Goal: Task Accomplishment & Management: Use online tool/utility

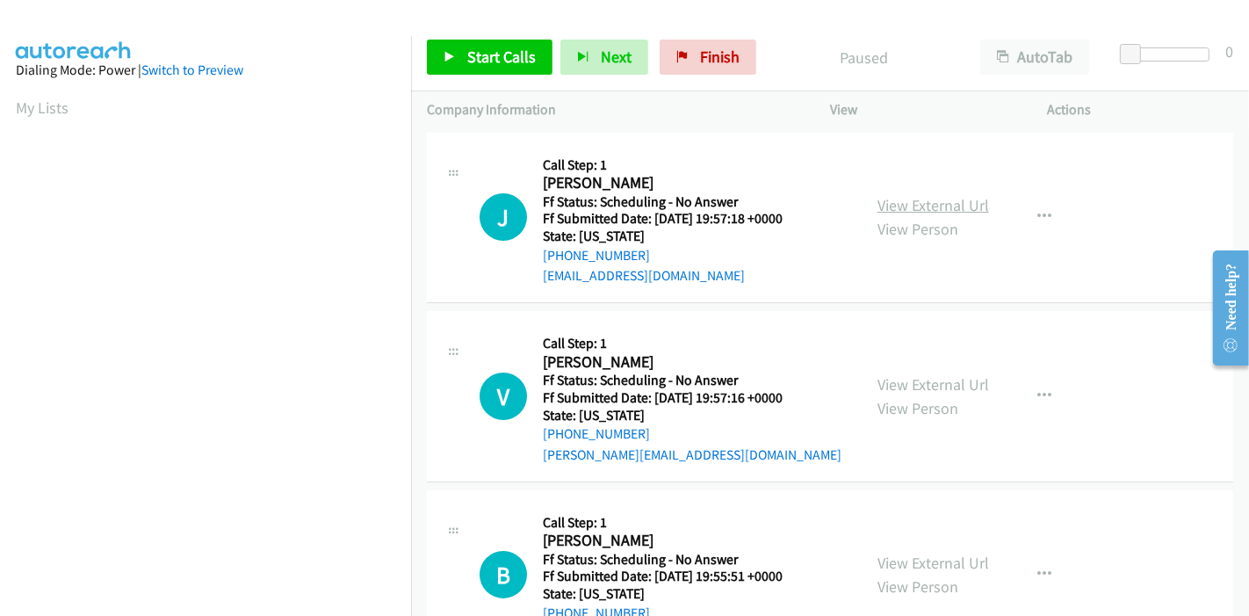
click at [917, 205] on link "View External Url" at bounding box center [933, 205] width 112 height 20
click at [940, 378] on link "View External Url" at bounding box center [933, 384] width 112 height 20
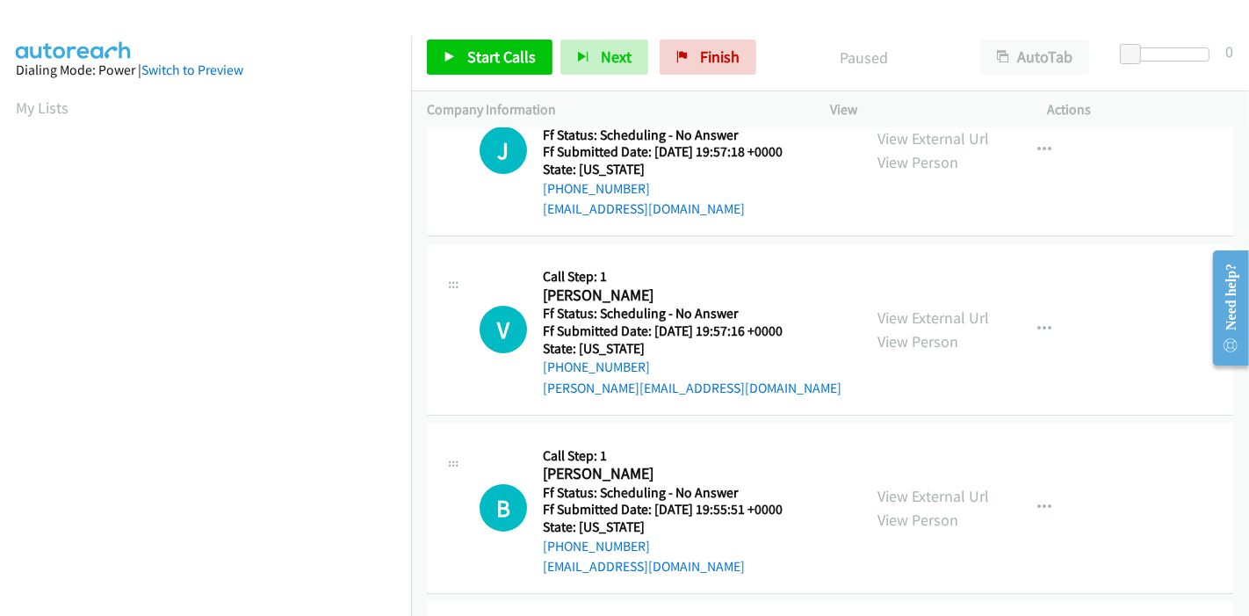
scroll to position [97, 0]
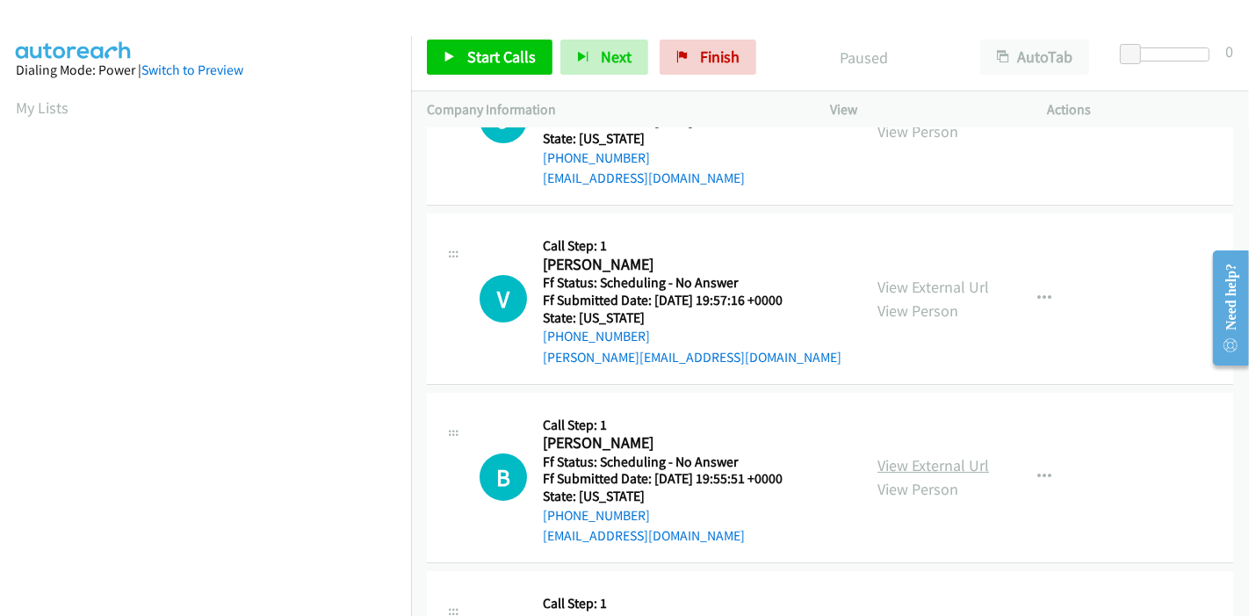
click at [911, 463] on link "View External Url" at bounding box center [933, 465] width 112 height 20
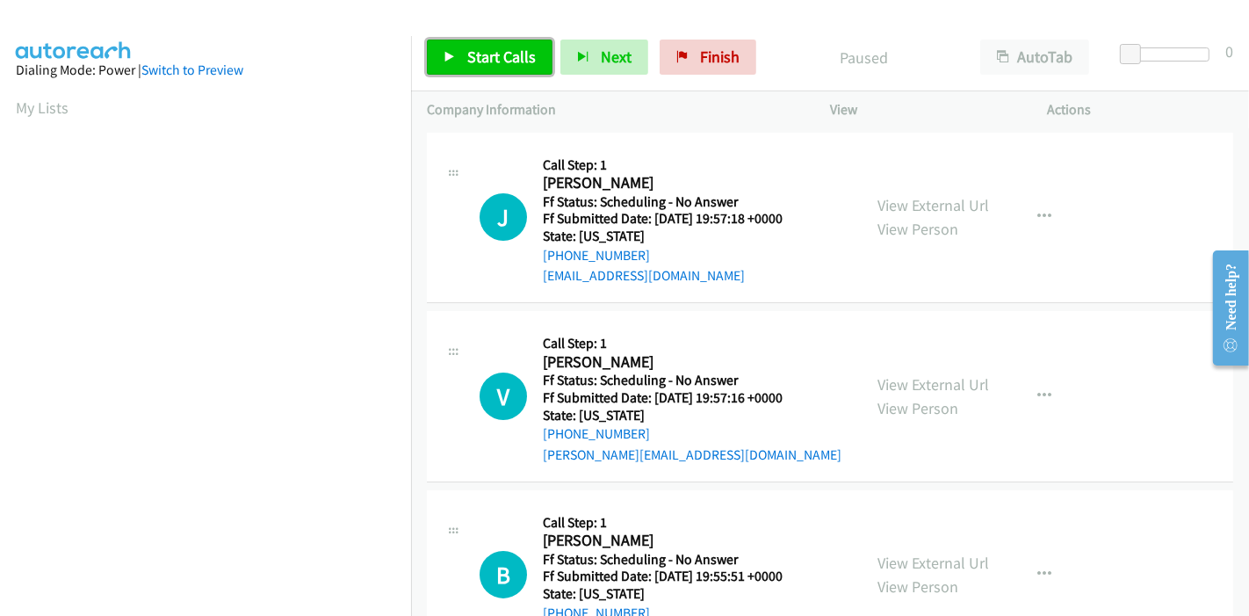
click at [511, 61] on span "Start Calls" at bounding box center [501, 57] width 68 height 20
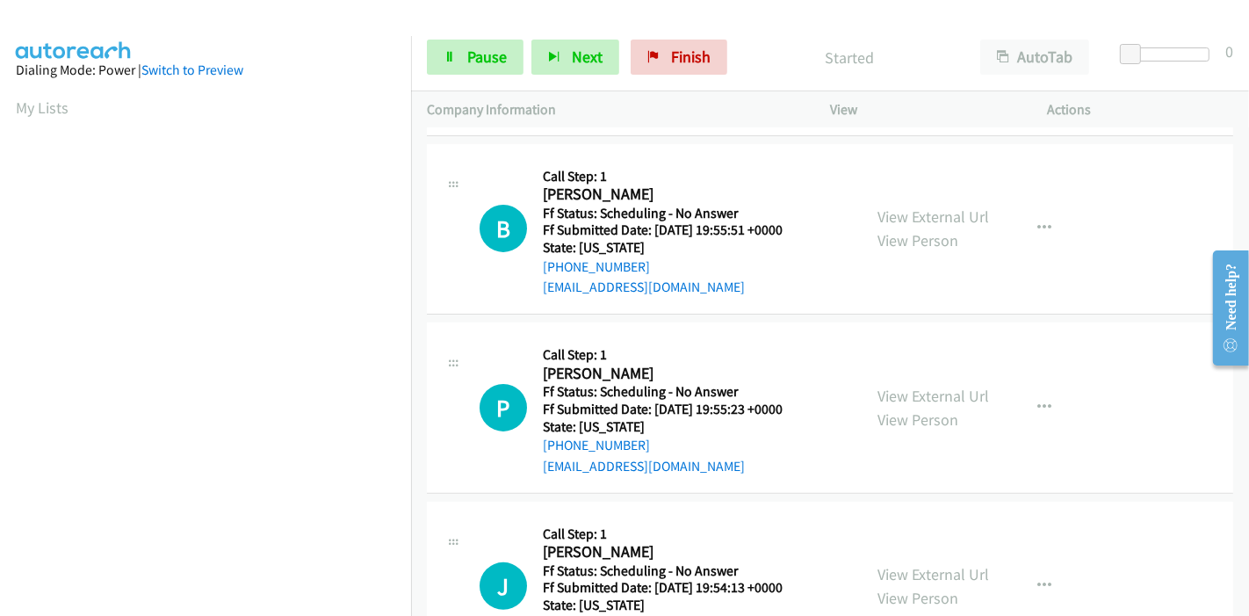
scroll to position [390, 0]
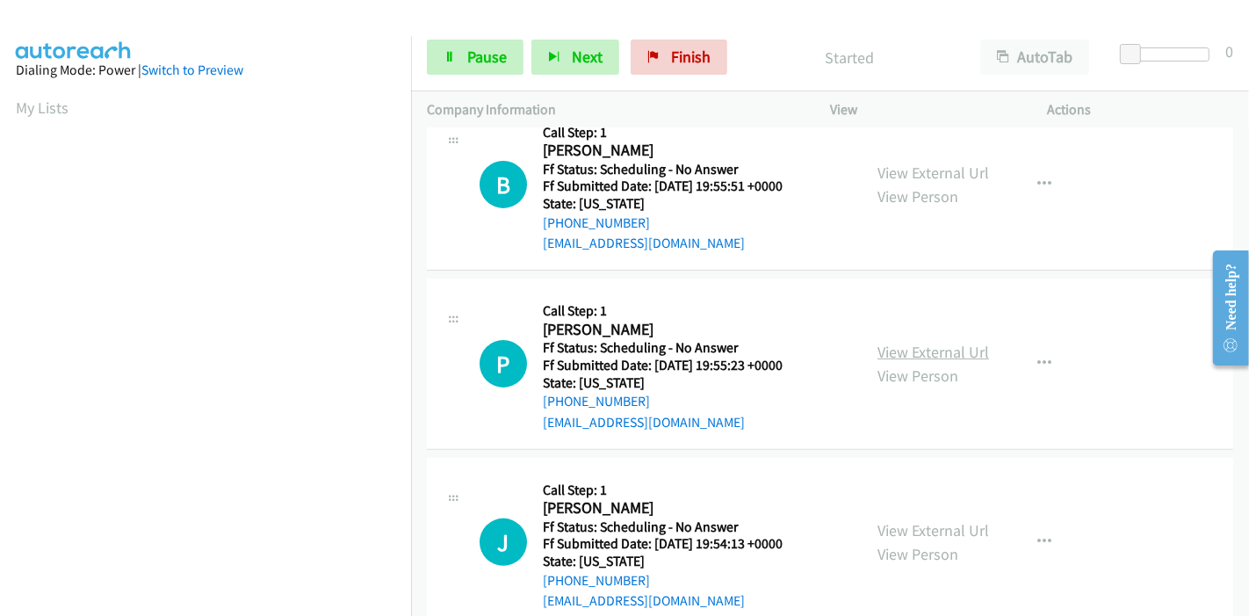
click at [903, 345] on link "View External Url" at bounding box center [933, 352] width 112 height 20
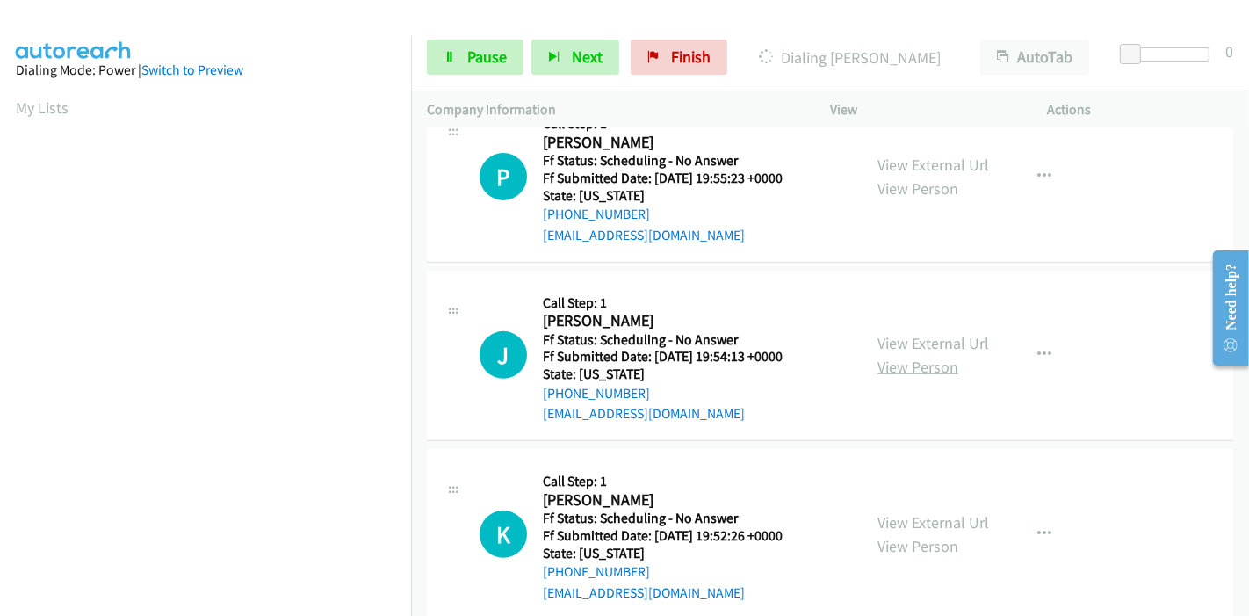
scroll to position [585, 0]
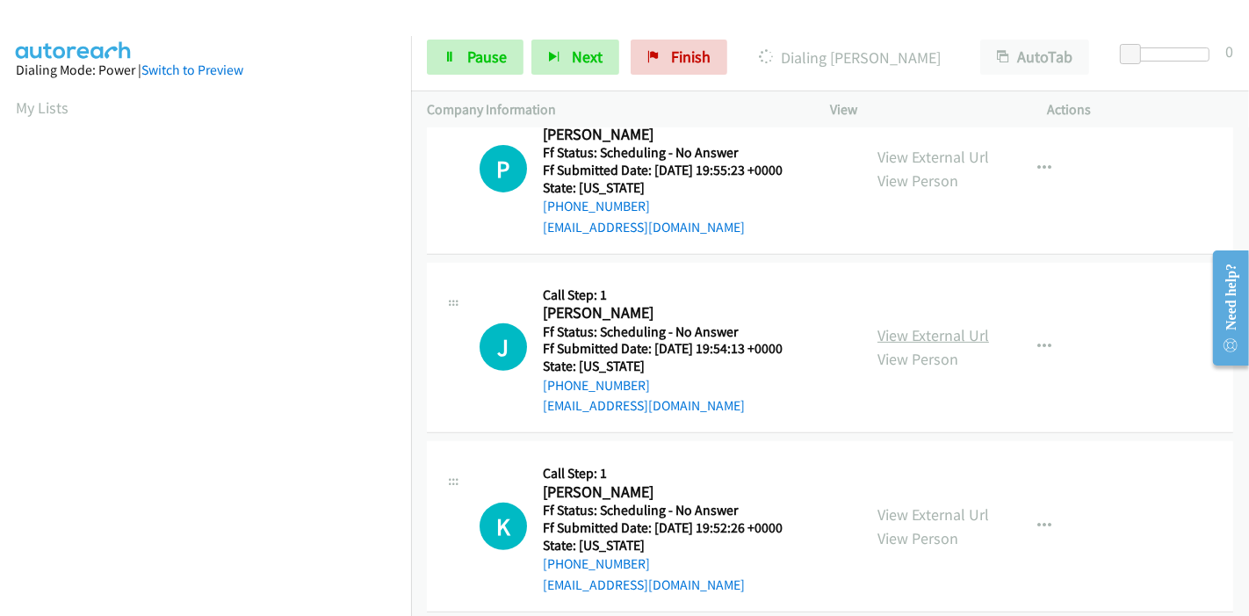
click at [895, 335] on link "View External Url" at bounding box center [933, 335] width 112 height 20
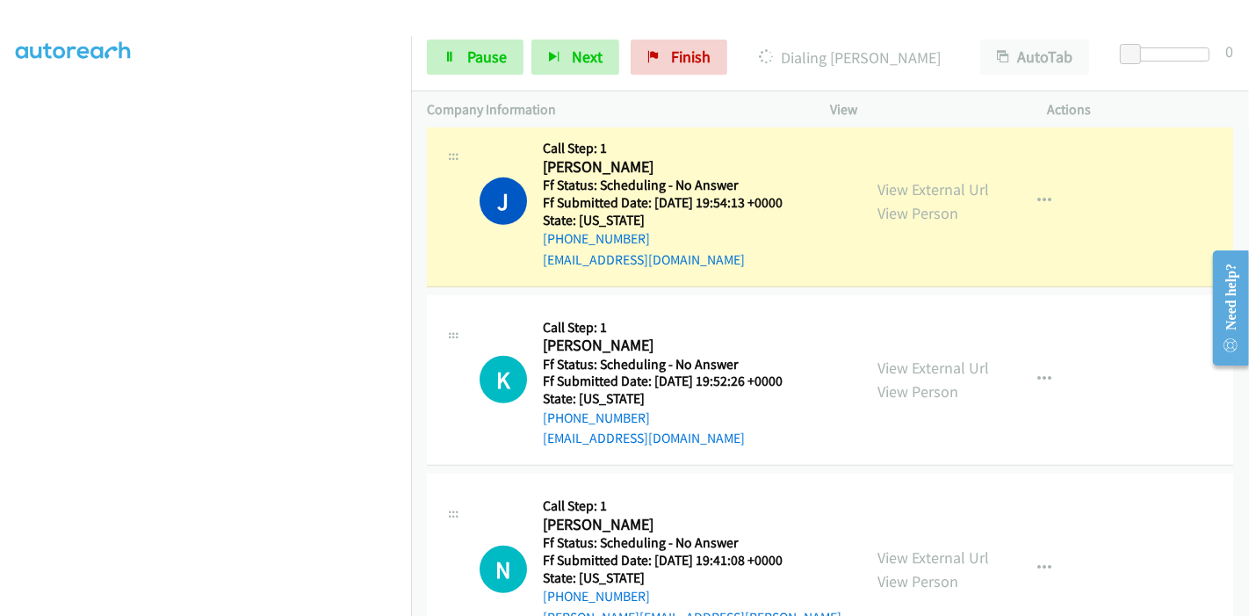
scroll to position [878, 0]
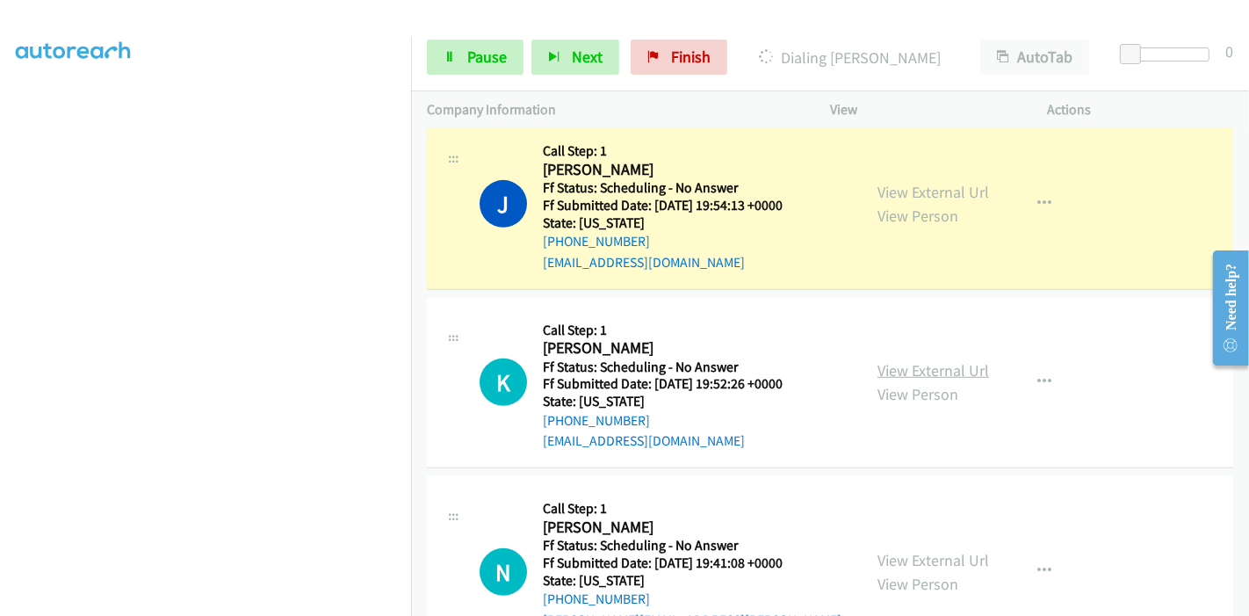
click at [926, 369] on link "View External Url" at bounding box center [933, 370] width 112 height 20
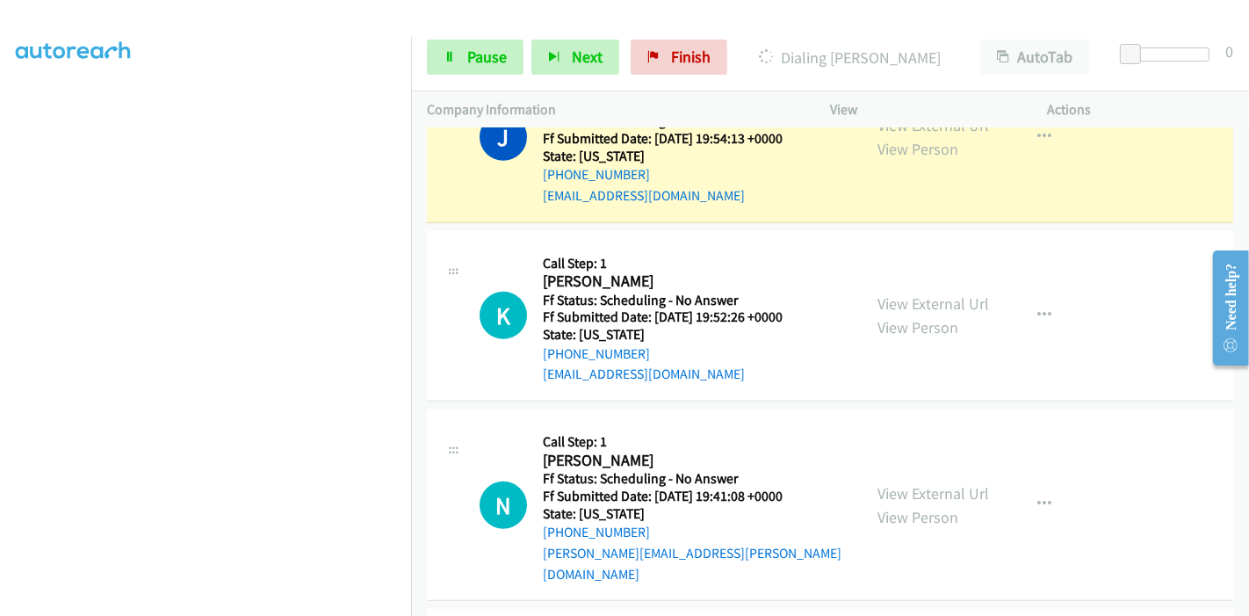
scroll to position [976, 0]
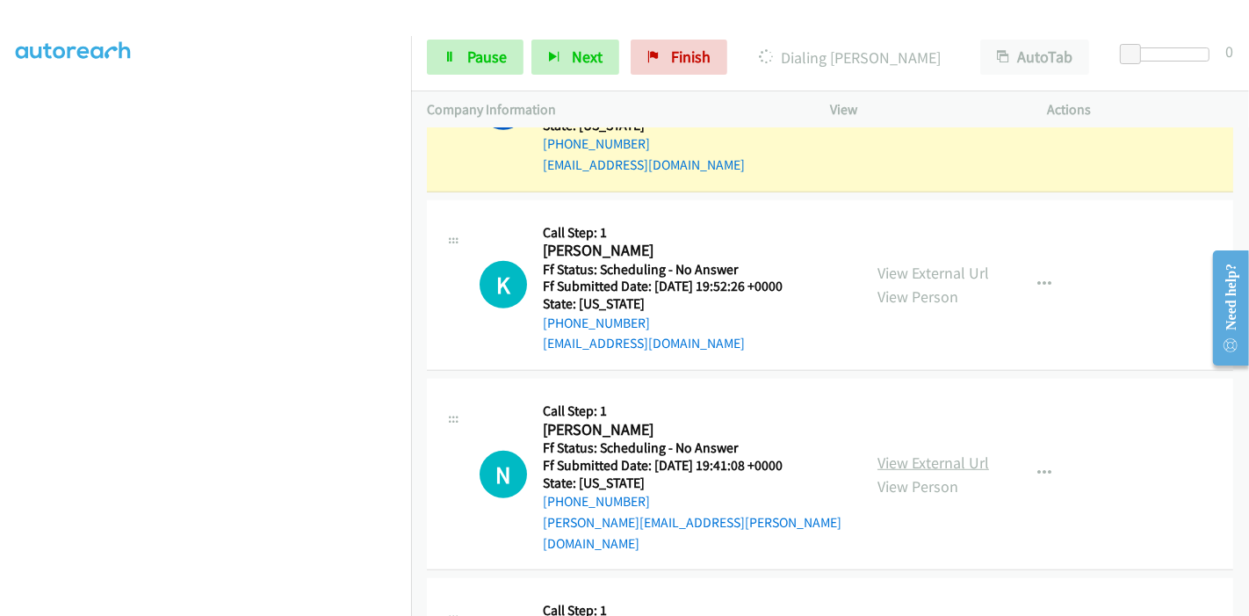
click at [910, 455] on link "View External Url" at bounding box center [933, 462] width 112 height 20
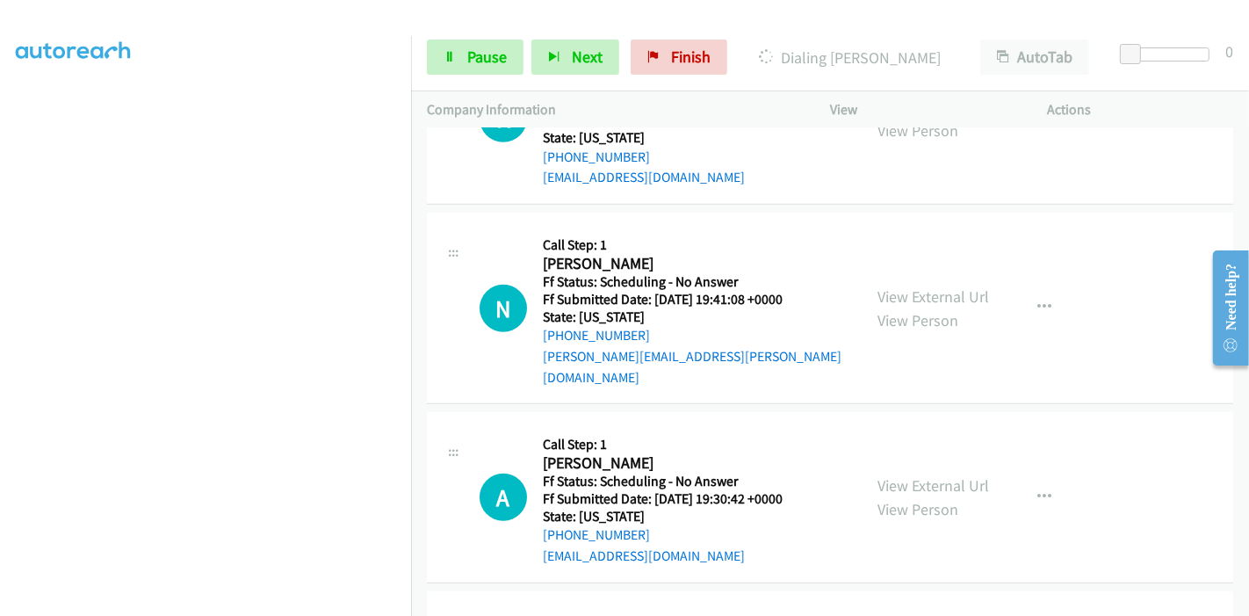
scroll to position [1171, 0]
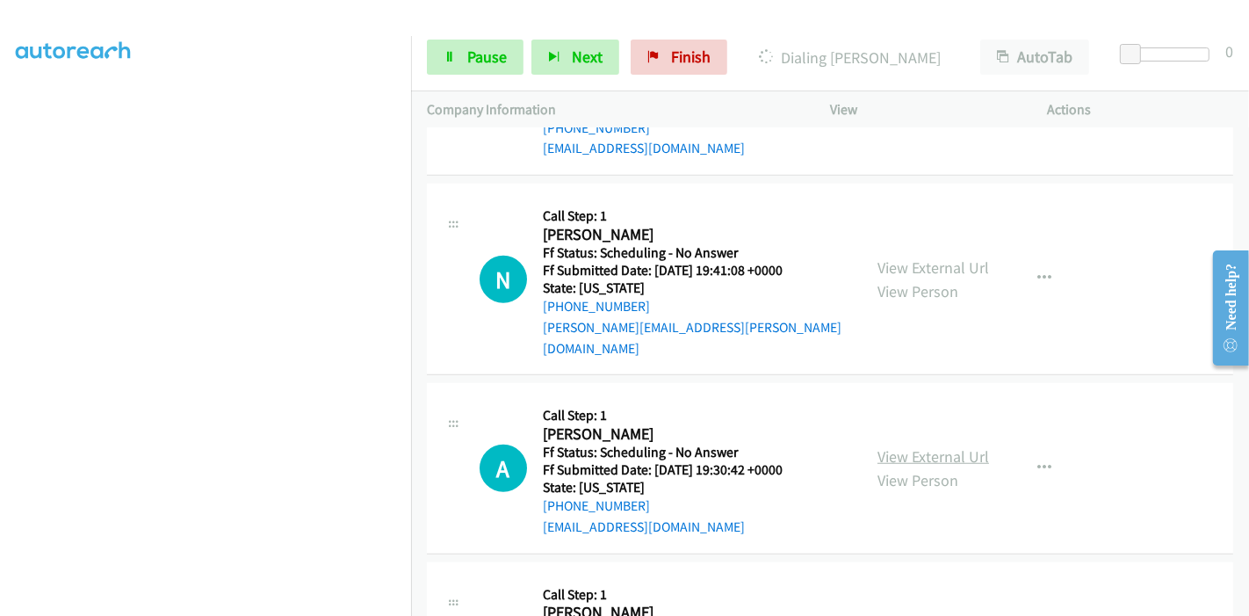
click at [900, 446] on link "View External Url" at bounding box center [933, 456] width 112 height 20
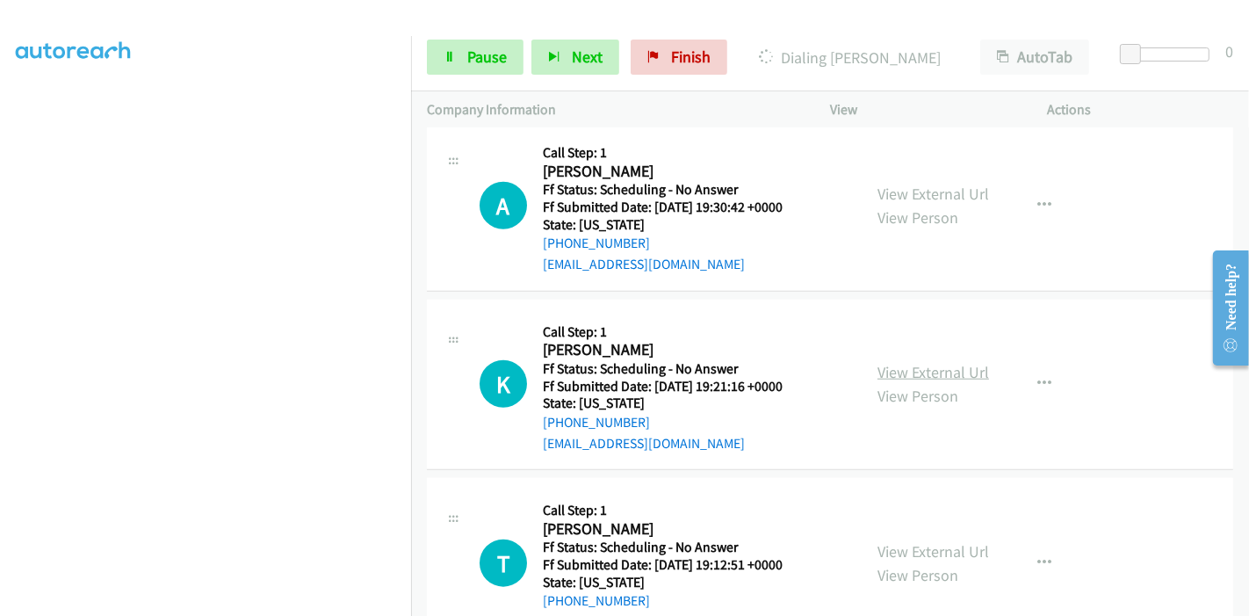
scroll to position [1463, 0]
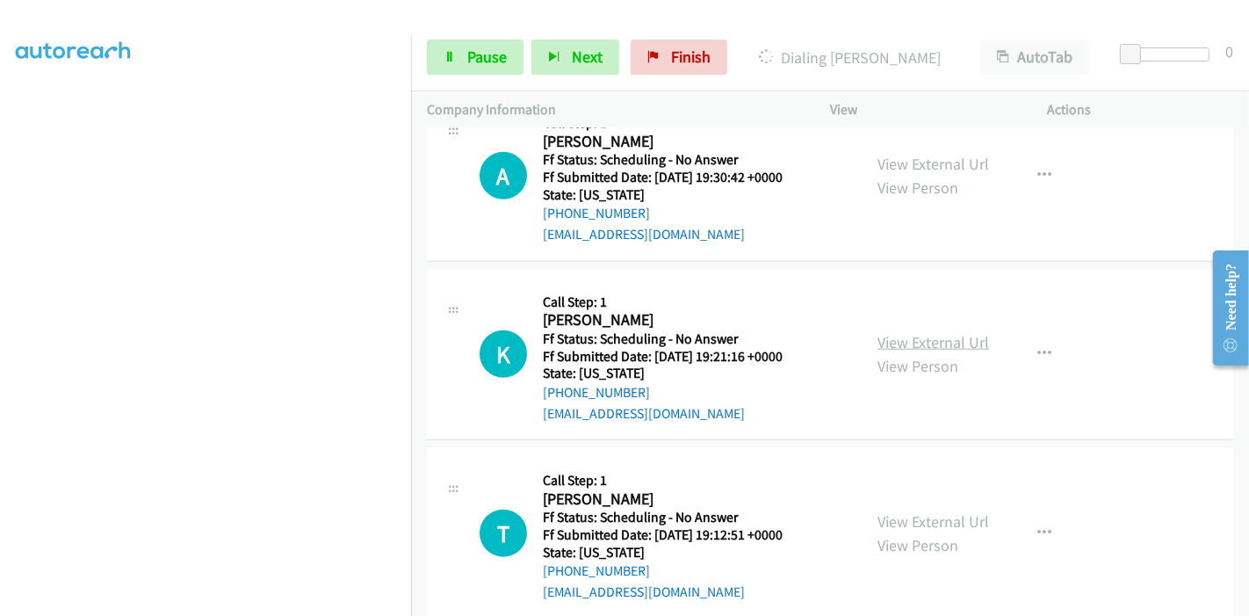
click at [923, 332] on link "View External Url" at bounding box center [933, 342] width 112 height 20
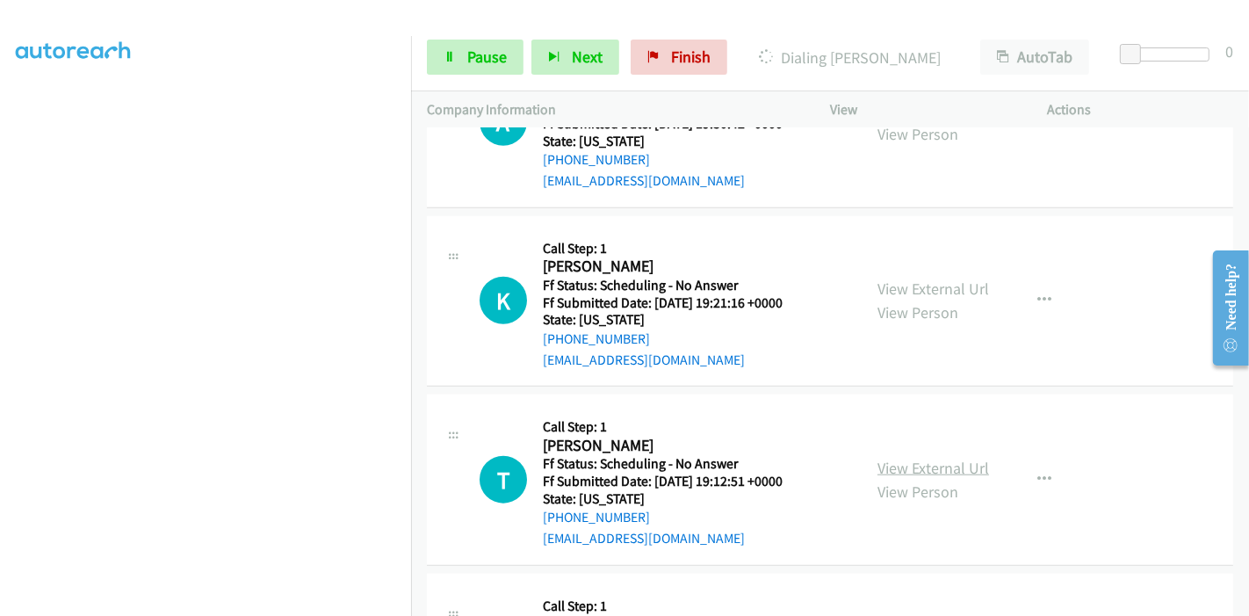
scroll to position [1560, 0]
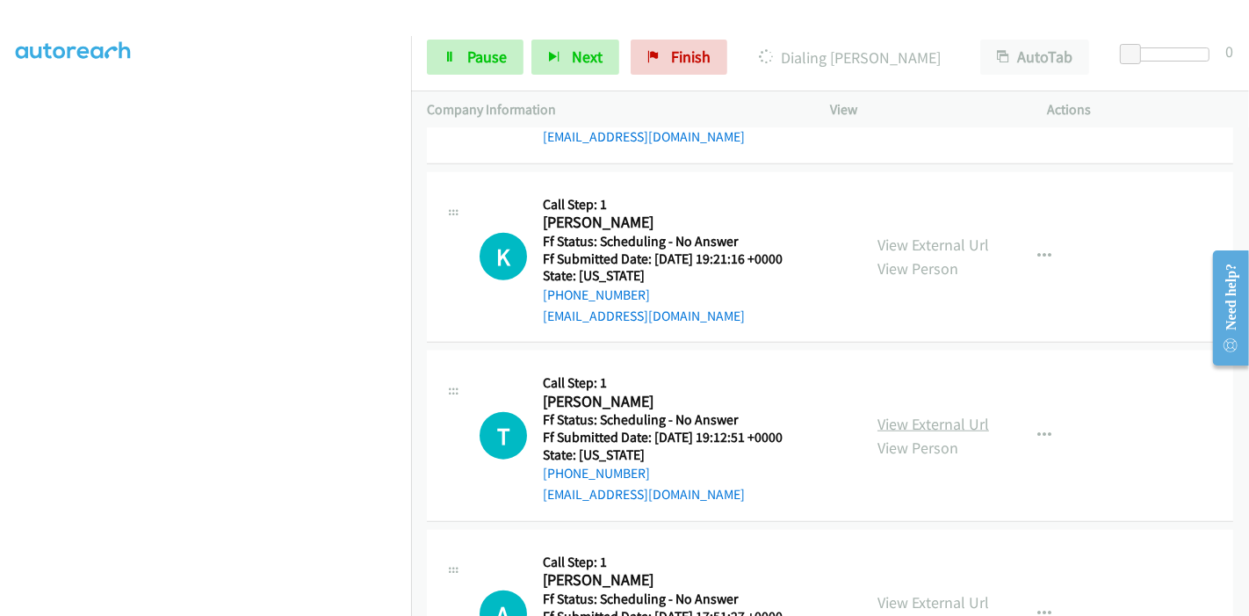
click at [949, 414] on link "View External Url" at bounding box center [933, 424] width 112 height 20
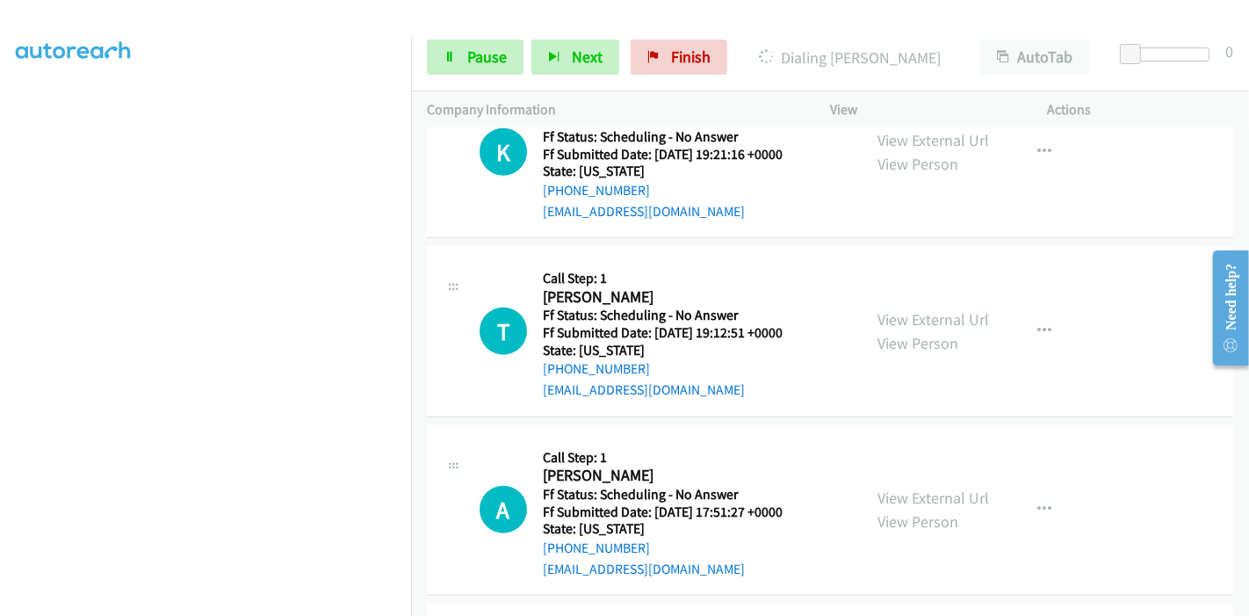
scroll to position [1854, 0]
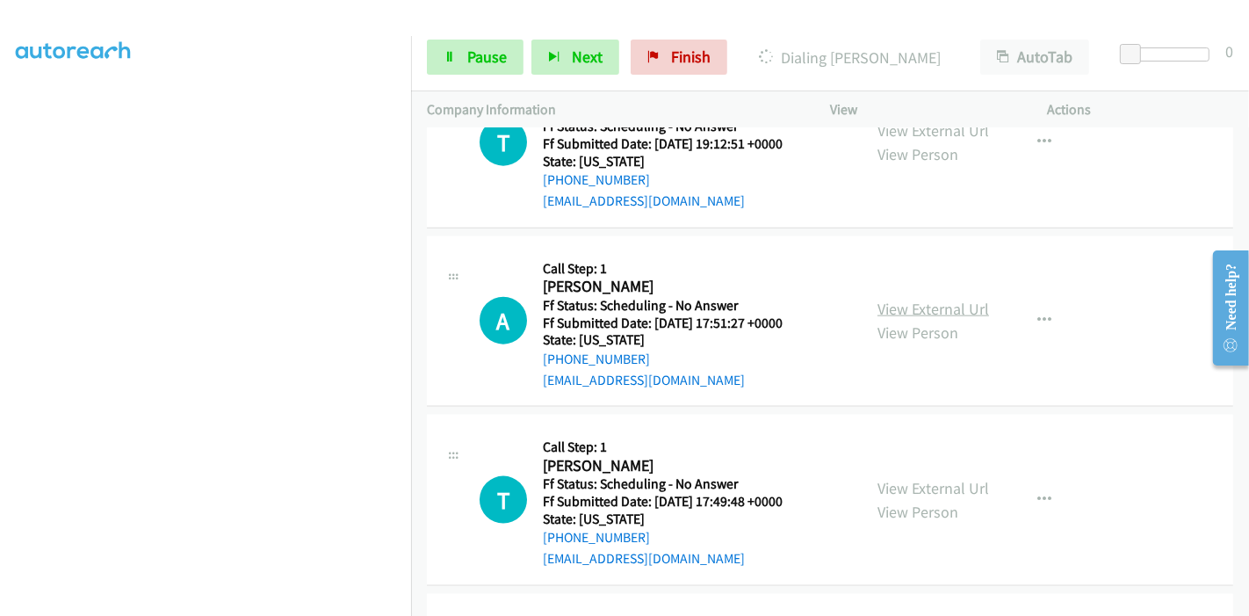
click at [894, 299] on link "View External Url" at bounding box center [933, 309] width 112 height 20
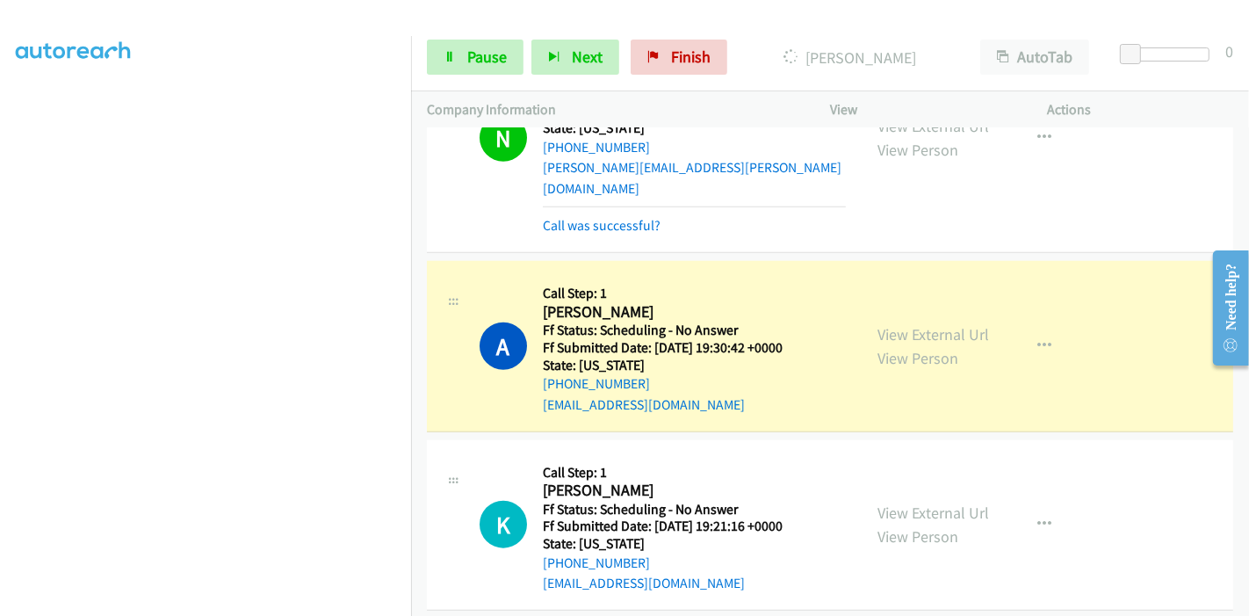
scroll to position [1500, 0]
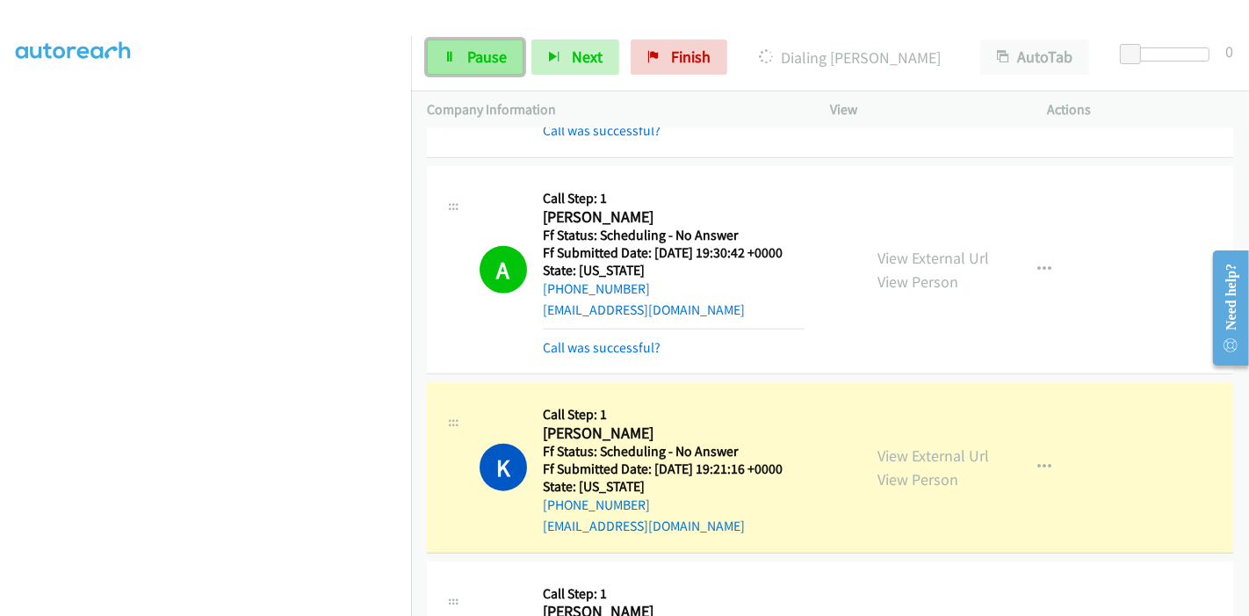
click at [494, 58] on span "Pause" at bounding box center [487, 57] width 40 height 20
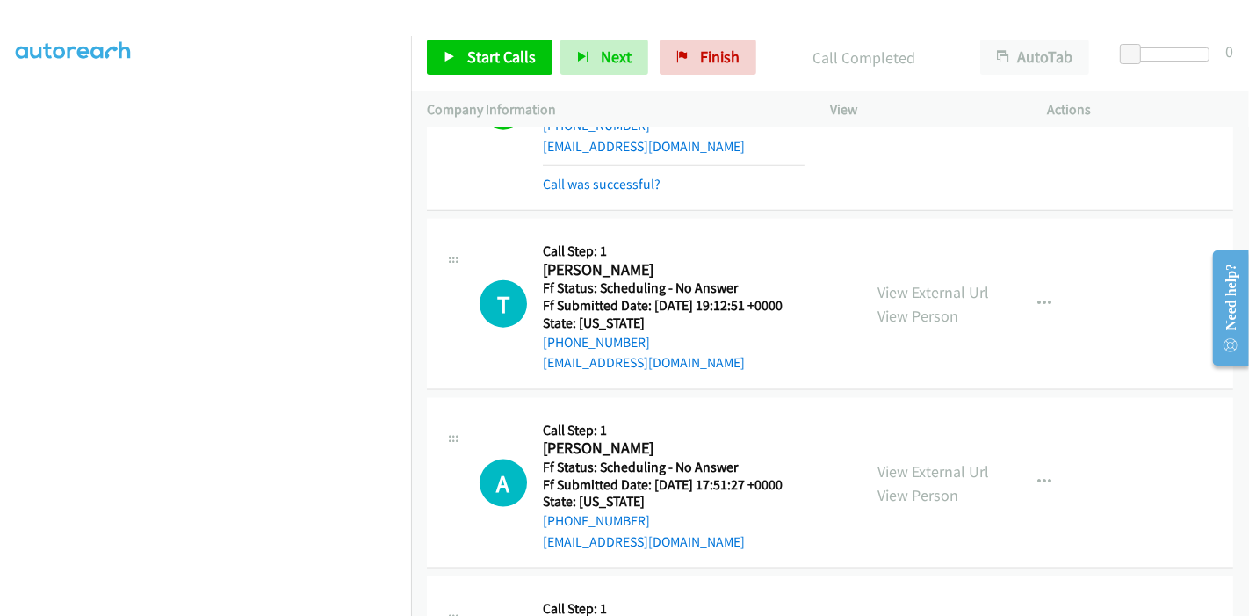
scroll to position [1909, 0]
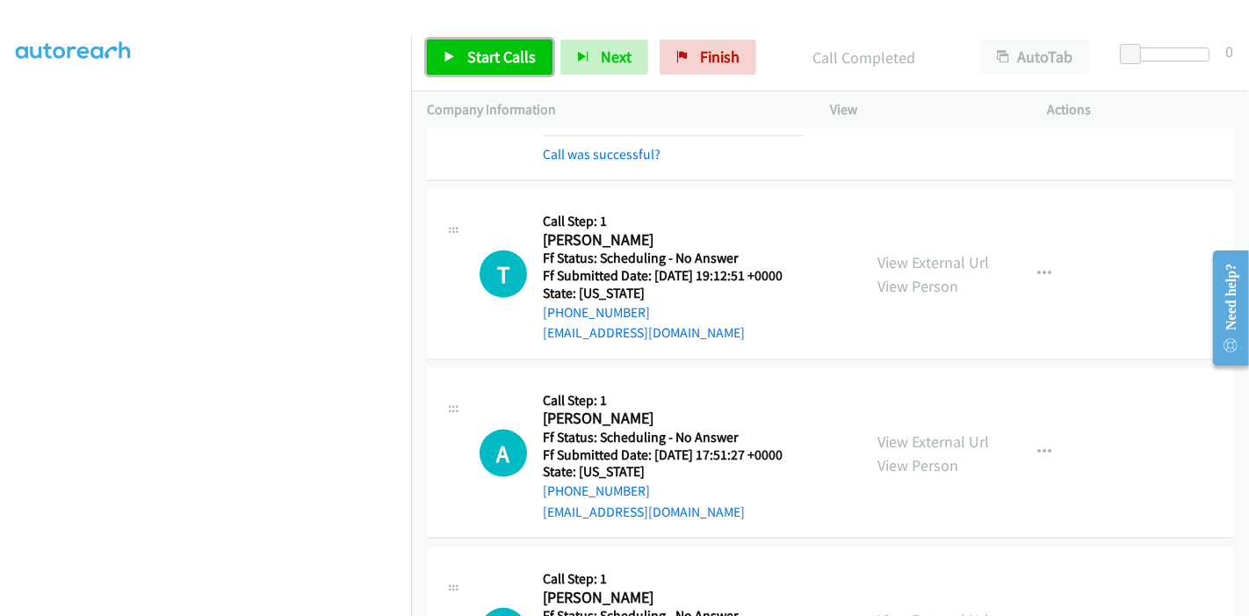
click at [450, 56] on icon at bounding box center [449, 58] width 12 height 12
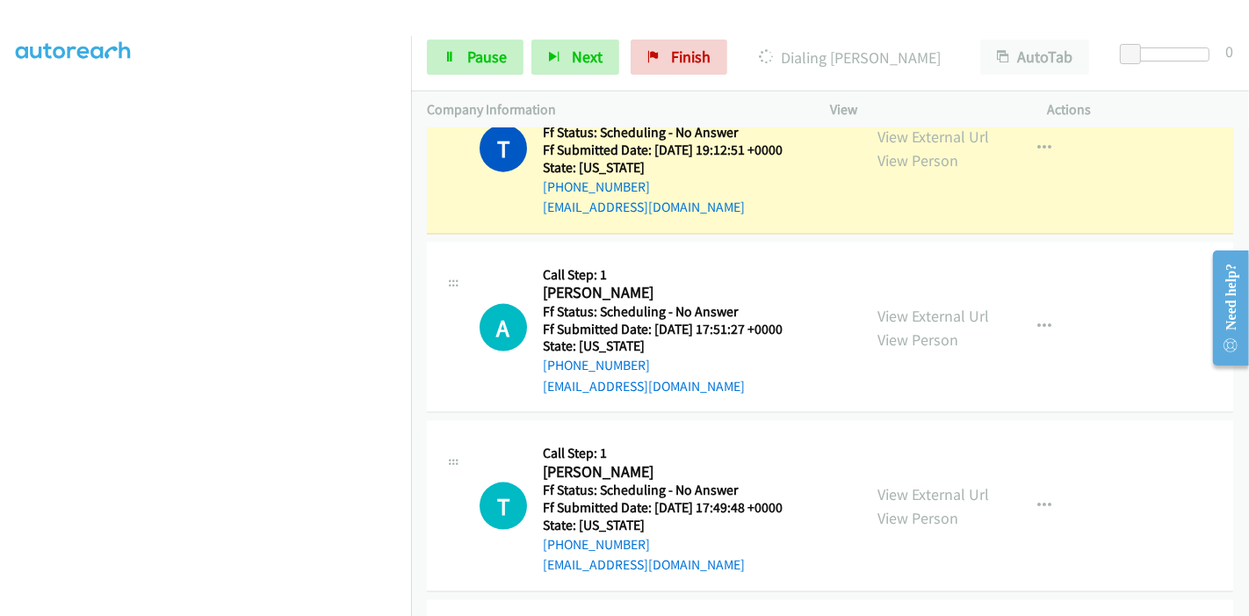
scroll to position [2105, 0]
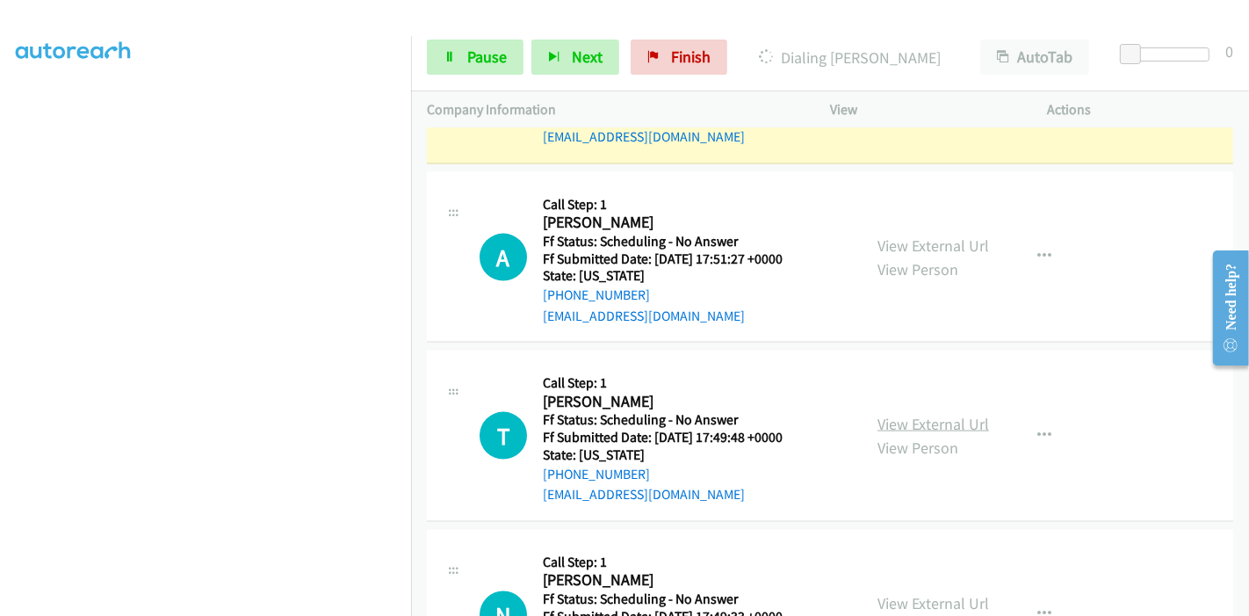
click at [911, 414] on link "View External Url" at bounding box center [933, 424] width 112 height 20
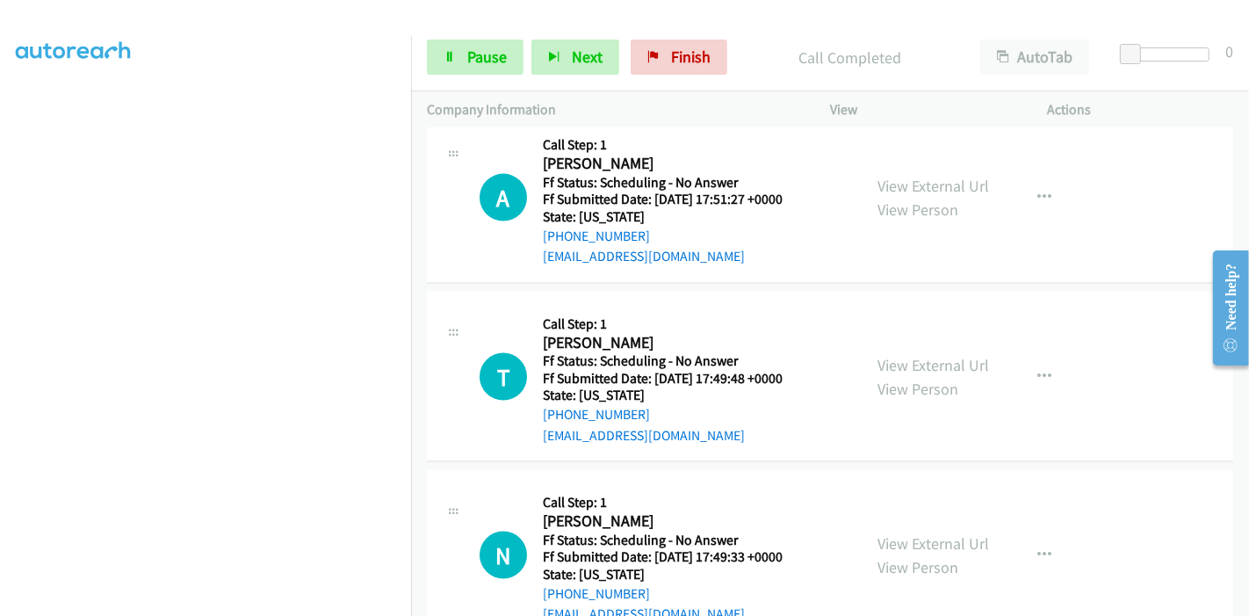
scroll to position [2202, 0]
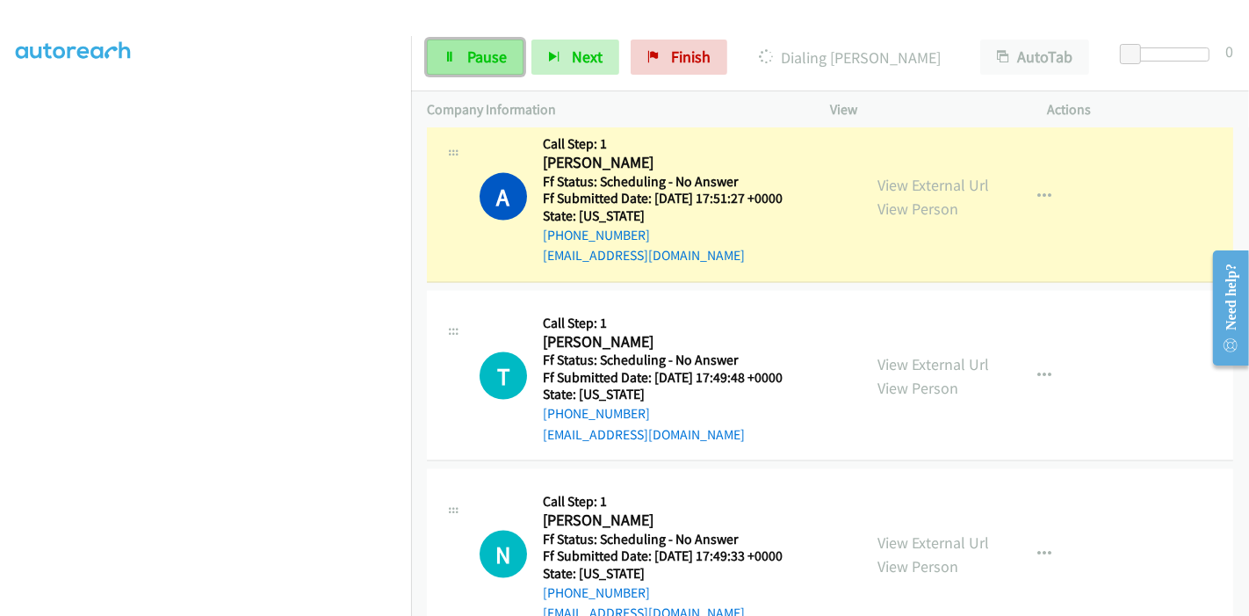
click at [461, 48] on link "Pause" at bounding box center [475, 57] width 97 height 35
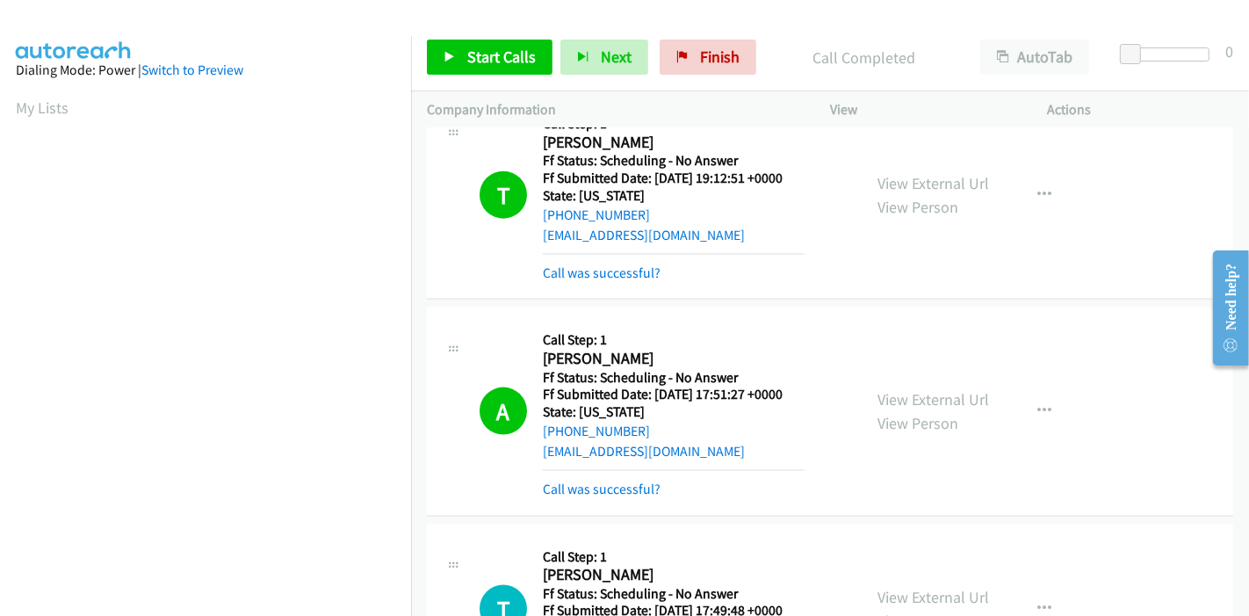
scroll to position [371, 0]
click at [485, 56] on span "Start Calls" at bounding box center [501, 57] width 68 height 20
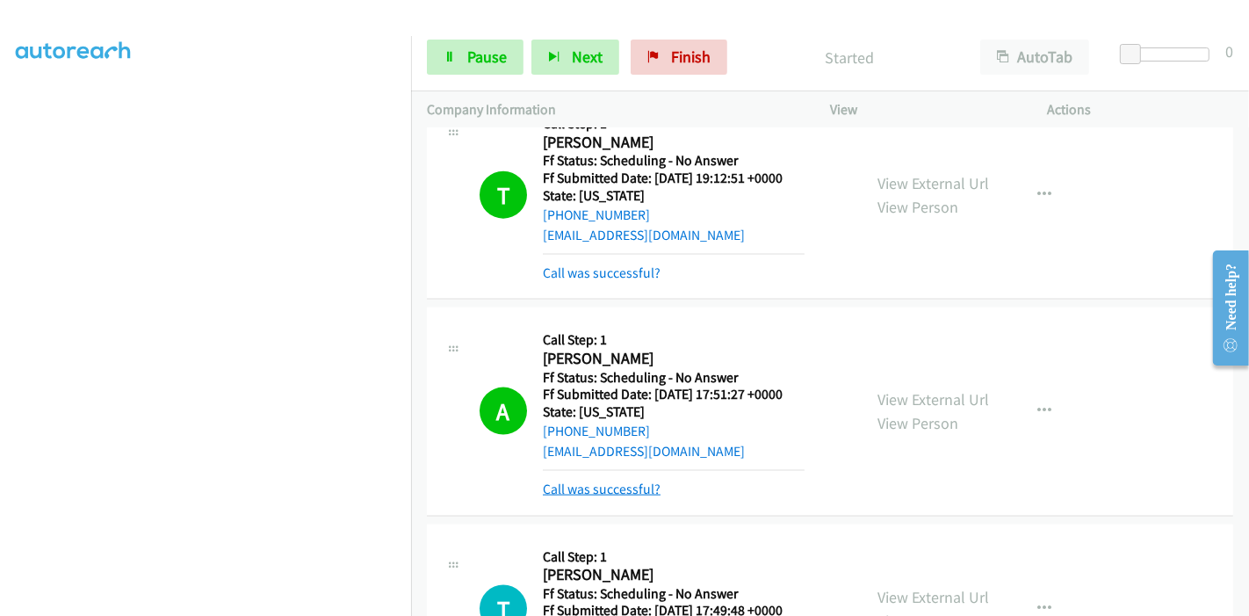
click at [582, 480] on link "Call was successful?" at bounding box center [602, 488] width 118 height 17
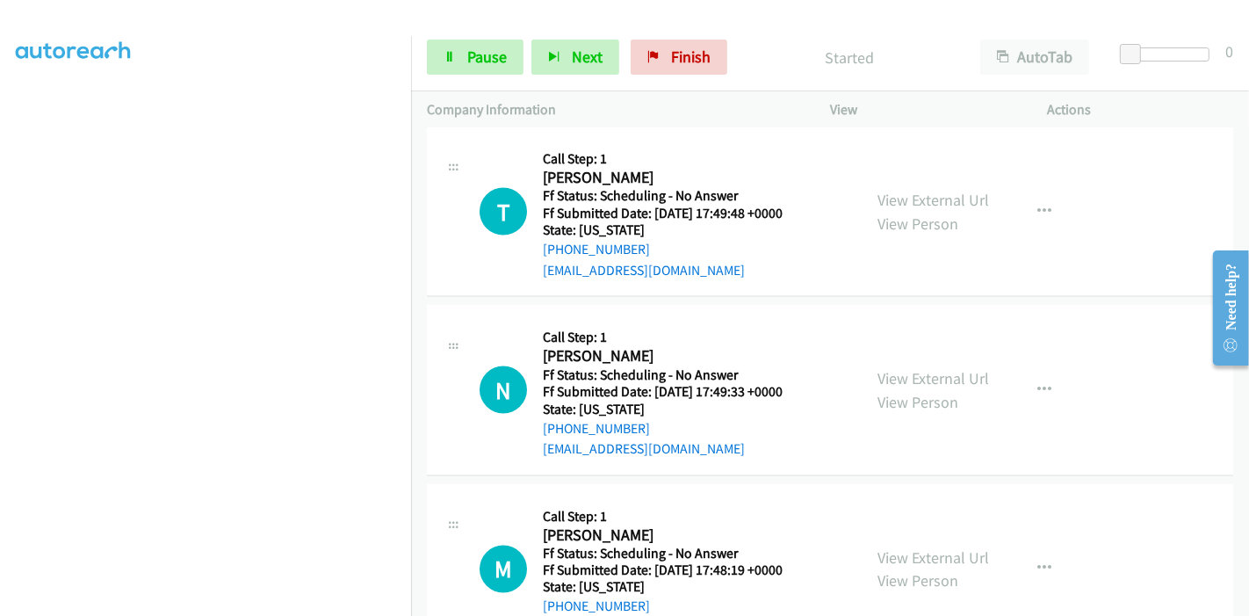
scroll to position [2397, 0]
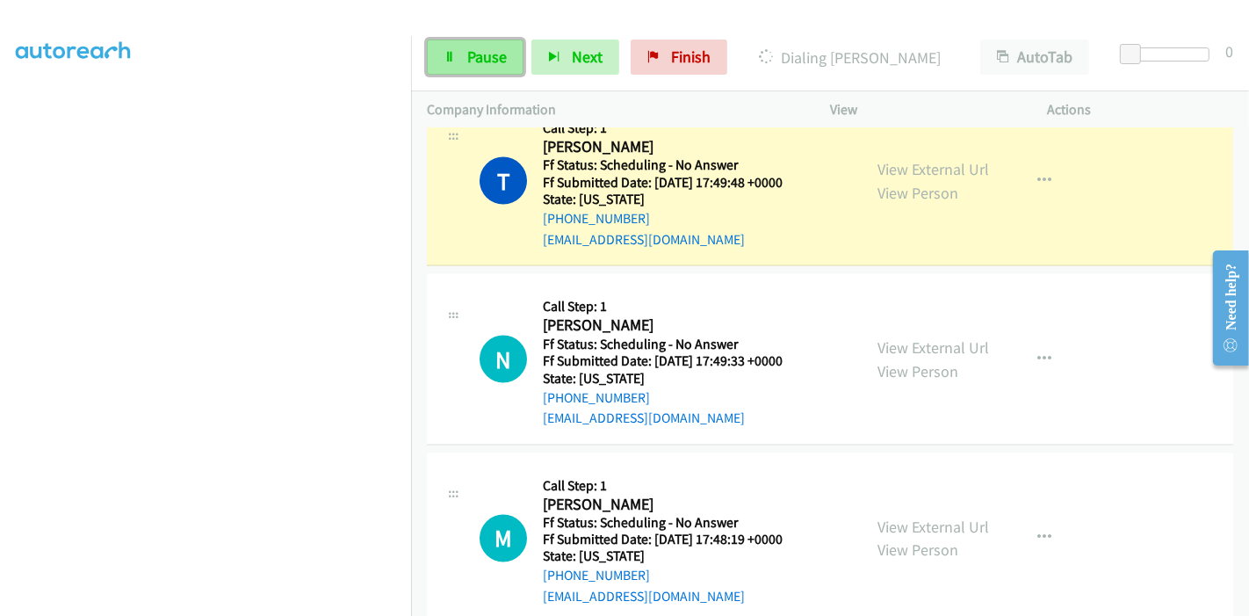
click at [478, 61] on span "Pause" at bounding box center [487, 57] width 40 height 20
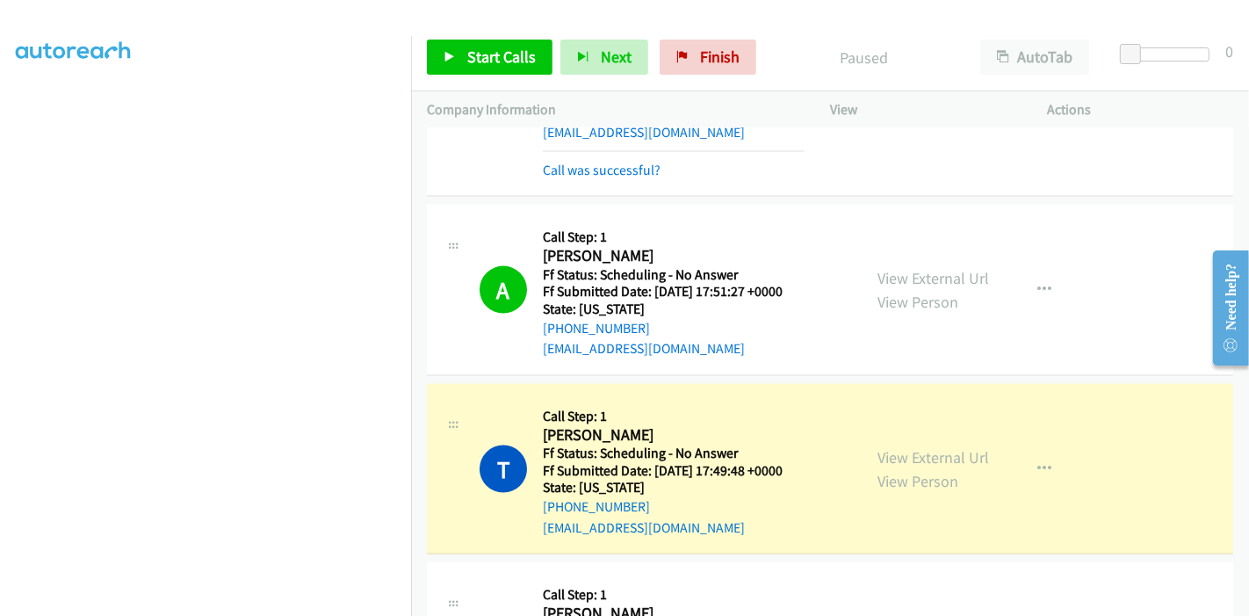
scroll to position [2105, 0]
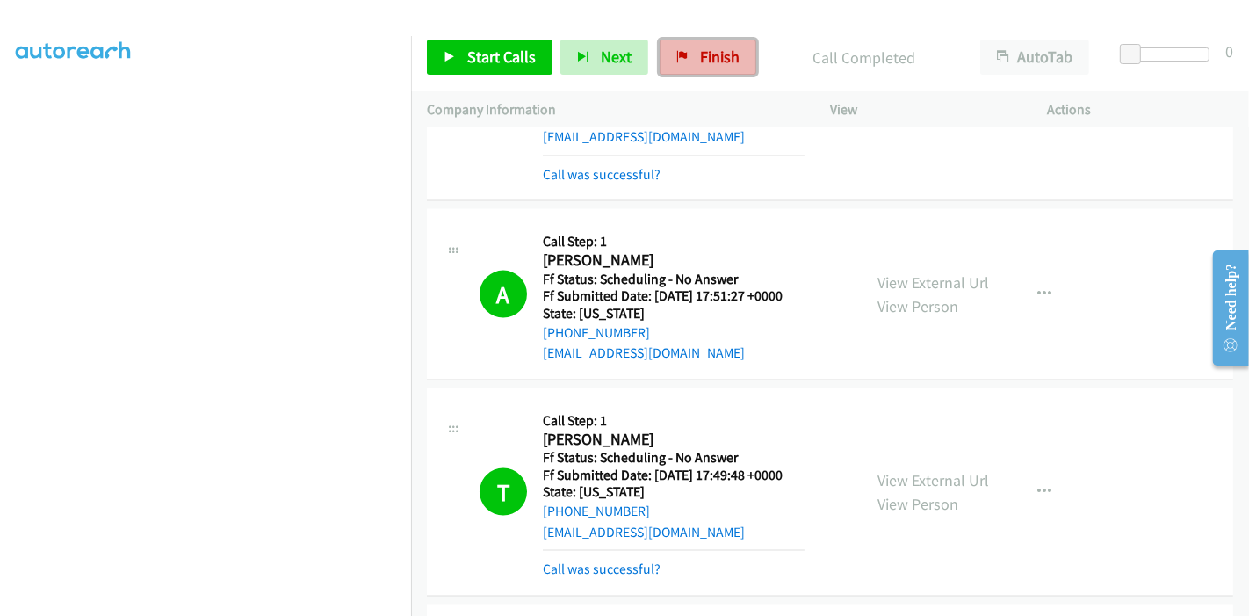
click at [707, 61] on span "Finish" at bounding box center [720, 57] width 40 height 20
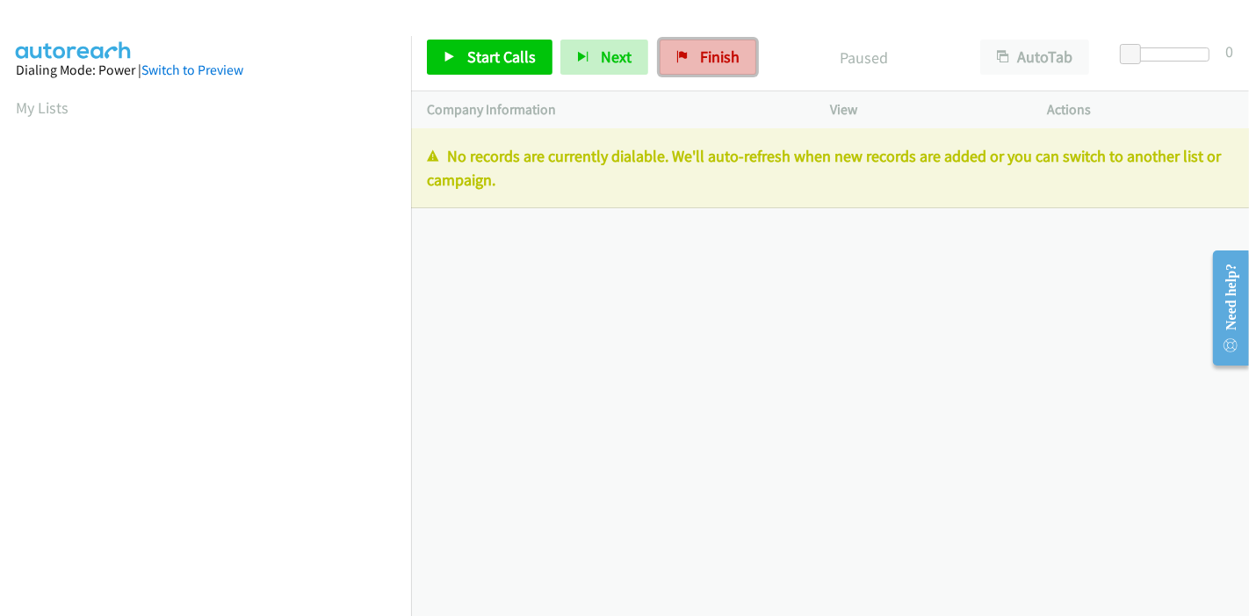
click at [715, 51] on span "Finish" at bounding box center [720, 57] width 40 height 20
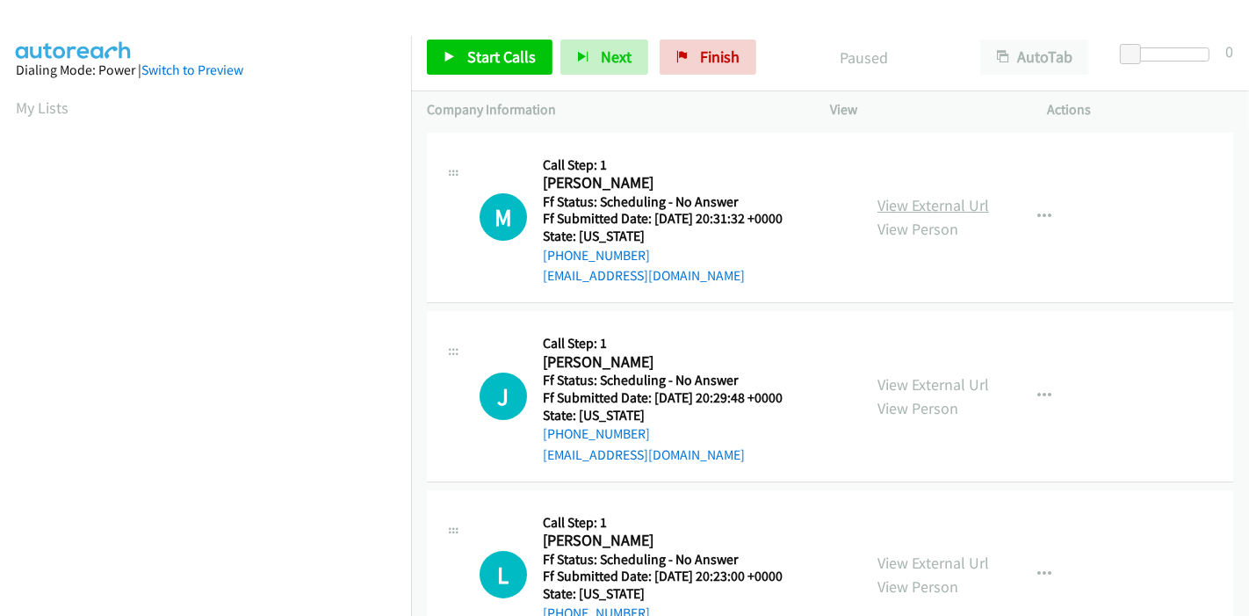
click at [933, 198] on link "View External Url" at bounding box center [933, 205] width 112 height 20
click at [925, 383] on link "View External Url" at bounding box center [933, 384] width 112 height 20
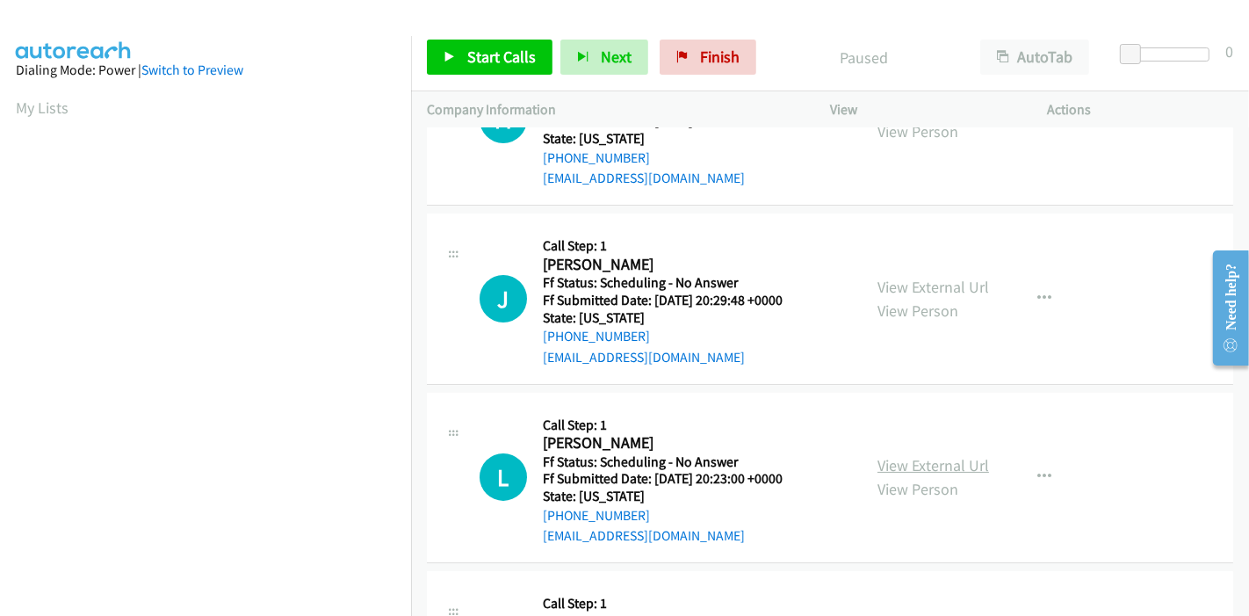
click at [914, 461] on link "View External Url" at bounding box center [933, 465] width 112 height 20
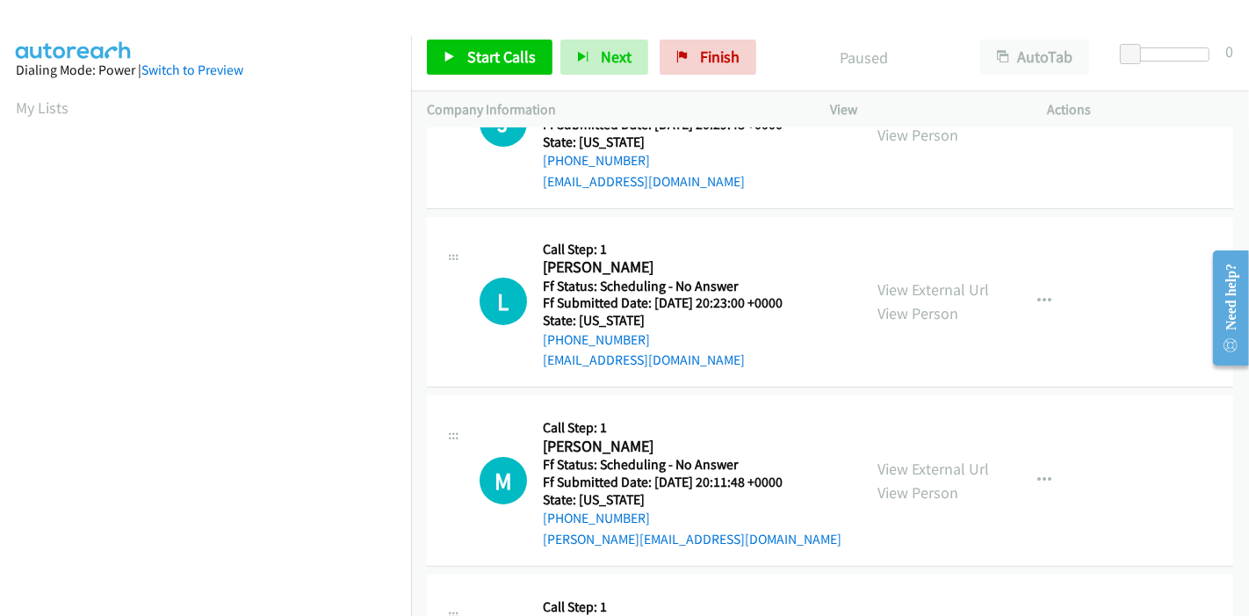
scroll to position [292, 0]
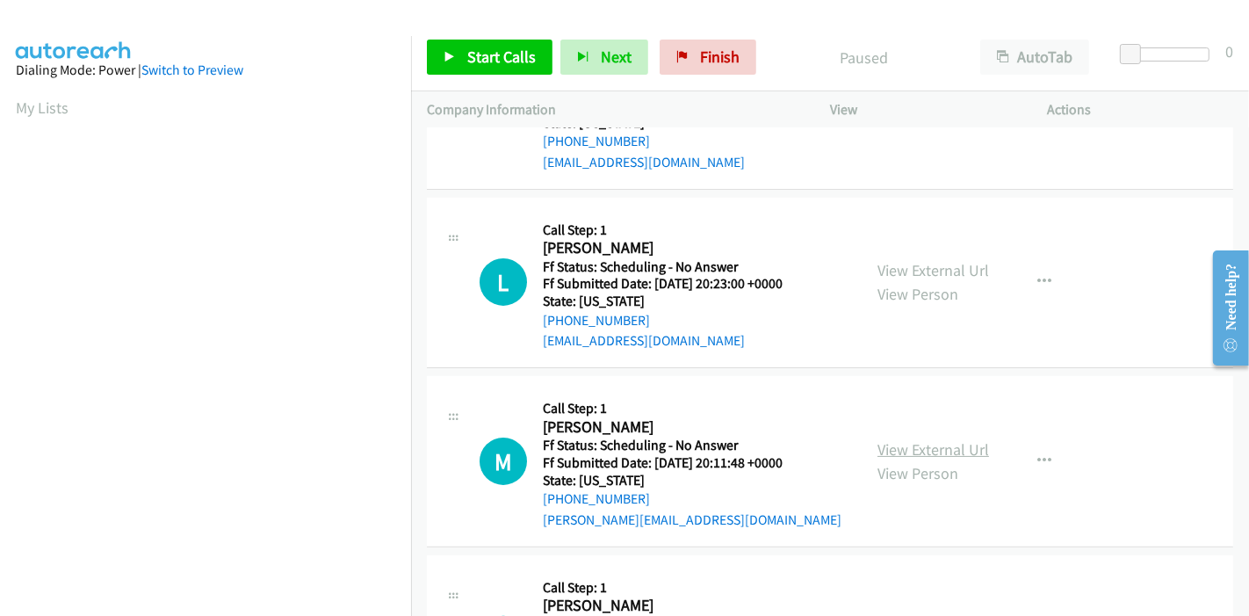
click at [915, 446] on link "View External Url" at bounding box center [933, 449] width 112 height 20
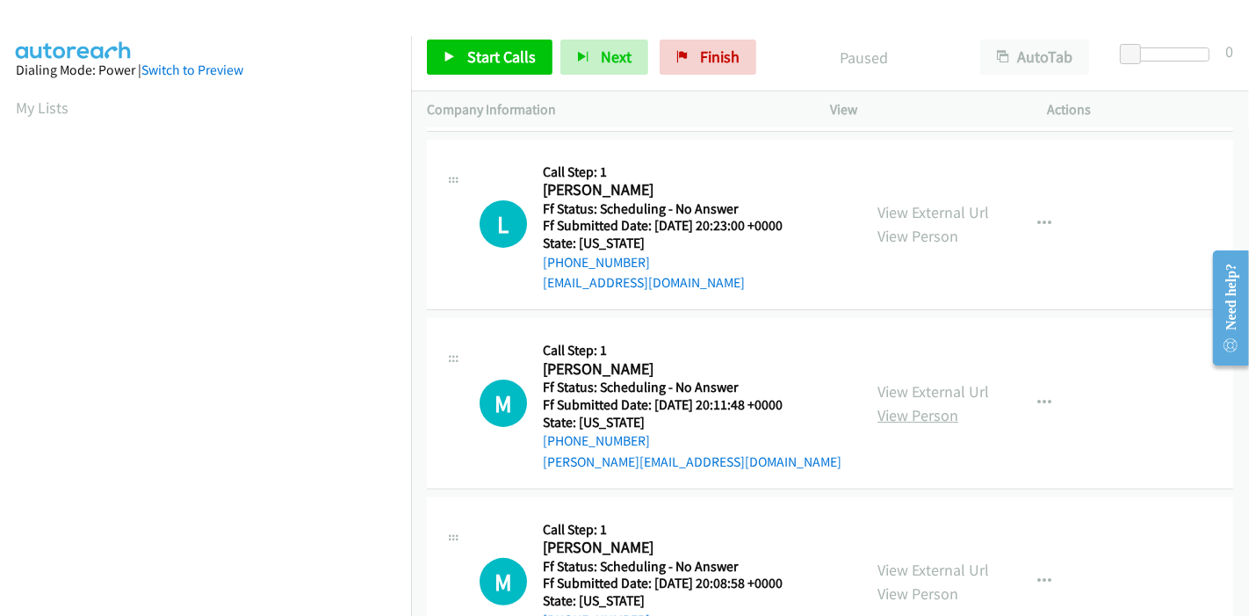
scroll to position [390, 0]
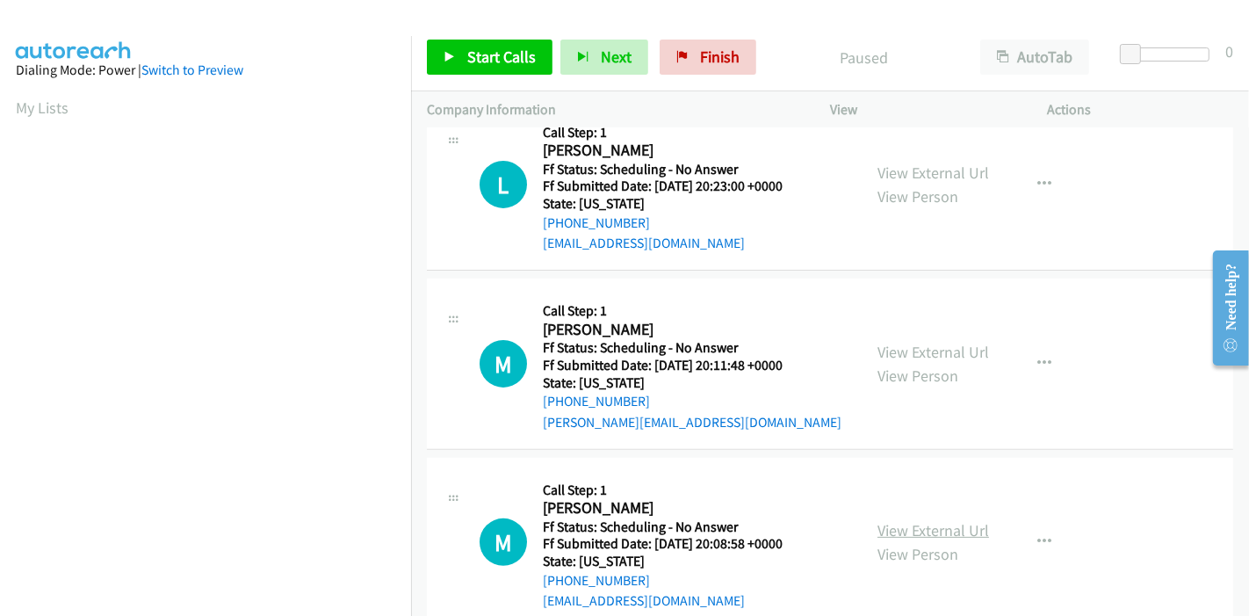
click at [901, 525] on link "View External Url" at bounding box center [933, 530] width 112 height 20
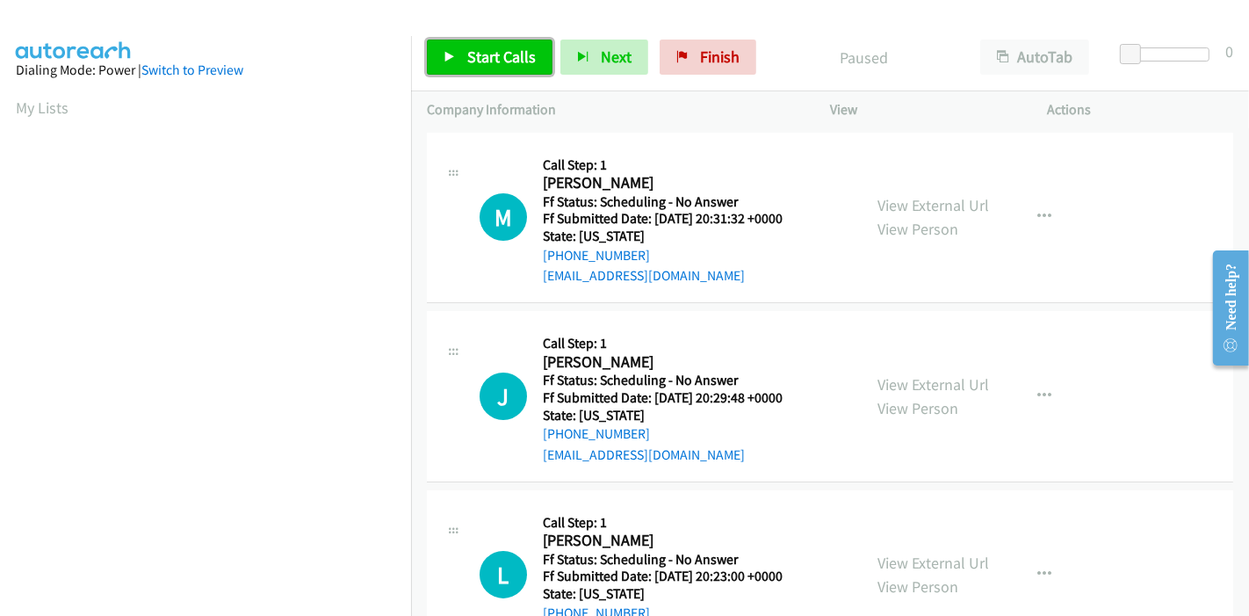
click at [461, 43] on link "Start Calls" at bounding box center [490, 57] width 126 height 35
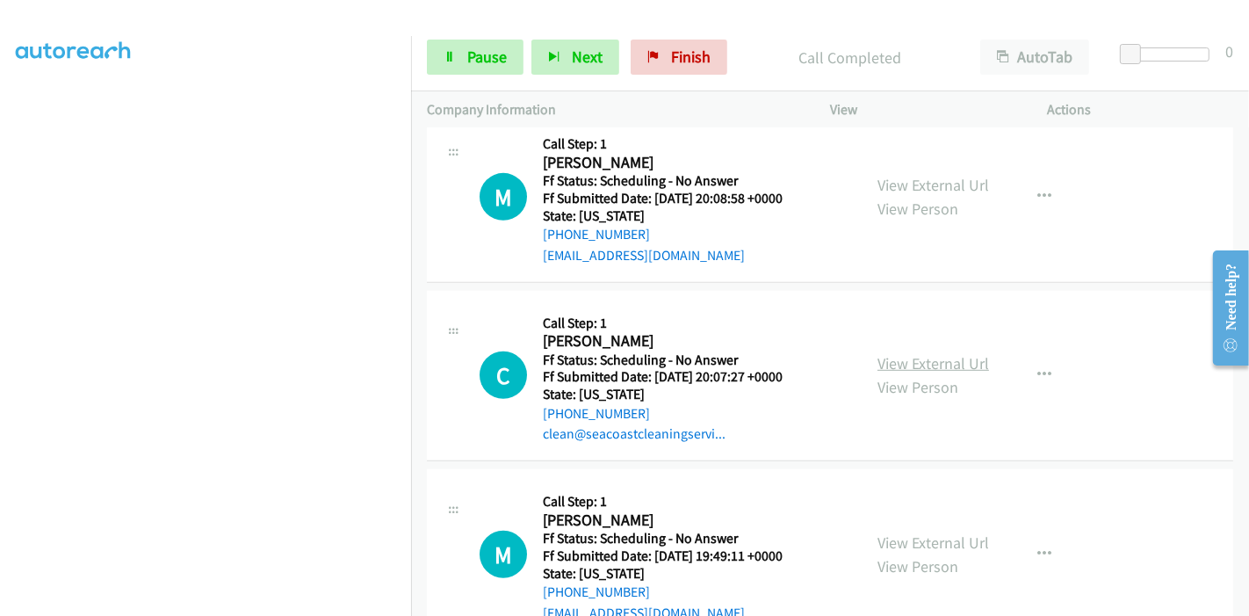
scroll to position [915, 0]
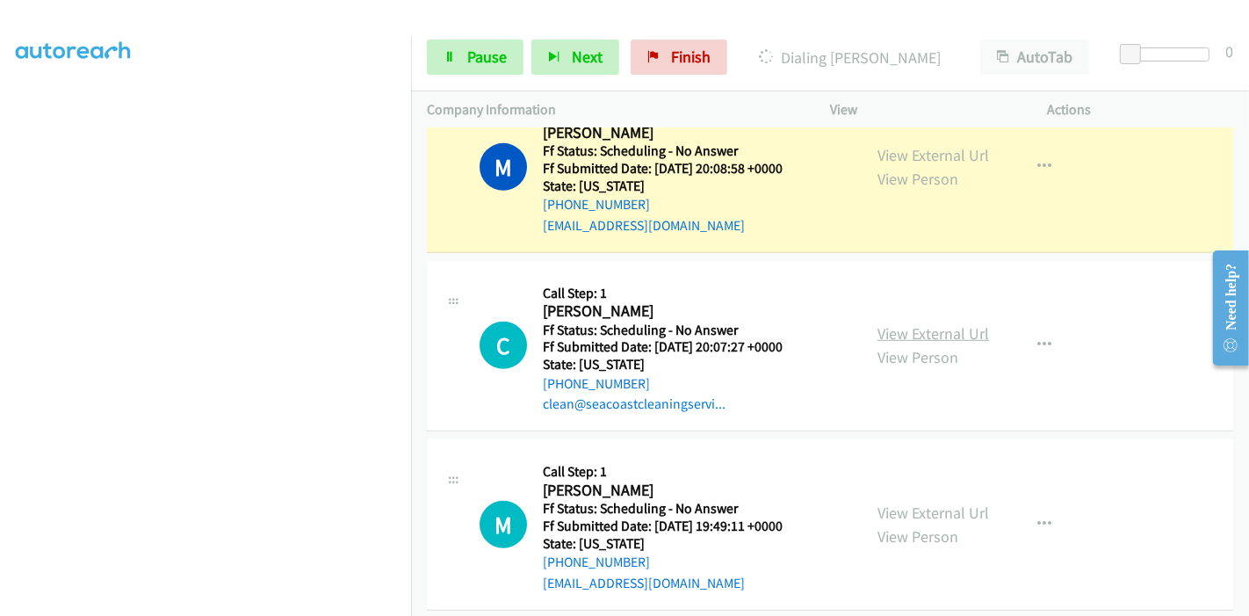
click at [915, 335] on link "View External Url" at bounding box center [933, 333] width 112 height 20
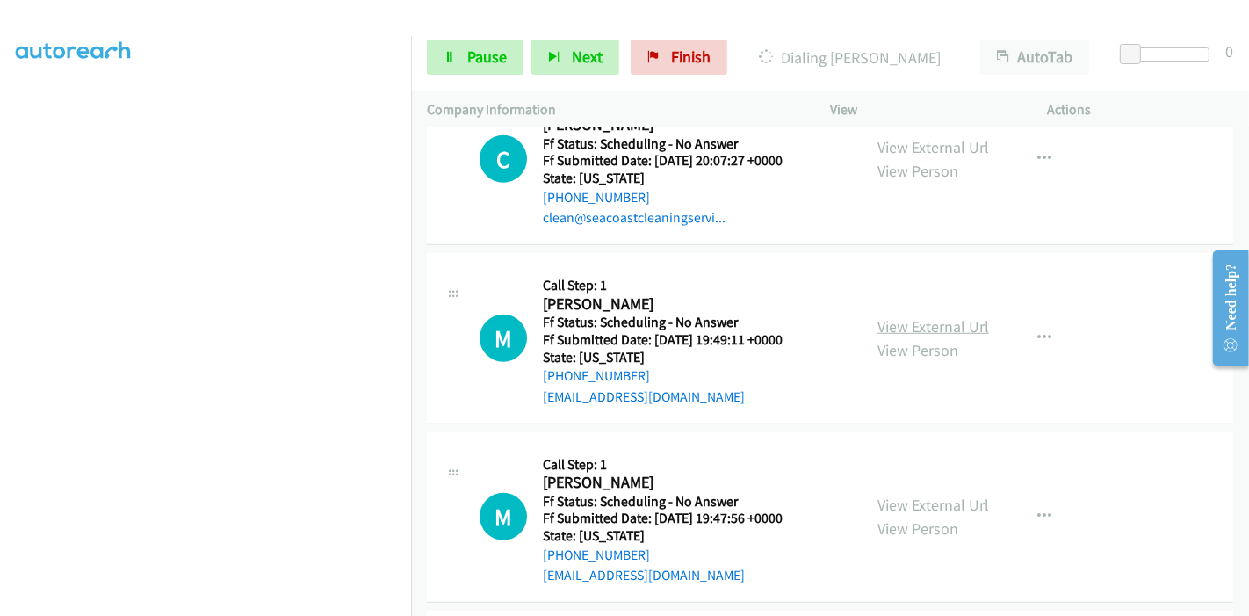
scroll to position [1110, 0]
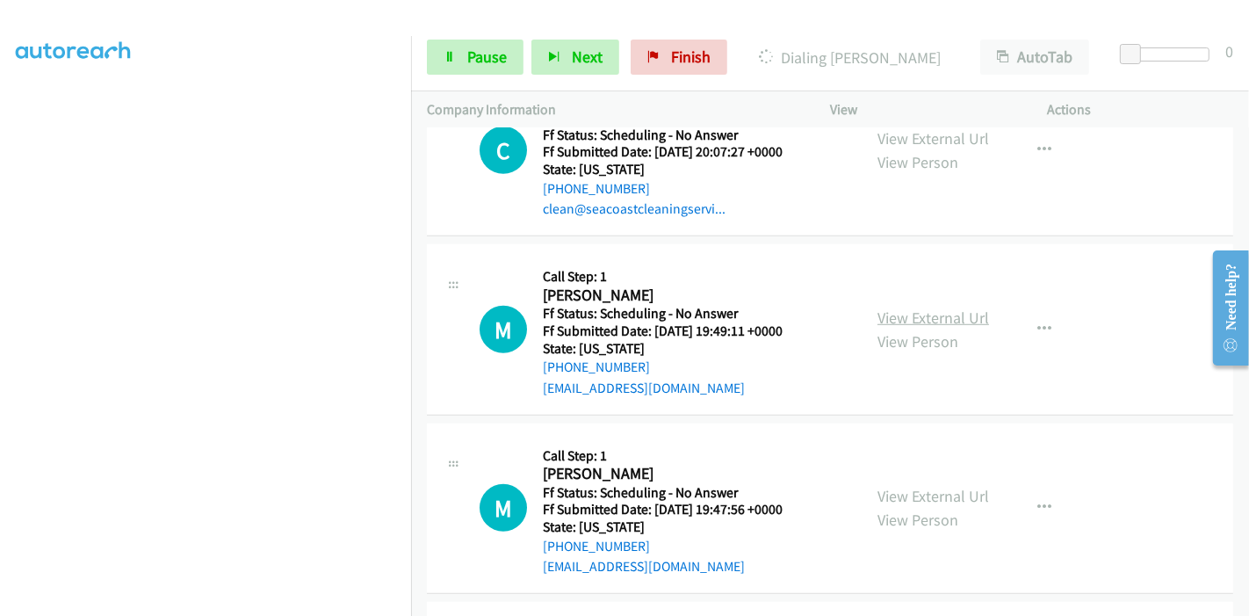
click at [933, 314] on link "View External Url" at bounding box center [933, 317] width 112 height 20
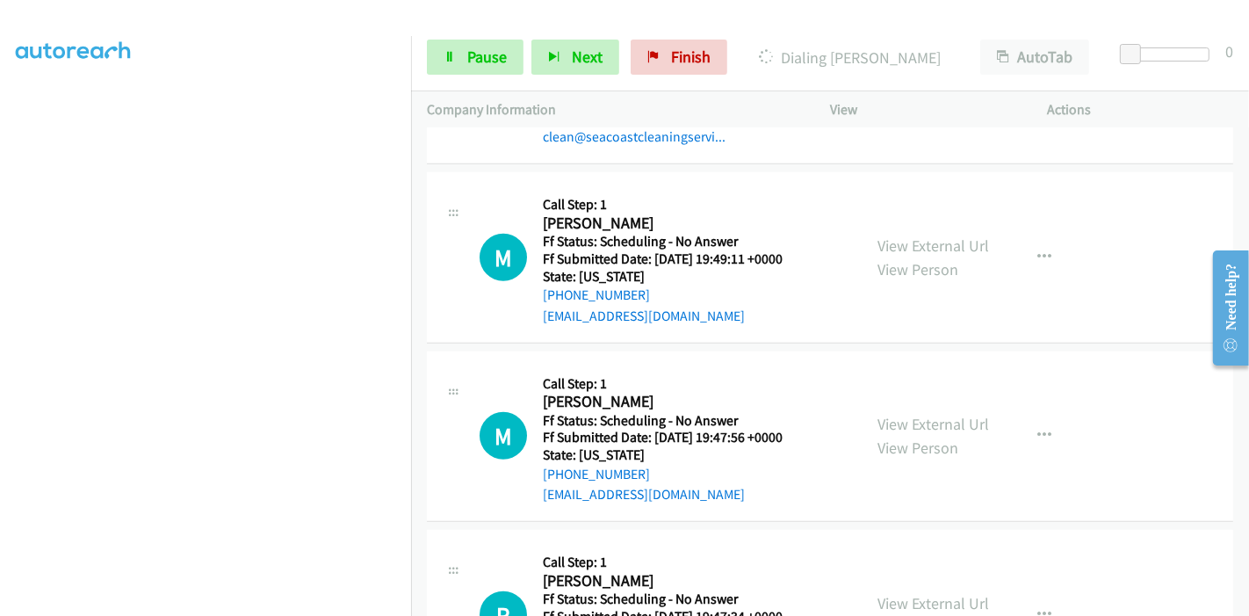
scroll to position [1207, 0]
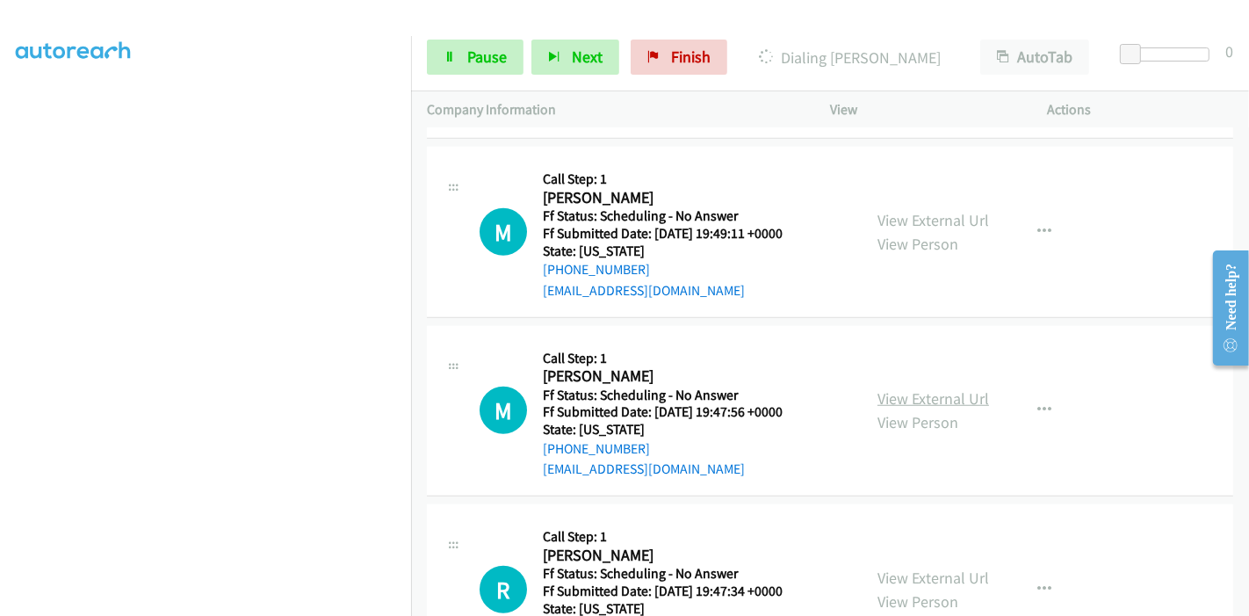
click at [897, 394] on link "View External Url" at bounding box center [933, 398] width 112 height 20
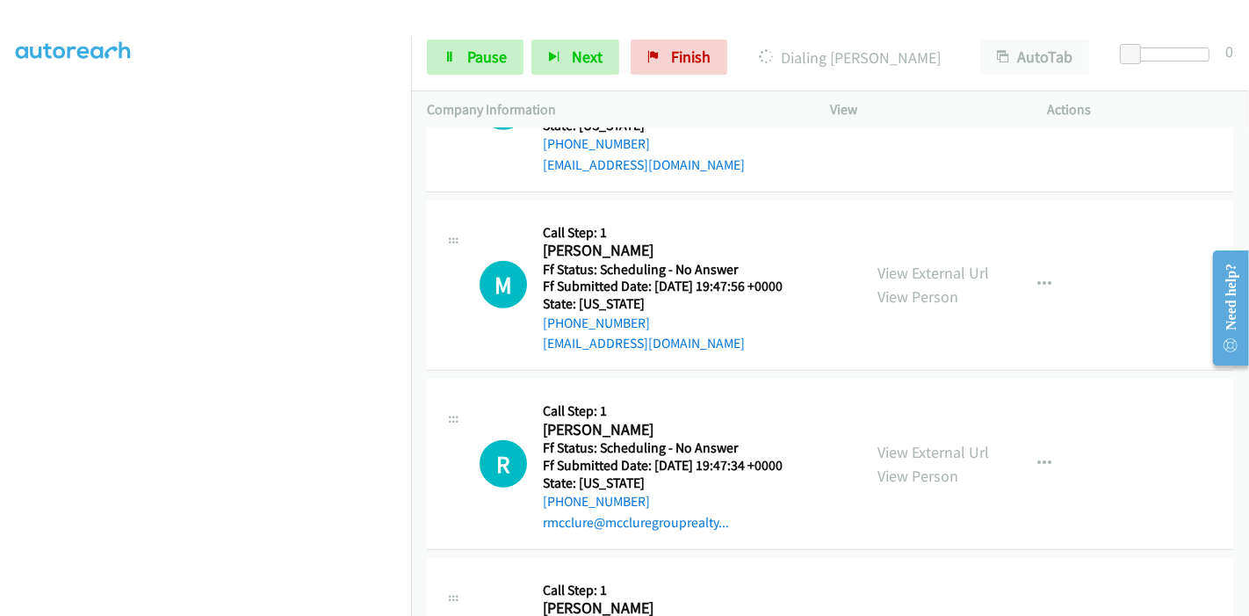
scroll to position [1402, 0]
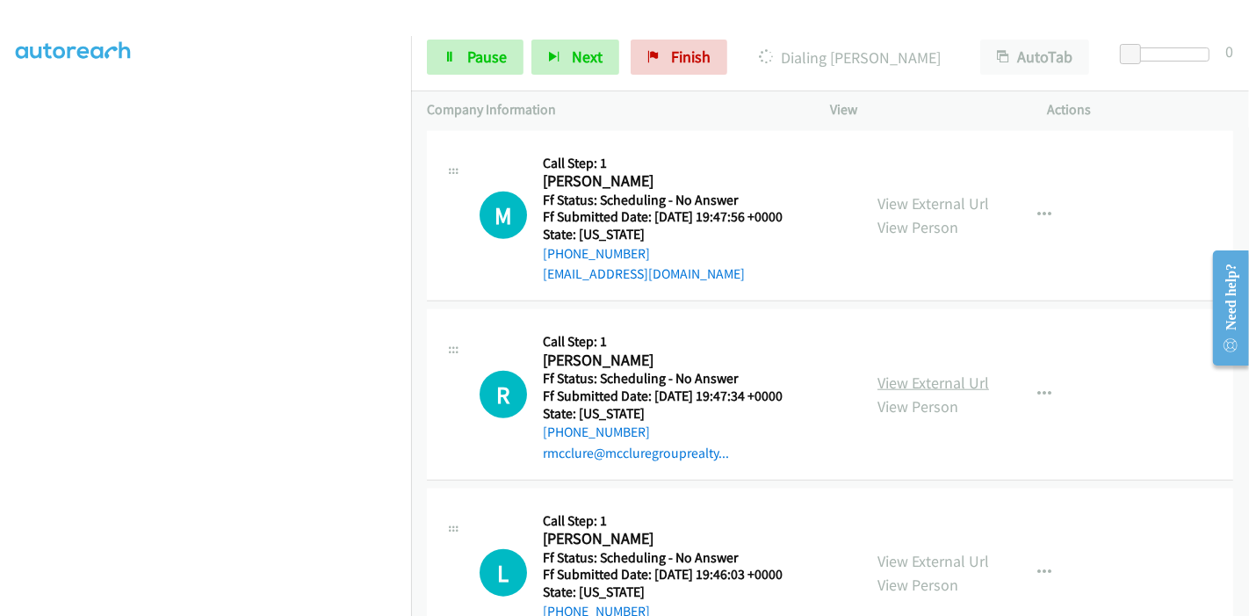
click at [926, 381] on link "View External Url" at bounding box center [933, 382] width 112 height 20
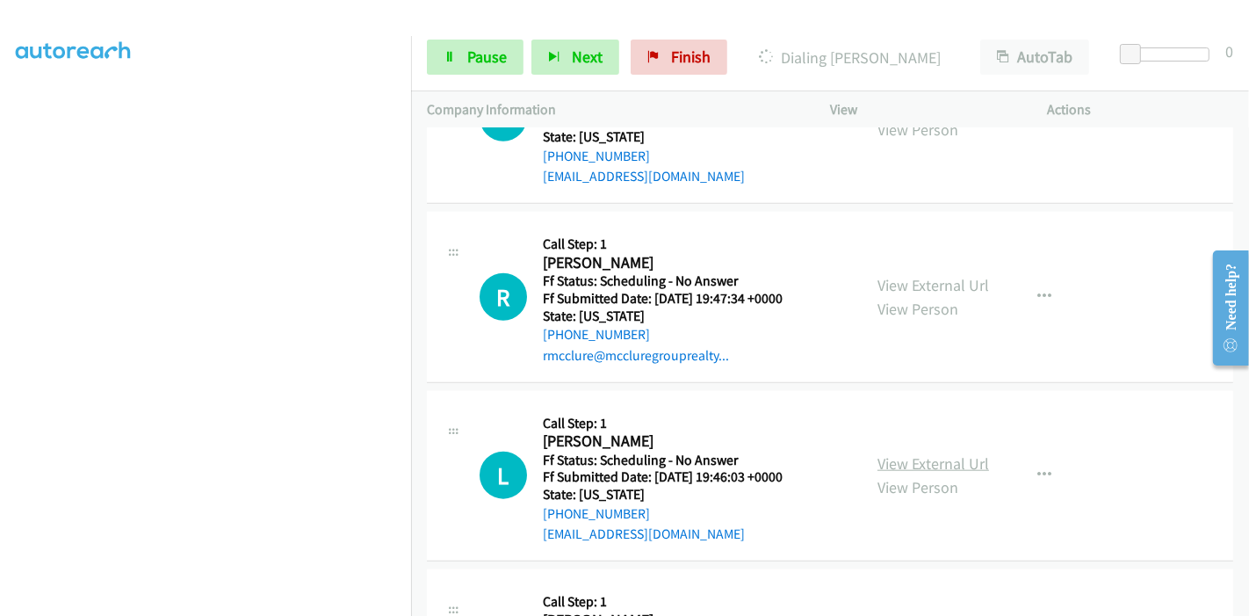
click at [887, 455] on link "View External Url" at bounding box center [933, 463] width 112 height 20
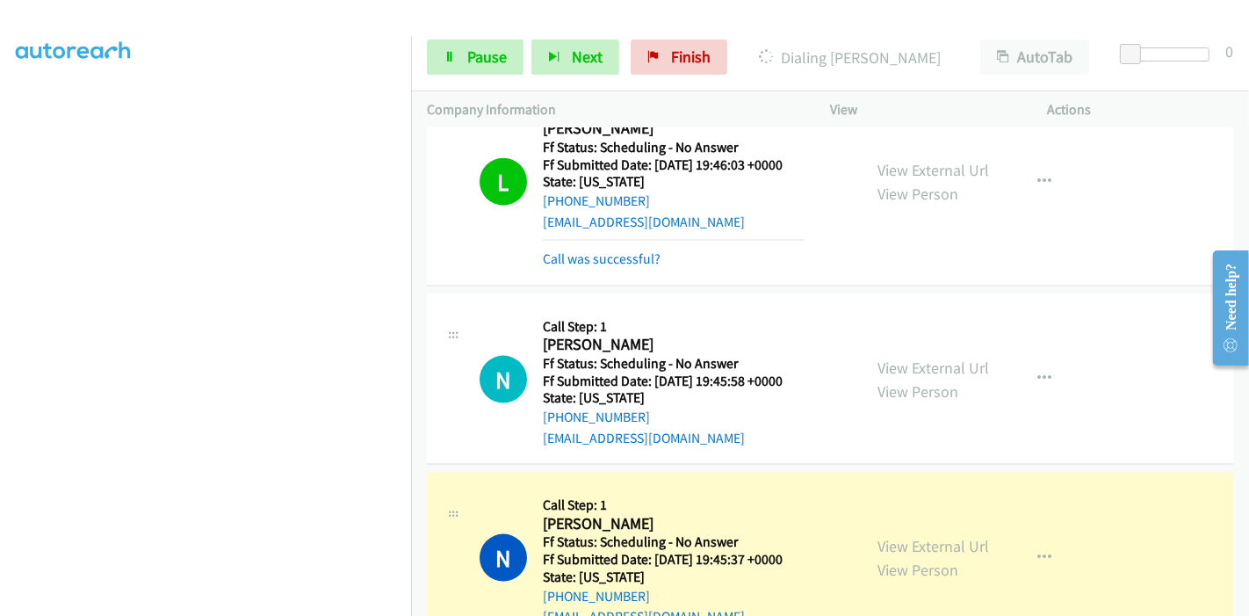
scroll to position [2086, 0]
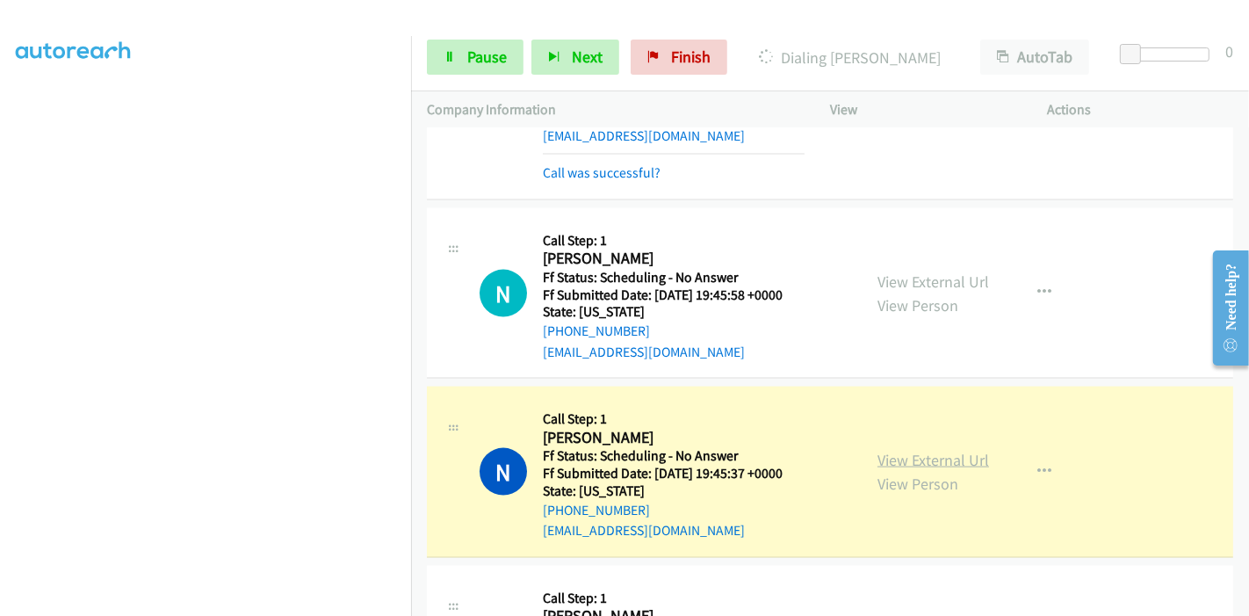
click at [944, 450] on link "View External Url" at bounding box center [933, 460] width 112 height 20
click at [462, 60] on link "Pause" at bounding box center [475, 57] width 97 height 35
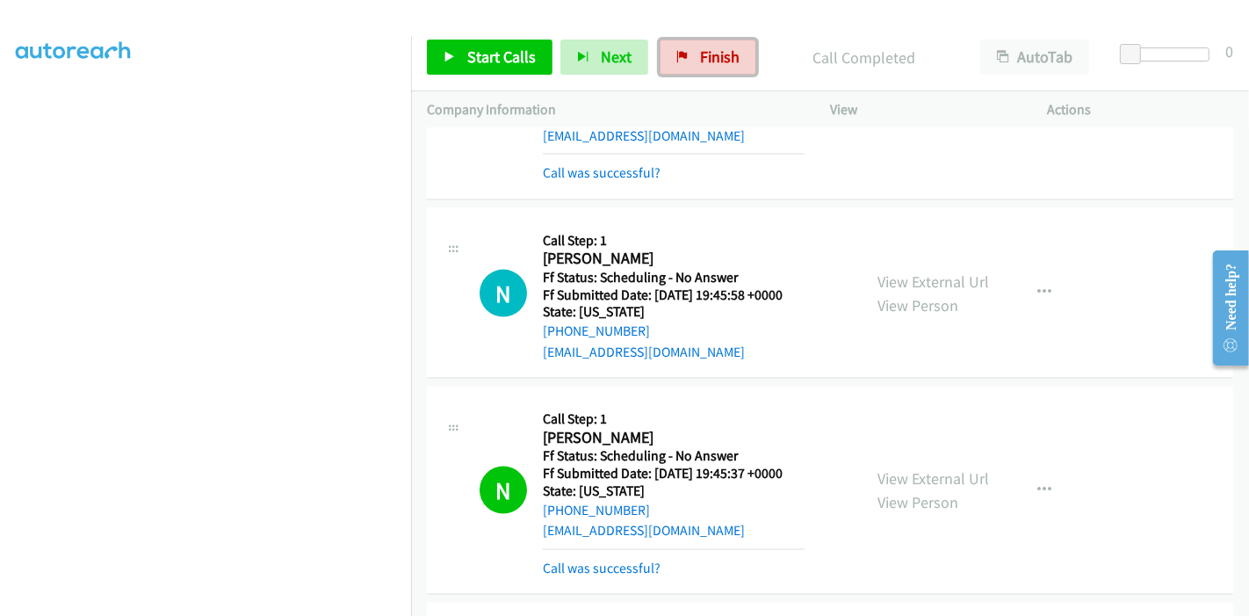
drag, startPoint x: 697, startPoint y: 52, endPoint x: 690, endPoint y: 76, distance: 25.6
click at [700, 52] on span "Finish" at bounding box center [720, 57] width 40 height 20
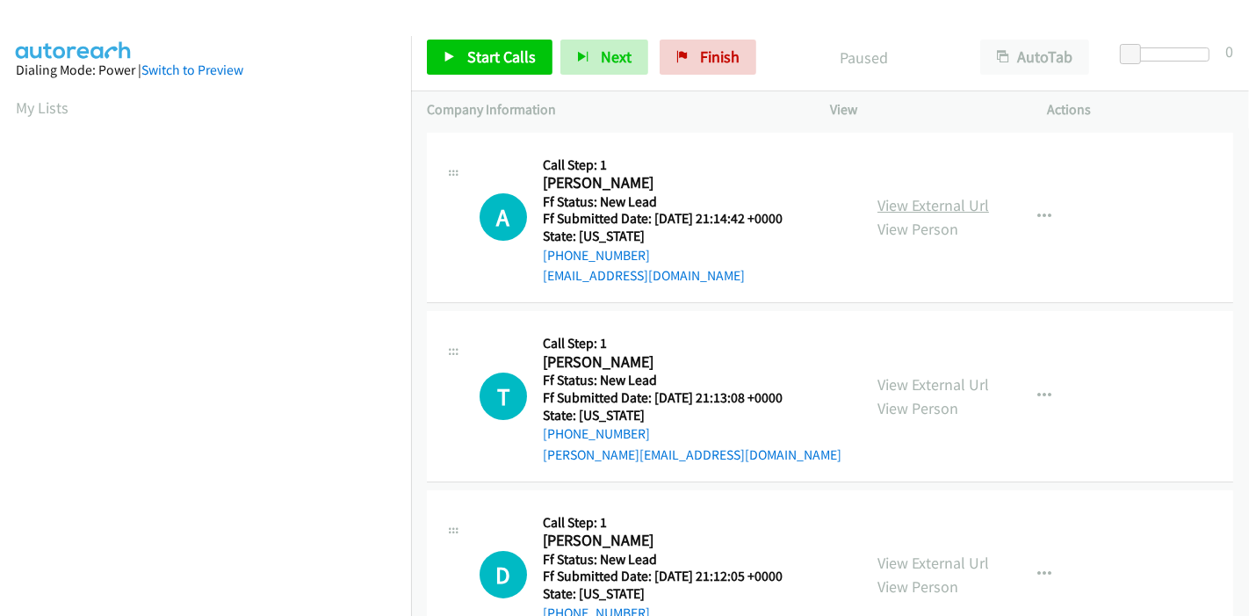
click at [938, 202] on link "View External Url" at bounding box center [933, 205] width 112 height 20
click at [918, 382] on link "View External Url" at bounding box center [933, 384] width 112 height 20
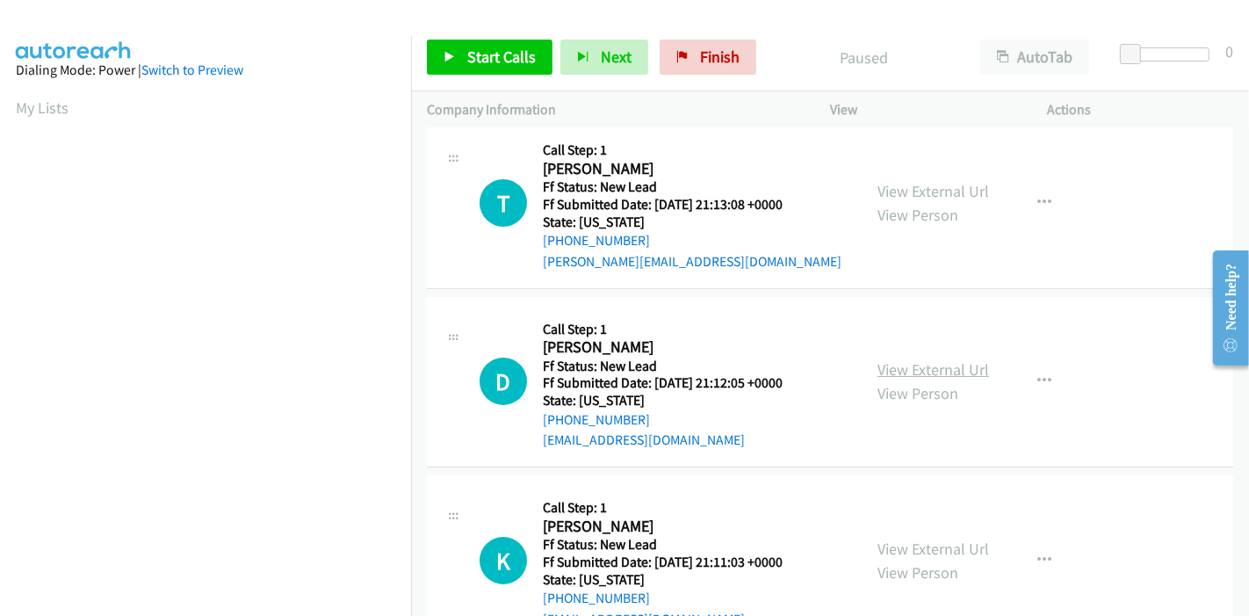
scroll to position [195, 0]
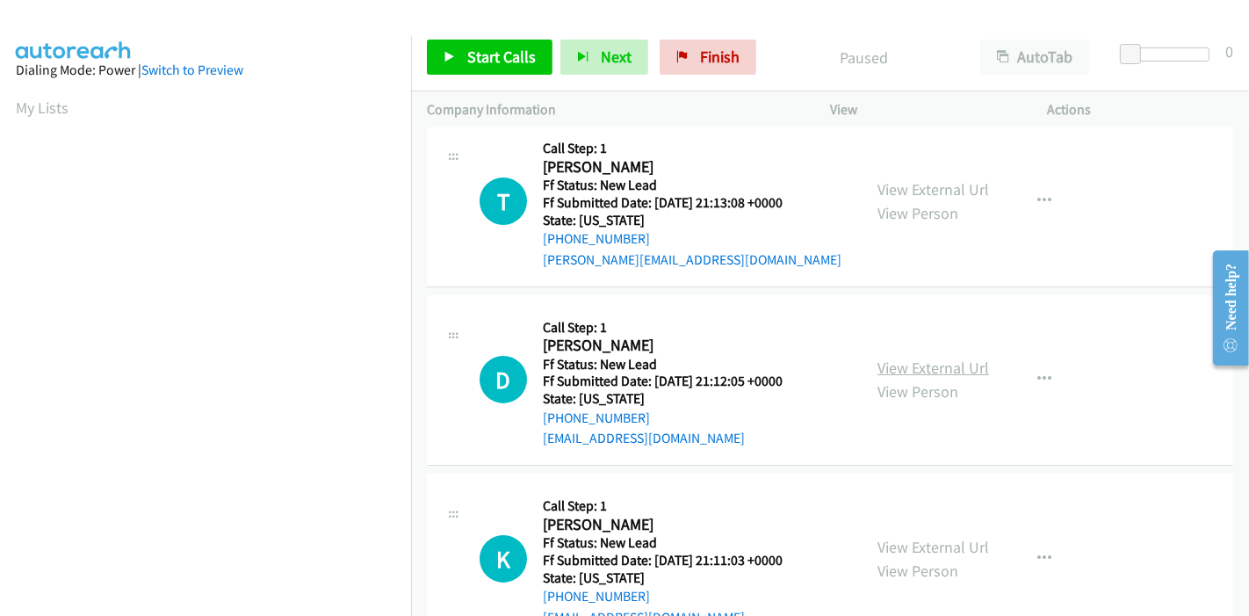
click at [950, 364] on link "View External Url" at bounding box center [933, 367] width 112 height 20
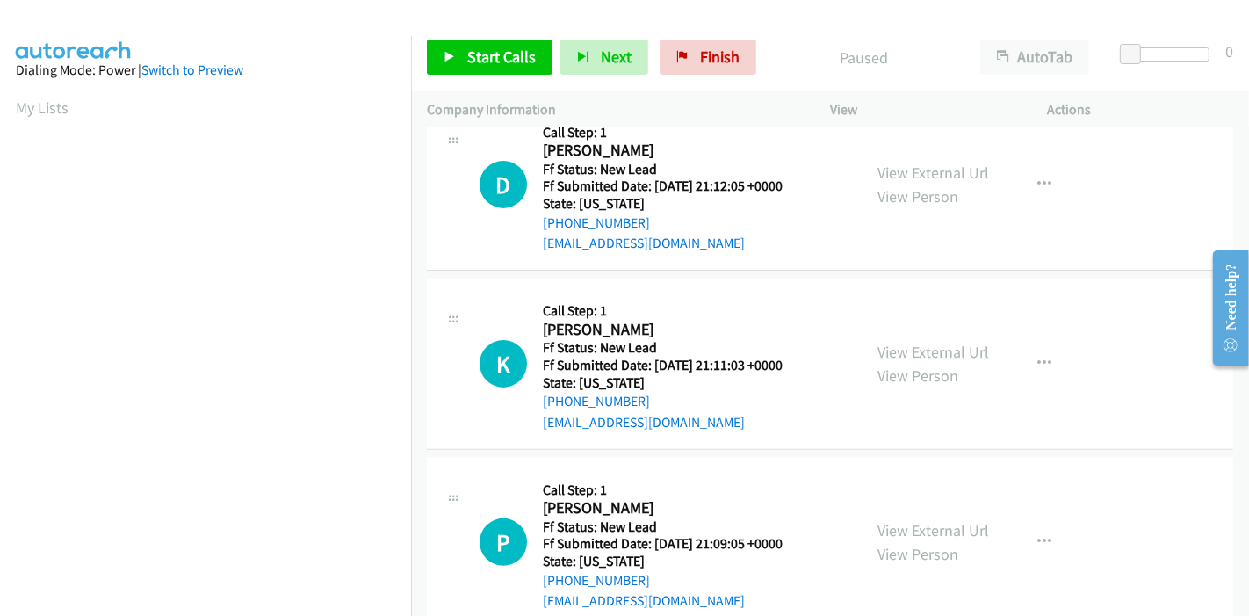
click at [970, 344] on link "View External Url" at bounding box center [933, 352] width 112 height 20
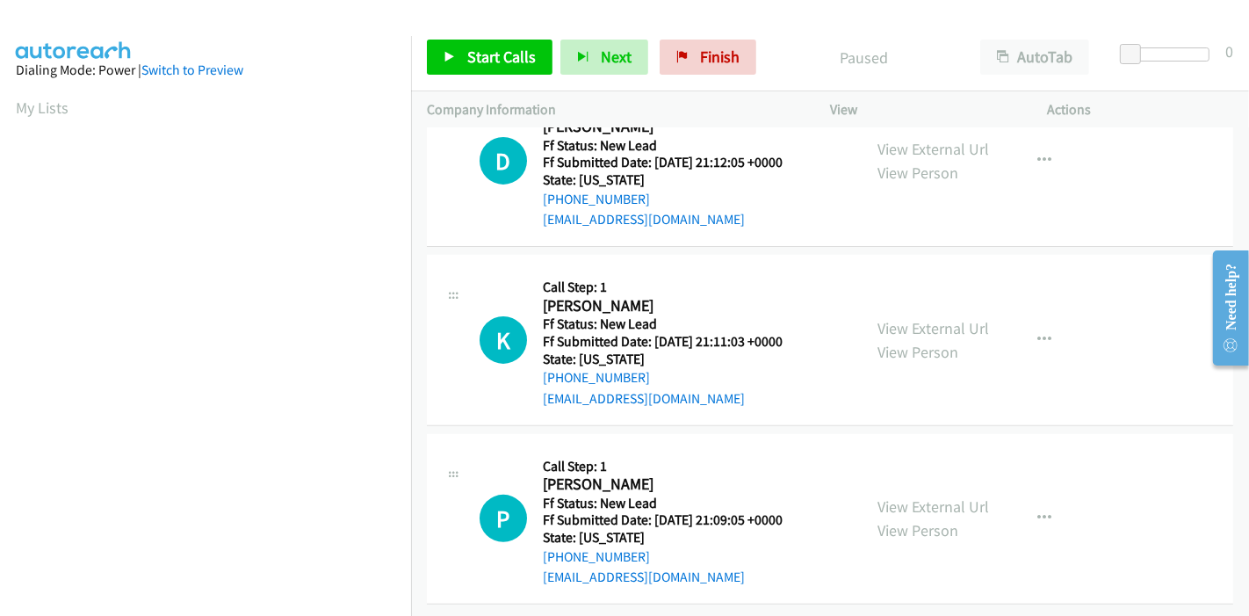
scroll to position [428, 0]
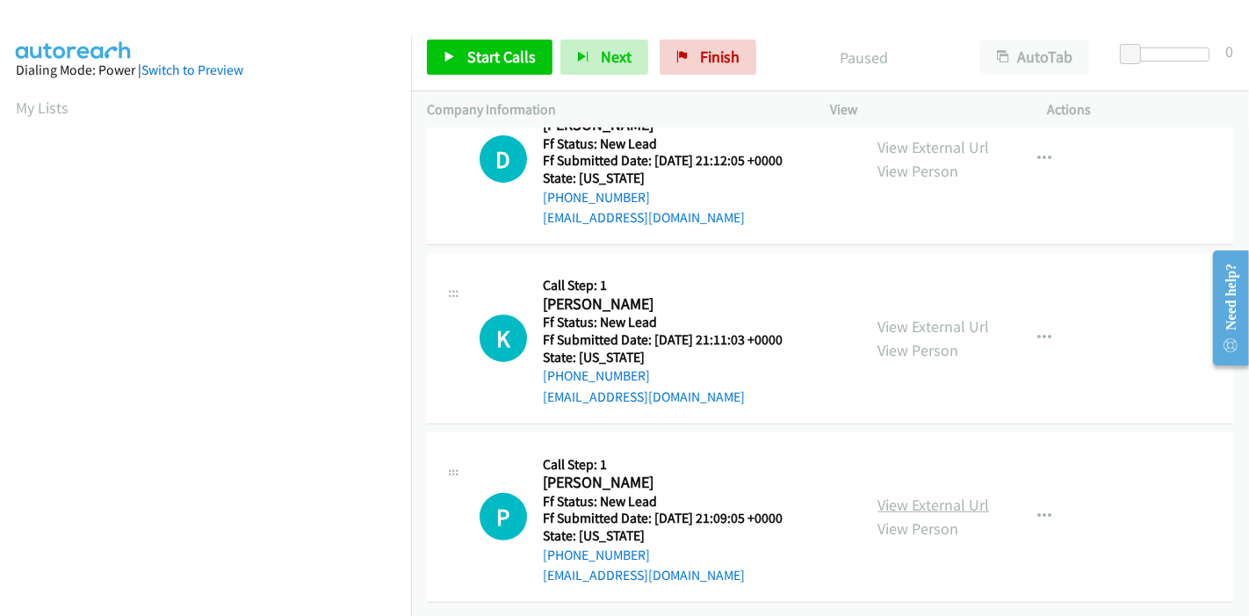
click at [933, 494] on link "View External Url" at bounding box center [933, 504] width 112 height 20
click at [460, 61] on link "Start Calls" at bounding box center [490, 57] width 126 height 35
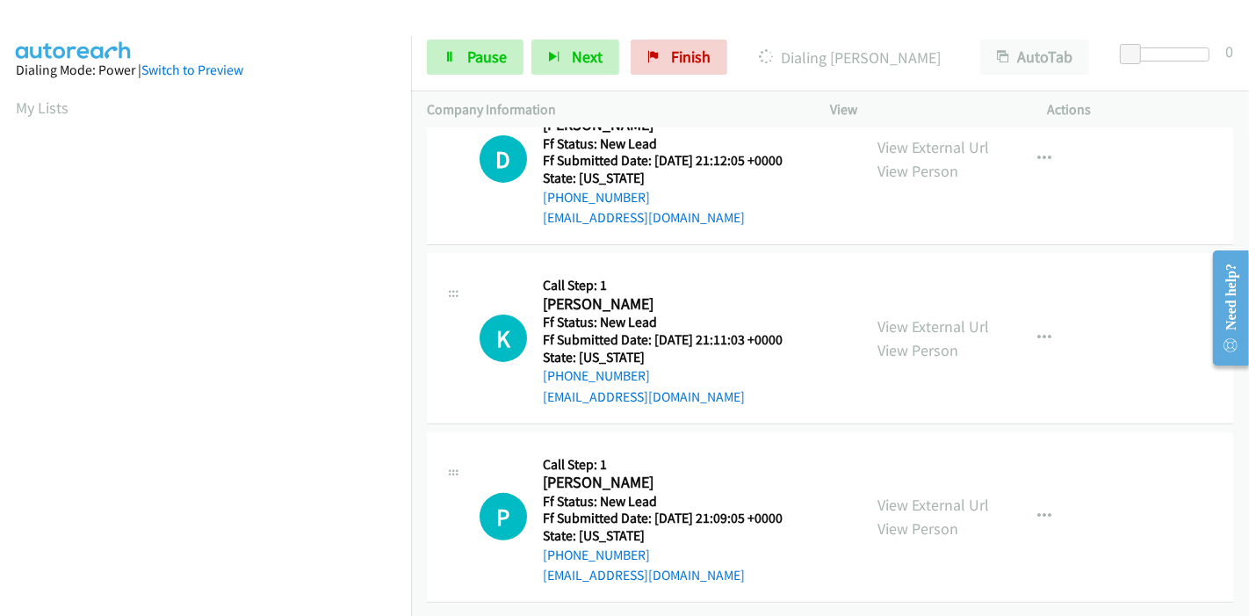
scroll to position [0, 0]
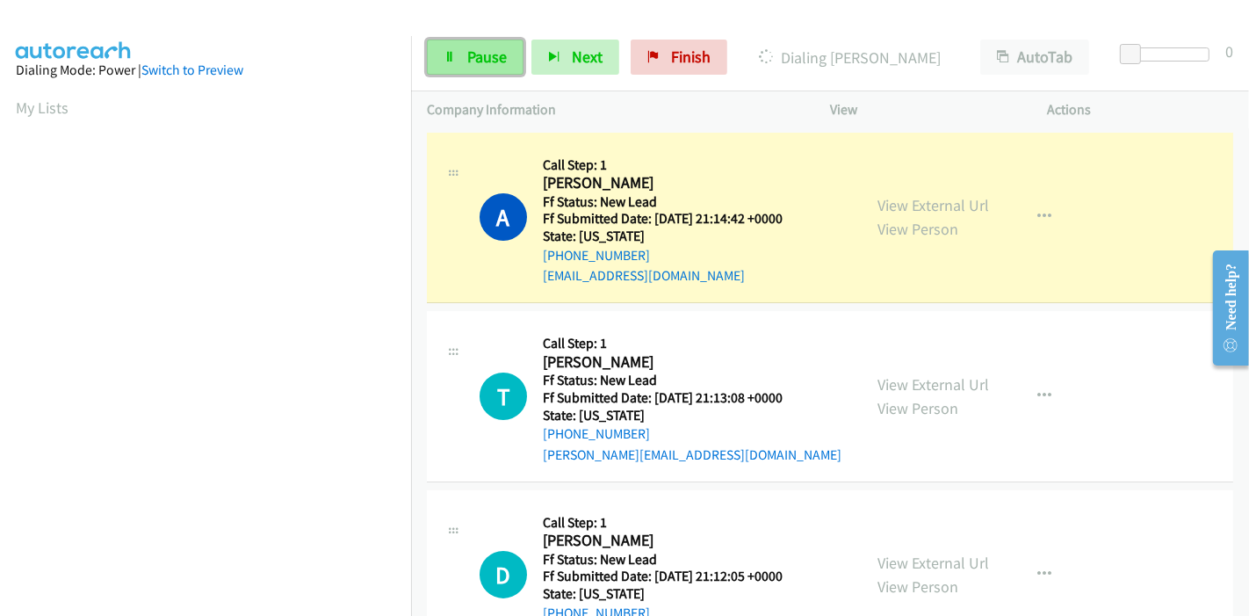
click at [460, 47] on link "Pause" at bounding box center [475, 57] width 97 height 35
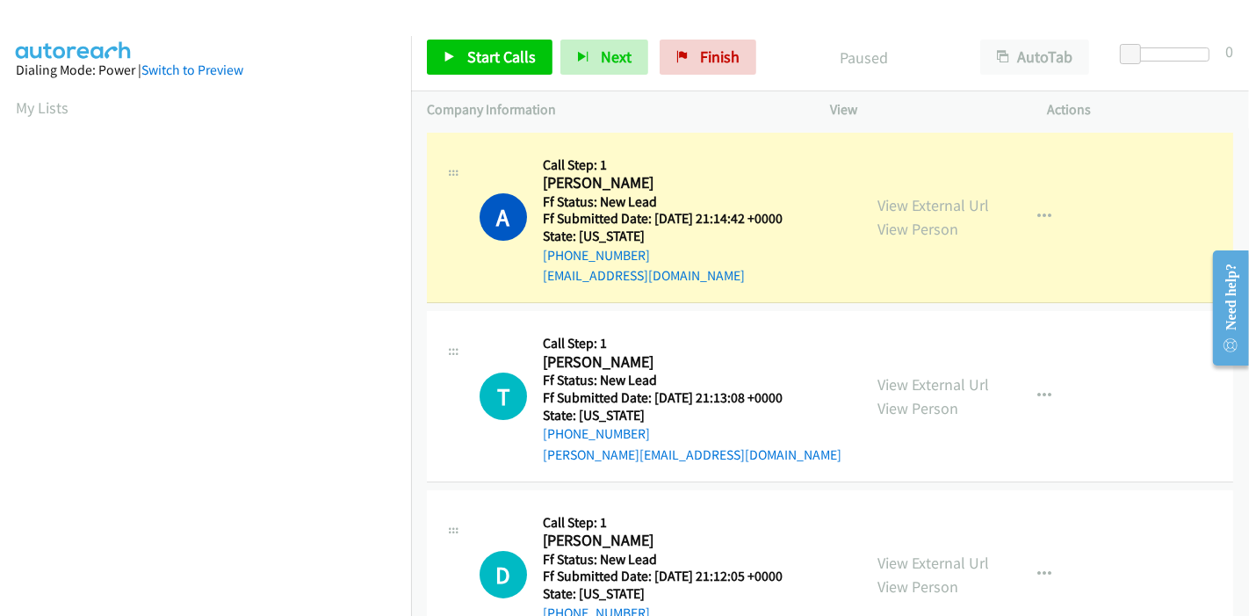
scroll to position [371, 0]
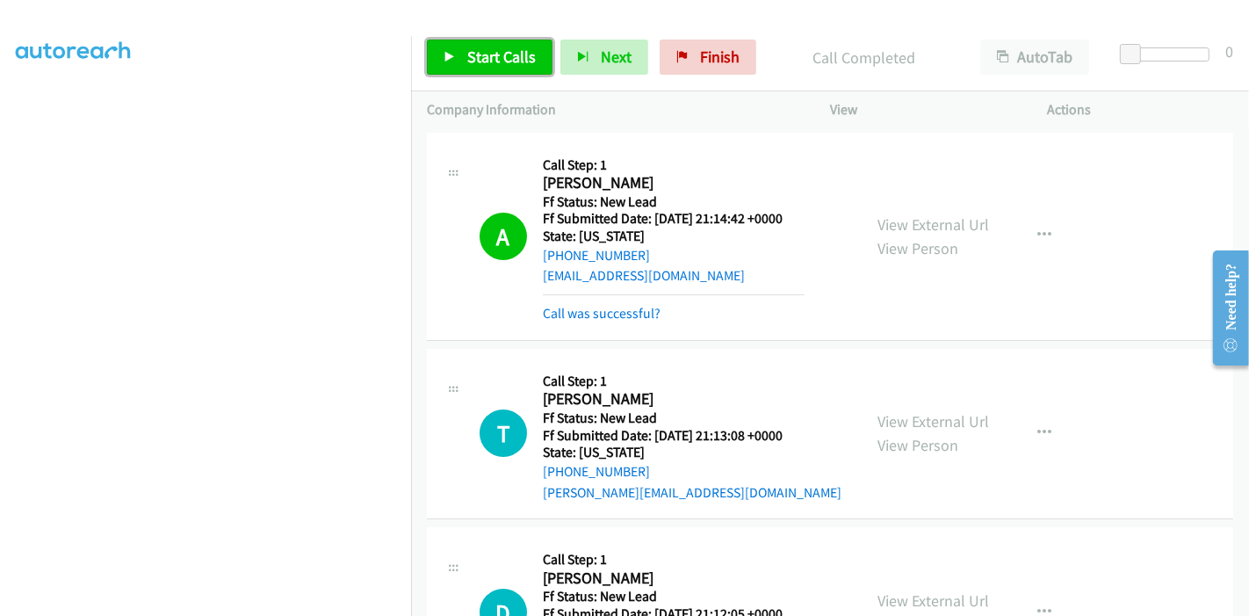
click at [460, 46] on link "Start Calls" at bounding box center [490, 57] width 126 height 35
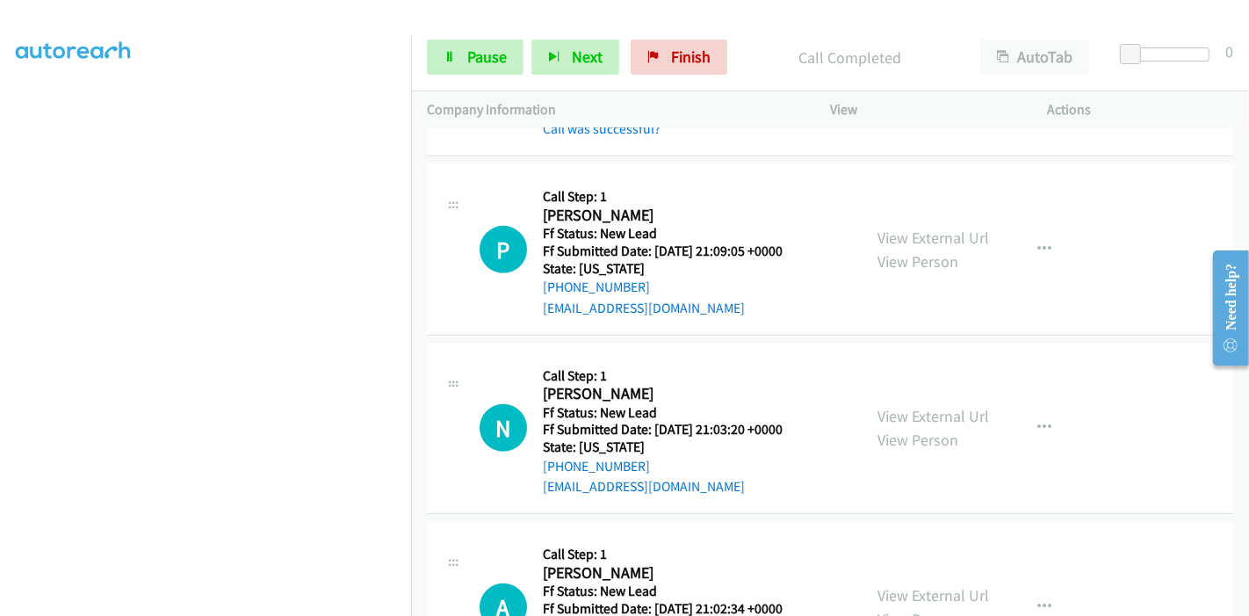
scroll to position [930, 0]
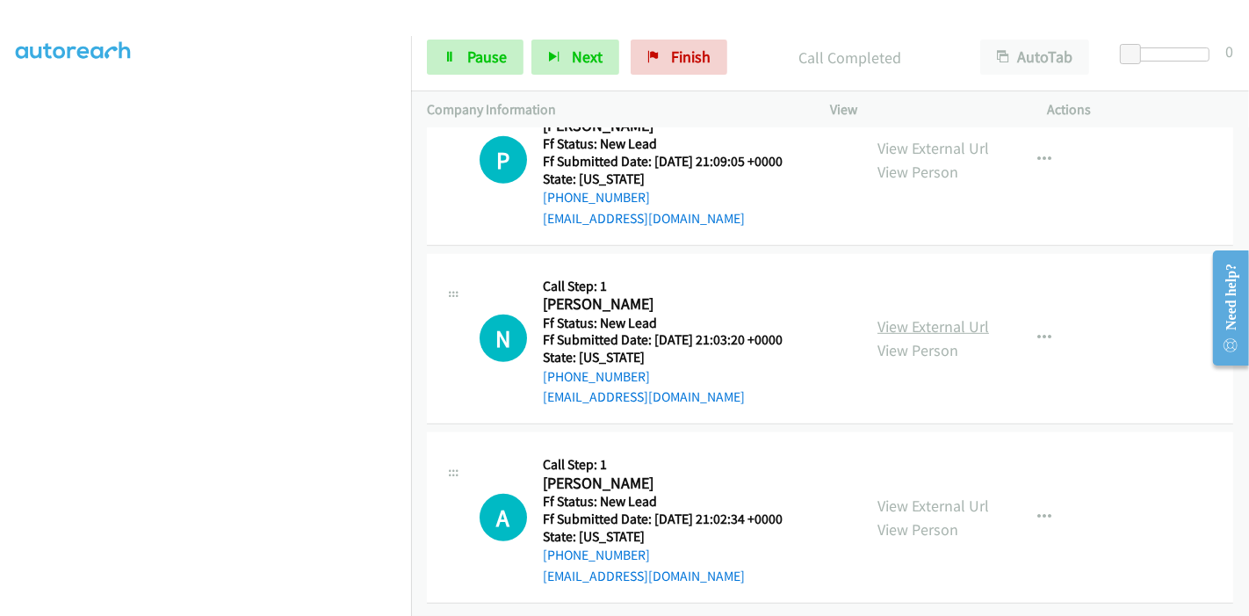
click at [911, 319] on link "View External Url" at bounding box center [933, 326] width 112 height 20
click at [906, 495] on link "View External Url" at bounding box center [933, 505] width 112 height 20
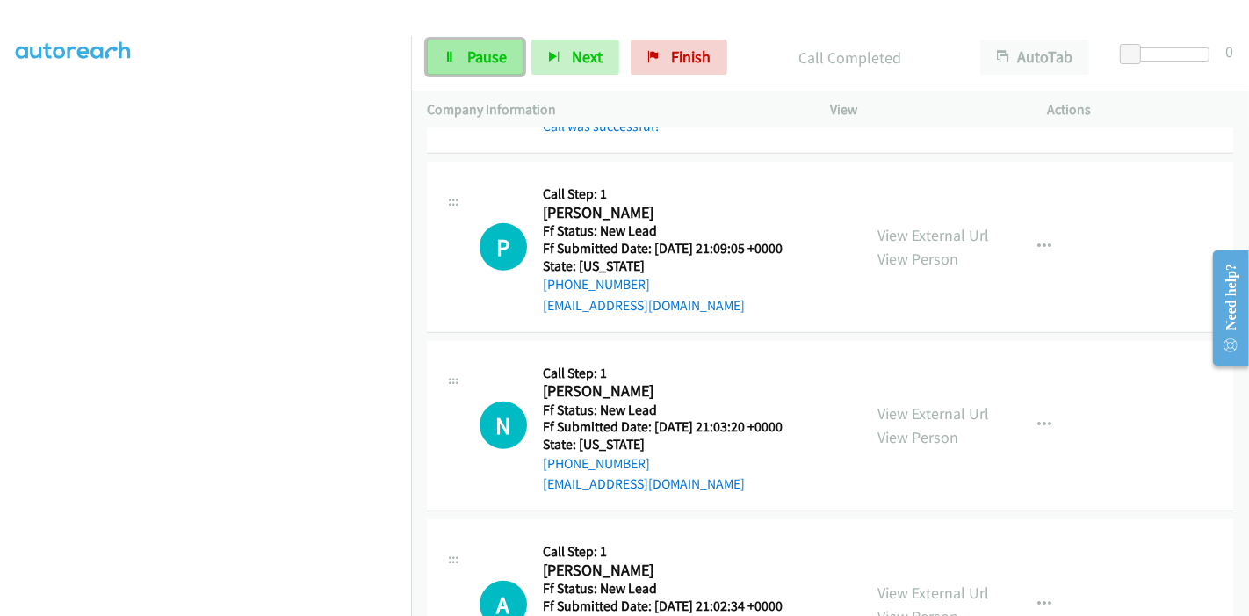
click at [454, 48] on link "Pause" at bounding box center [475, 57] width 97 height 35
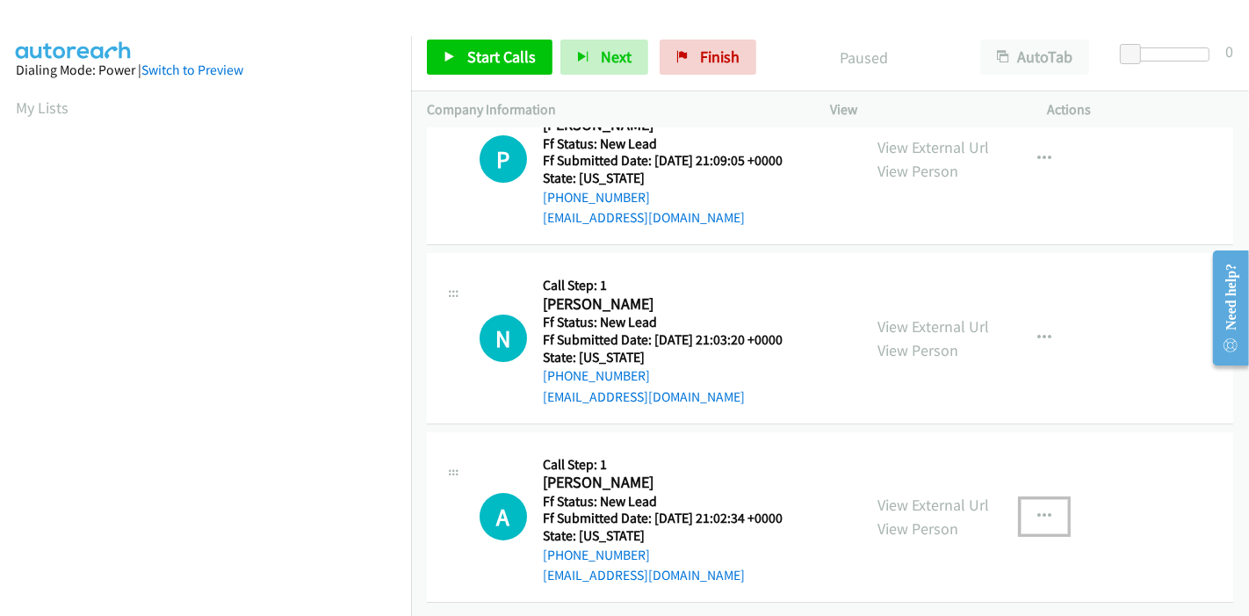
click at [1037, 509] on icon "button" at bounding box center [1044, 516] width 14 height 14
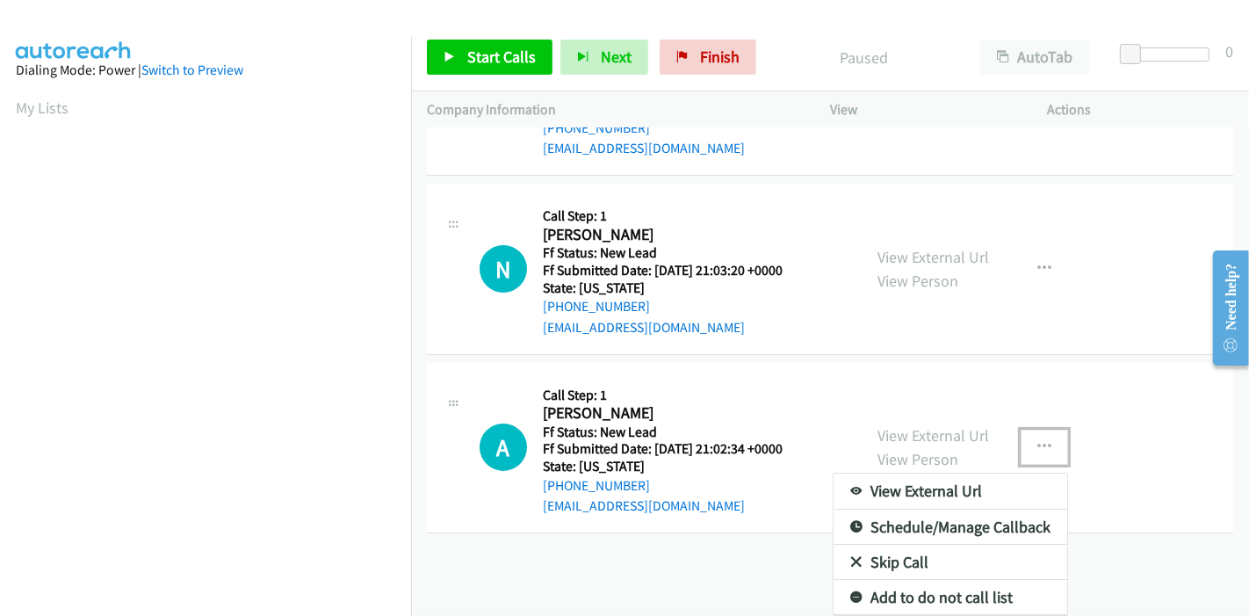
click at [871, 547] on link "Skip Call" at bounding box center [950, 561] width 234 height 35
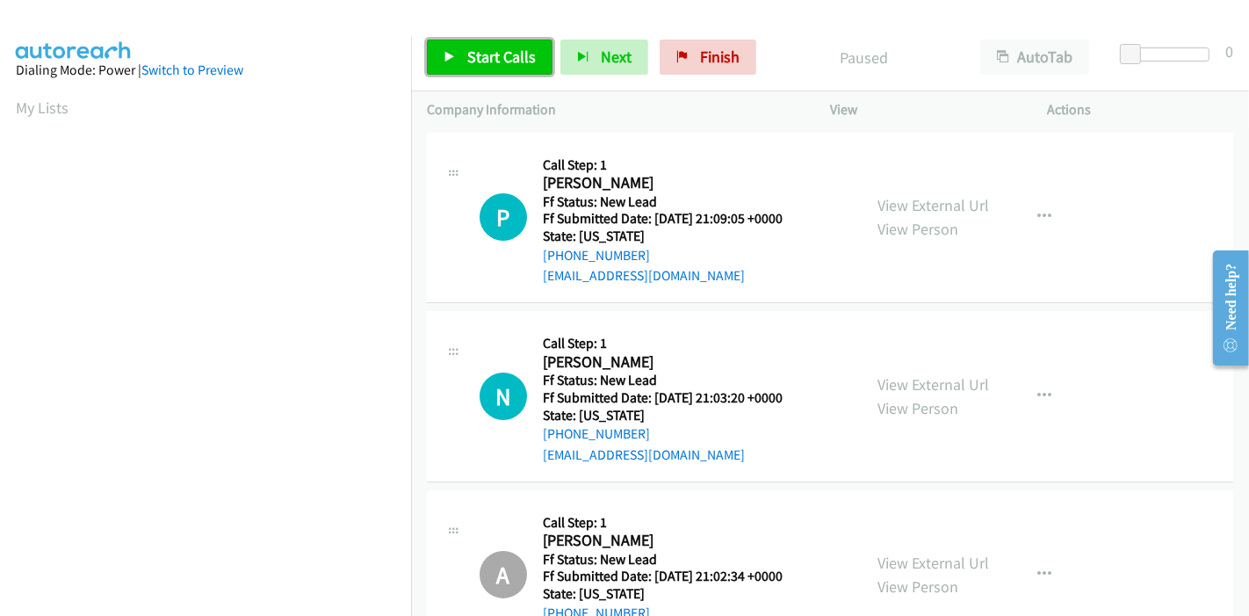
click at [467, 56] on span "Start Calls" at bounding box center [501, 57] width 68 height 20
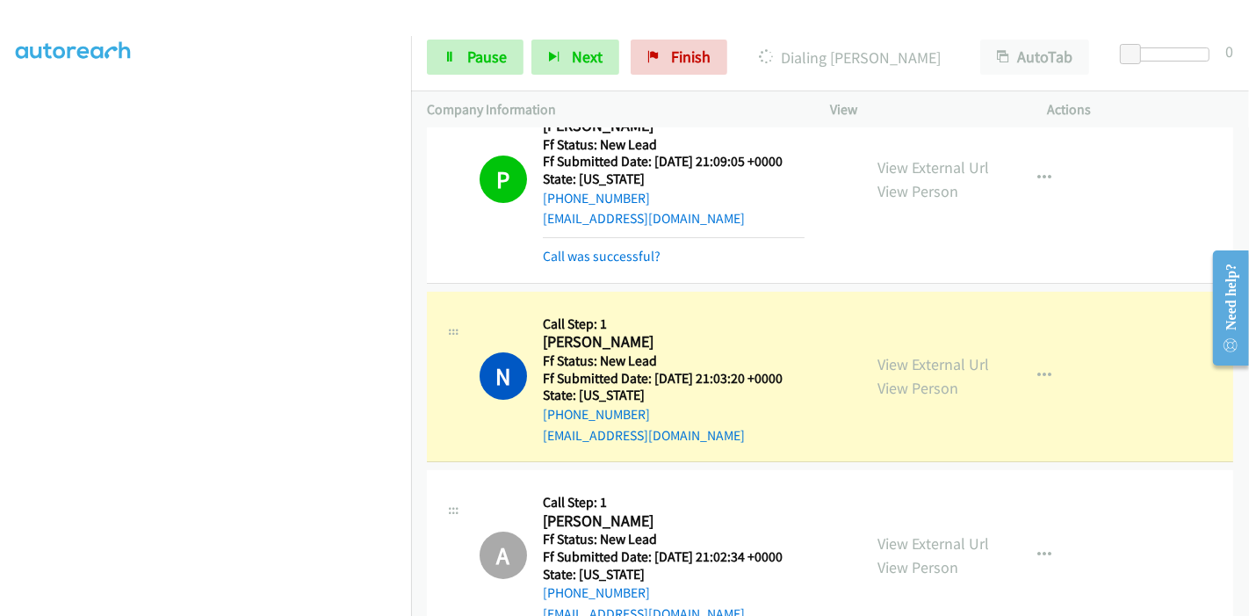
scroll to position [108, 0]
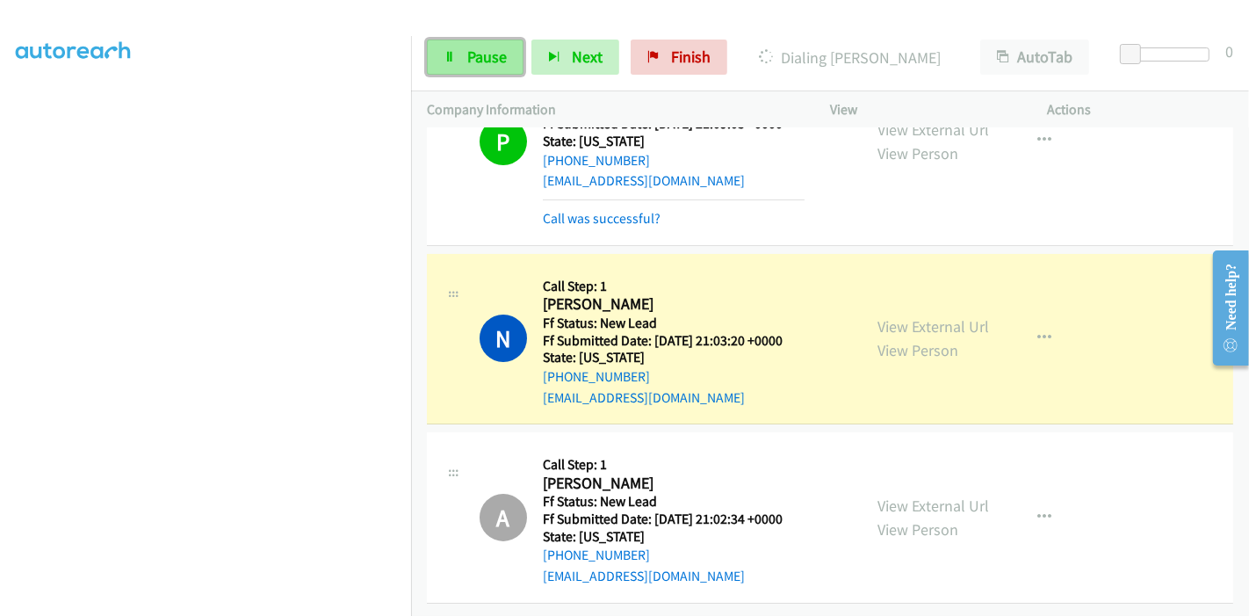
click at [486, 59] on span "Pause" at bounding box center [487, 57] width 40 height 20
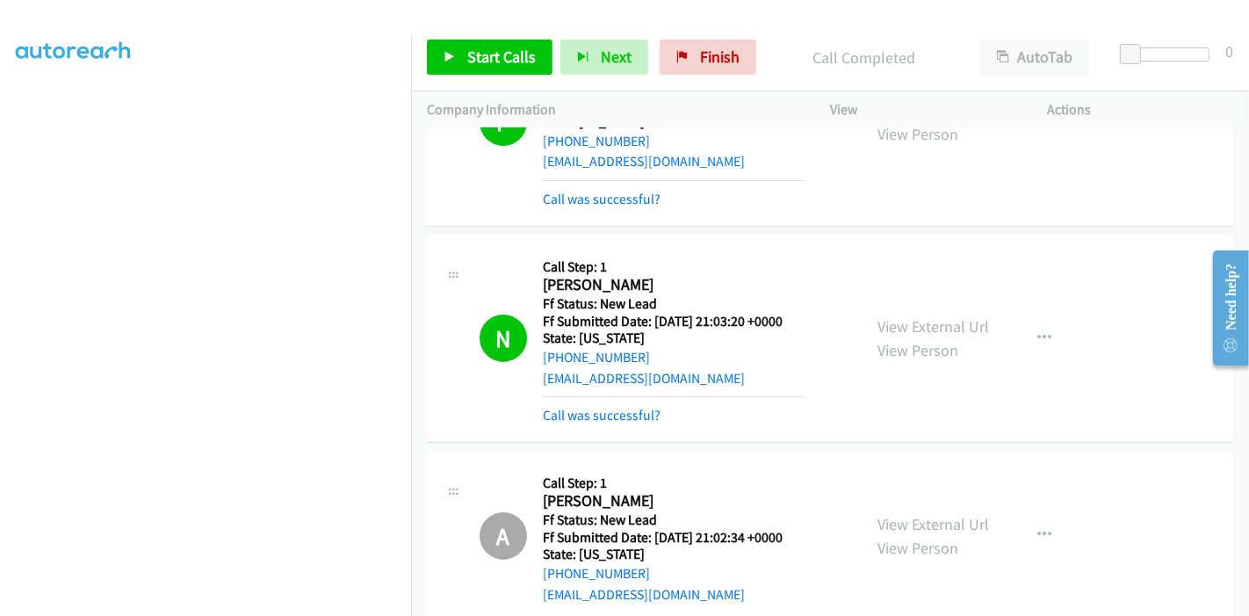
scroll to position [225, 0]
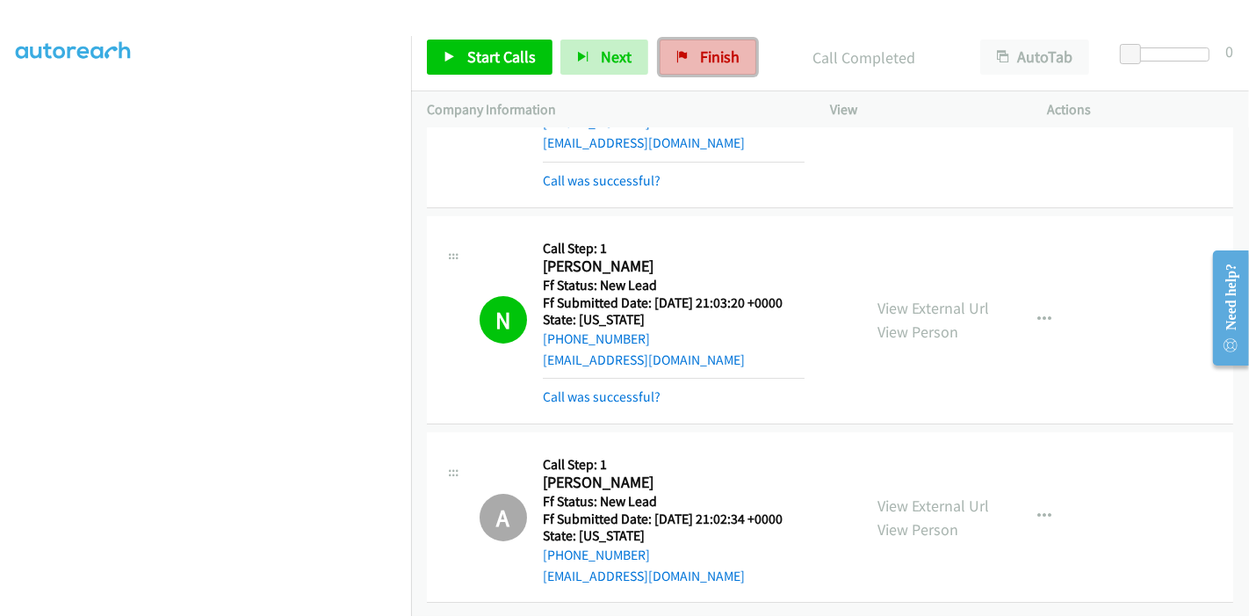
click at [712, 56] on span "Finish" at bounding box center [720, 57] width 40 height 20
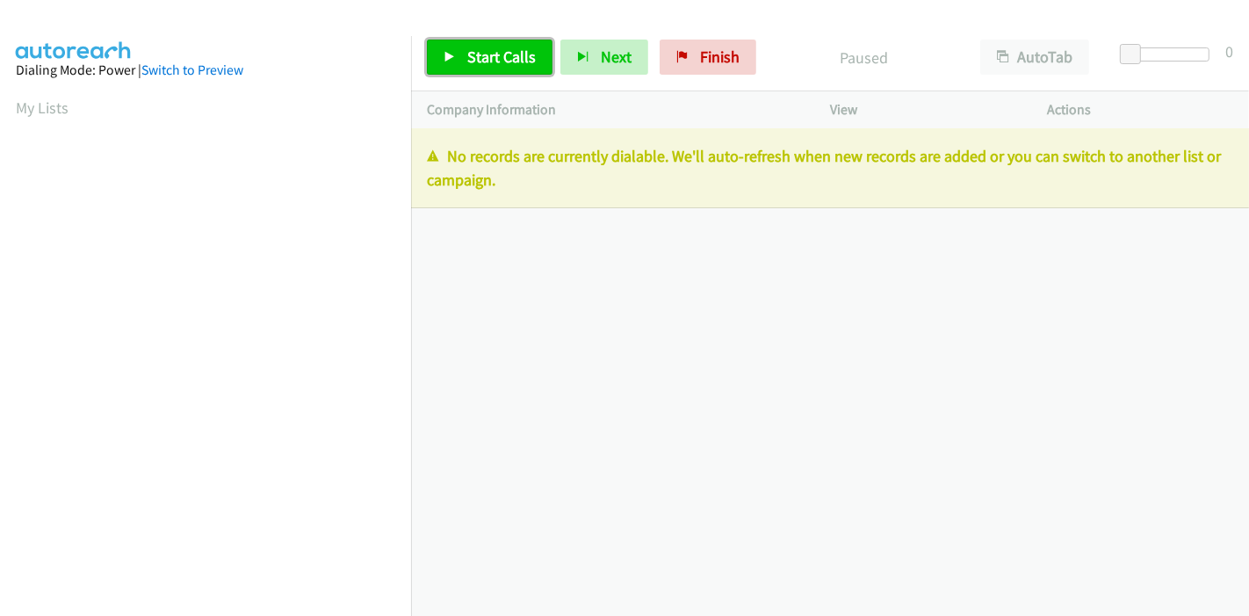
click at [495, 58] on span "Start Calls" at bounding box center [501, 57] width 68 height 20
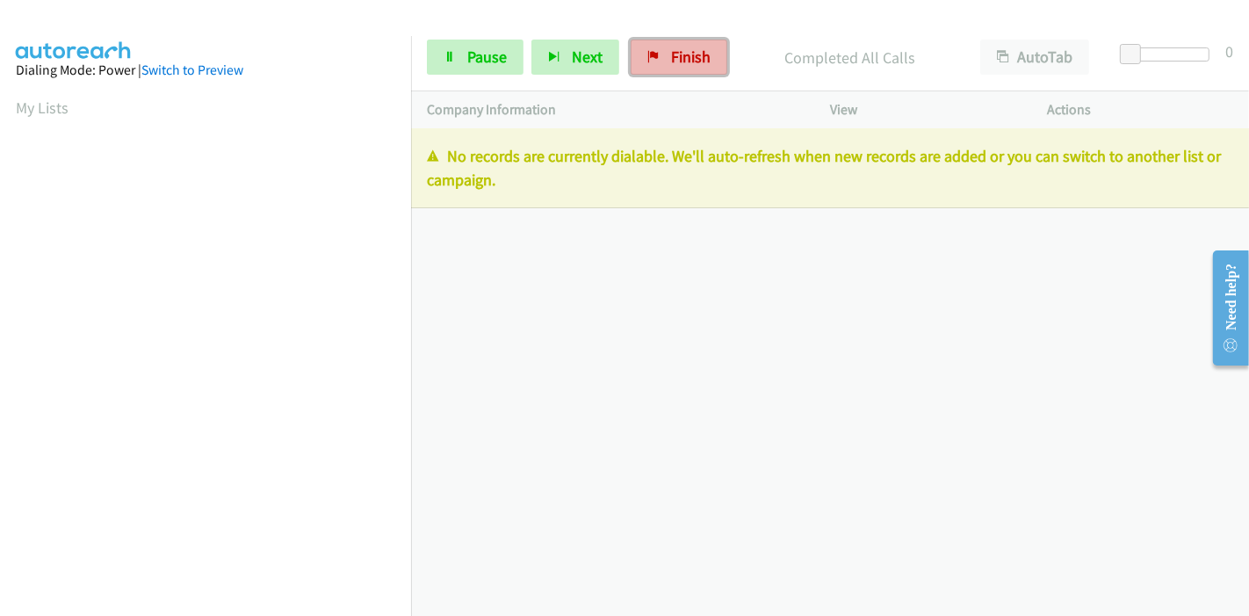
click at [693, 58] on span "Finish" at bounding box center [691, 57] width 40 height 20
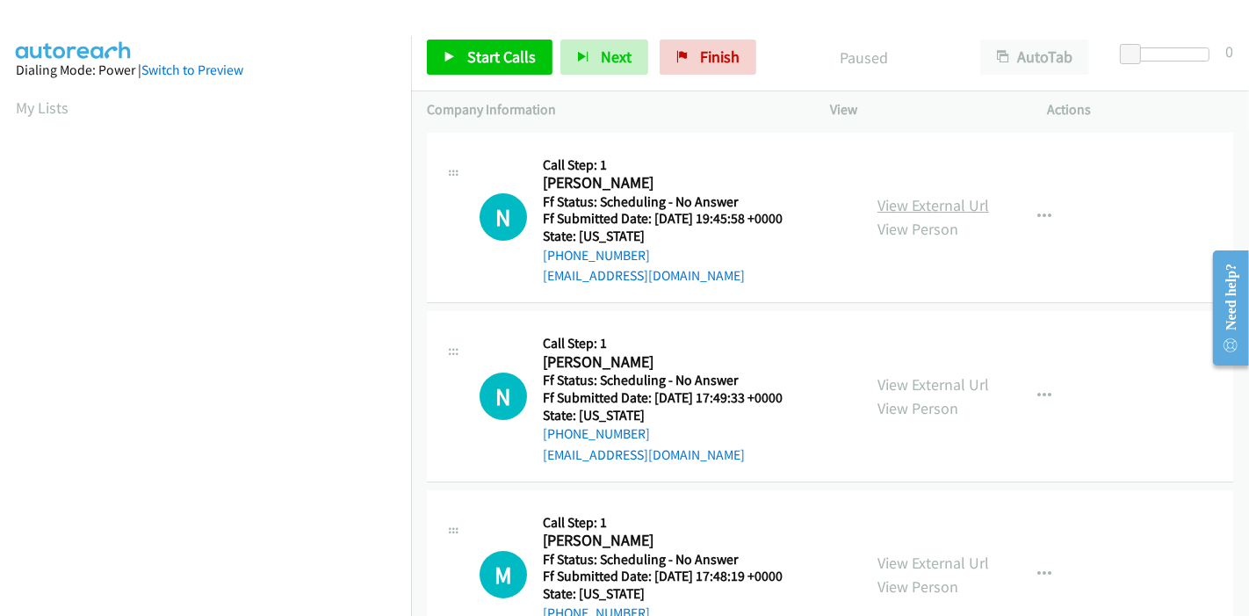
click at [938, 209] on link "View External Url" at bounding box center [933, 205] width 112 height 20
click at [941, 389] on link "View External Url" at bounding box center [933, 384] width 112 height 20
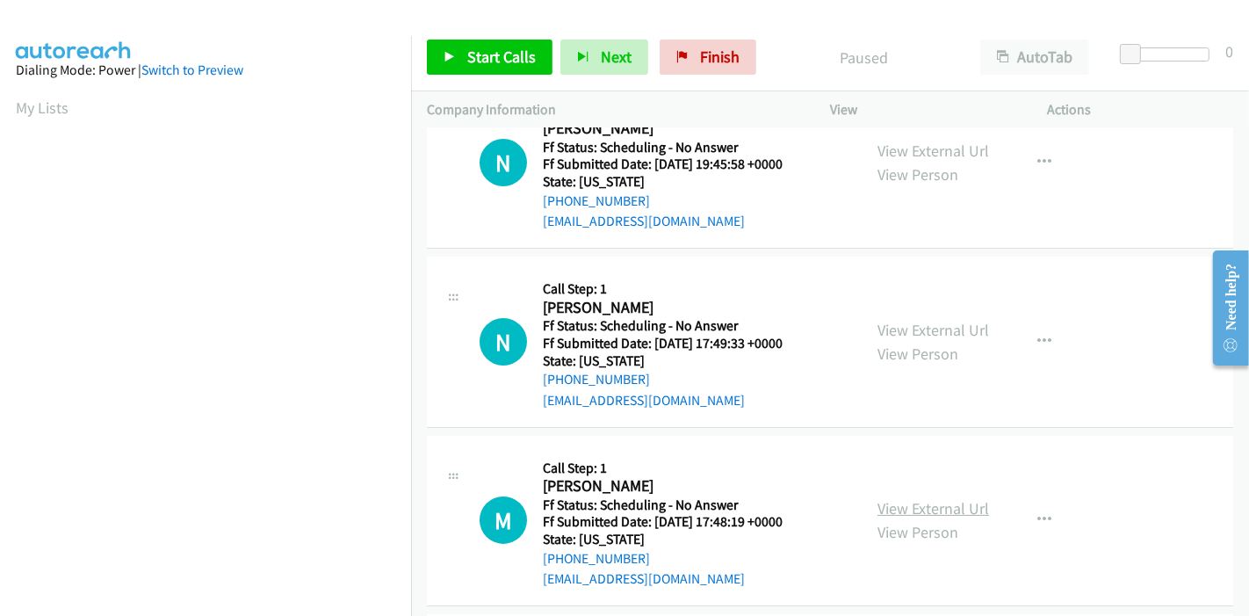
scroll to position [97, 0]
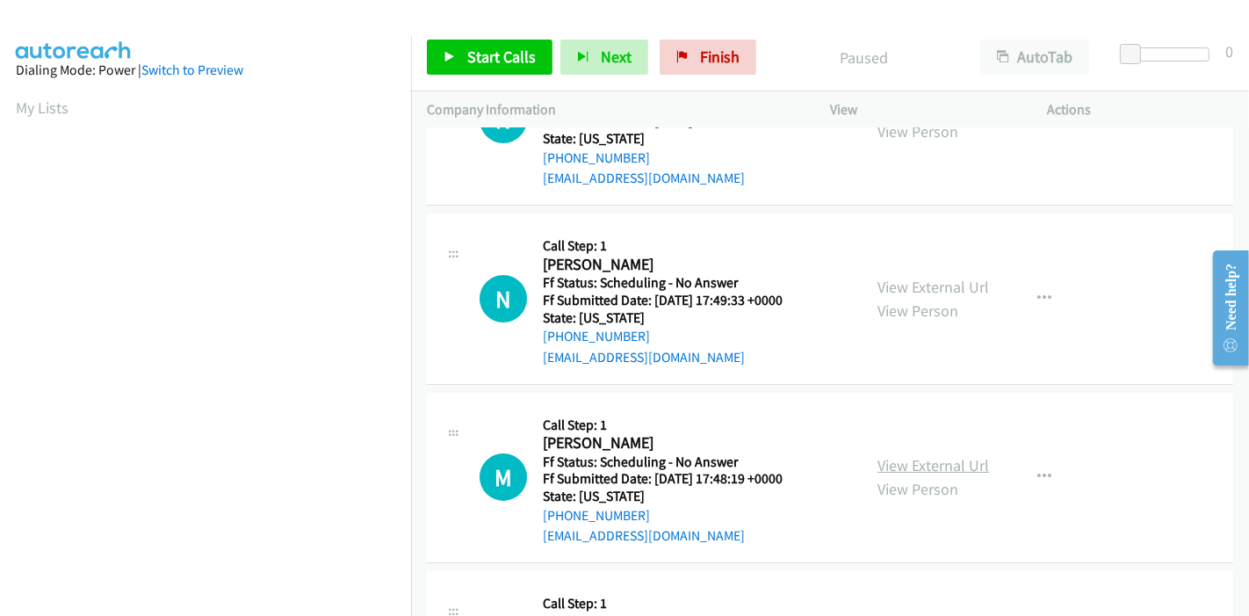
click at [945, 470] on link "View External Url" at bounding box center [933, 465] width 112 height 20
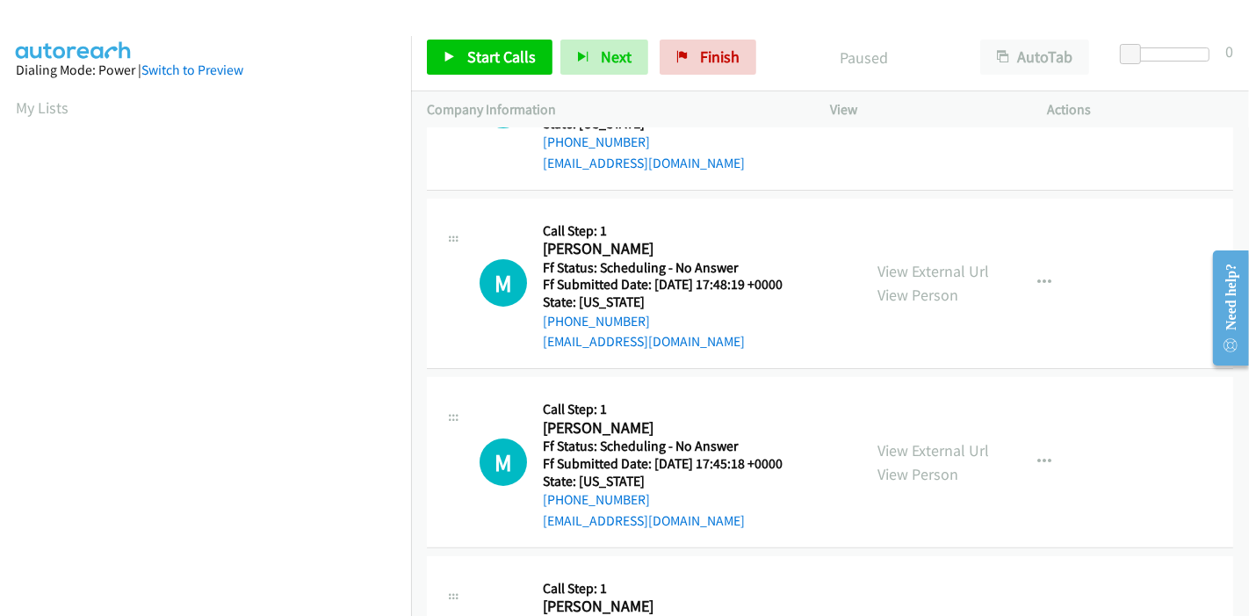
scroll to position [292, 0]
click at [884, 443] on link "View External Url" at bounding box center [933, 449] width 112 height 20
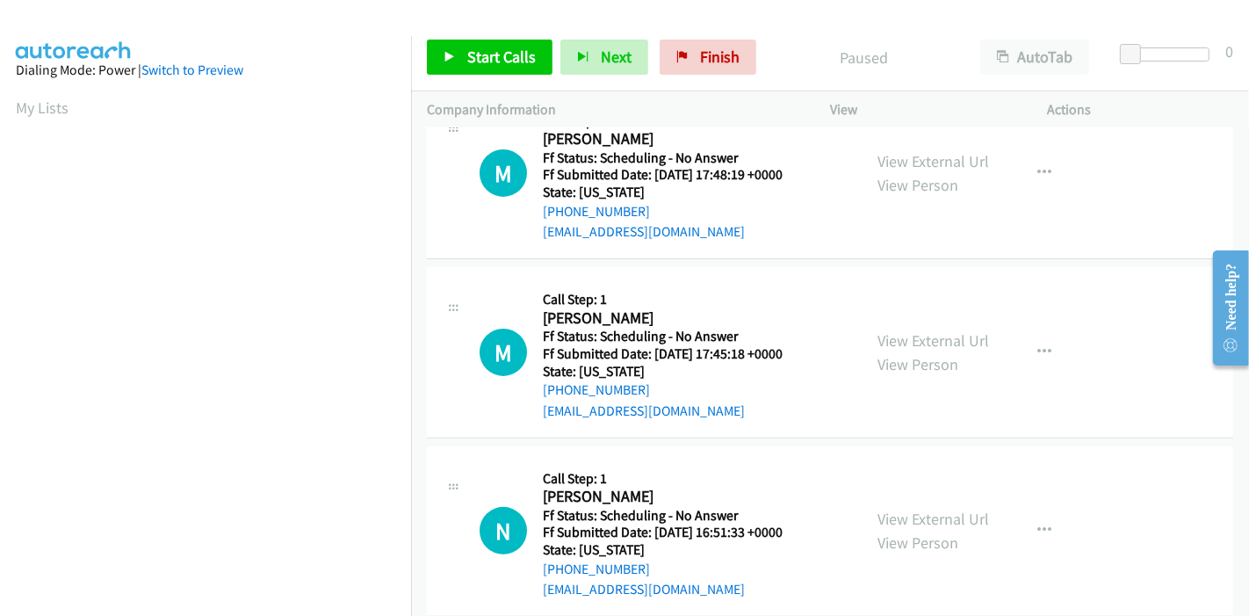
scroll to position [487, 0]
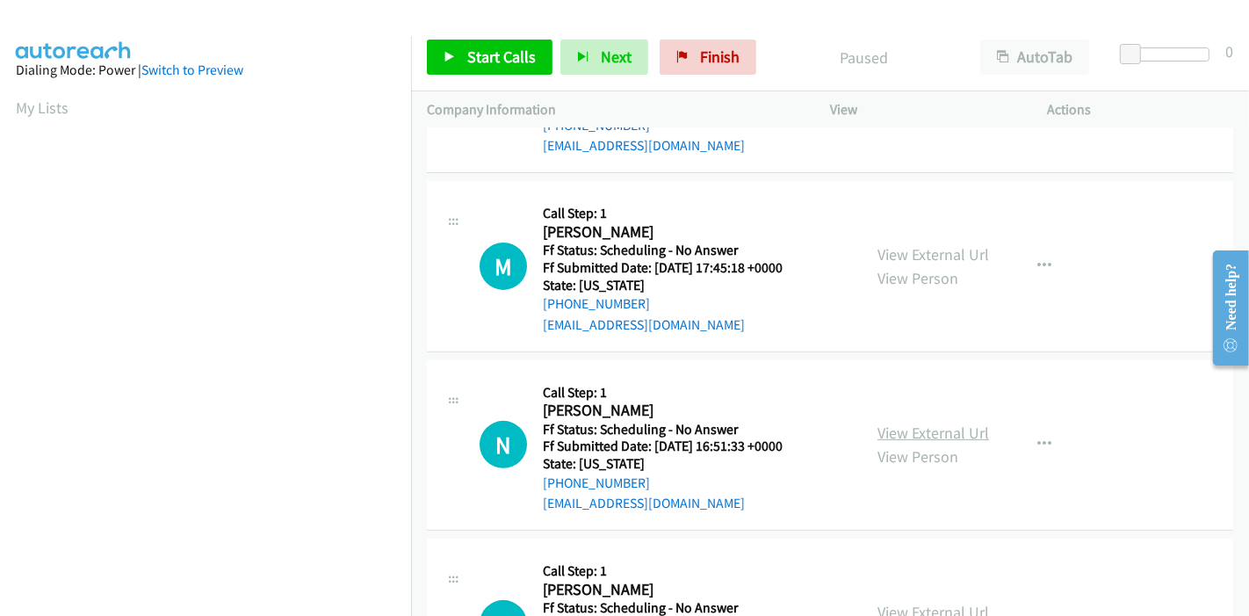
click at [917, 436] on link "View External Url" at bounding box center [933, 432] width 112 height 20
click at [475, 45] on link "Start Calls" at bounding box center [490, 57] width 126 height 35
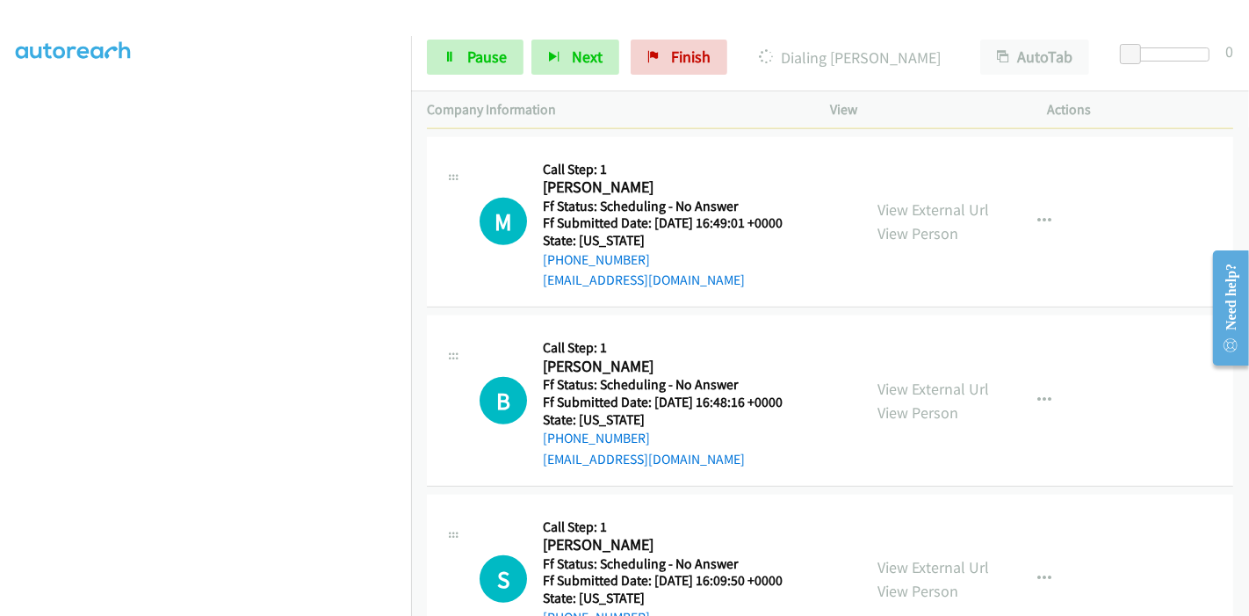
scroll to position [1073, 0]
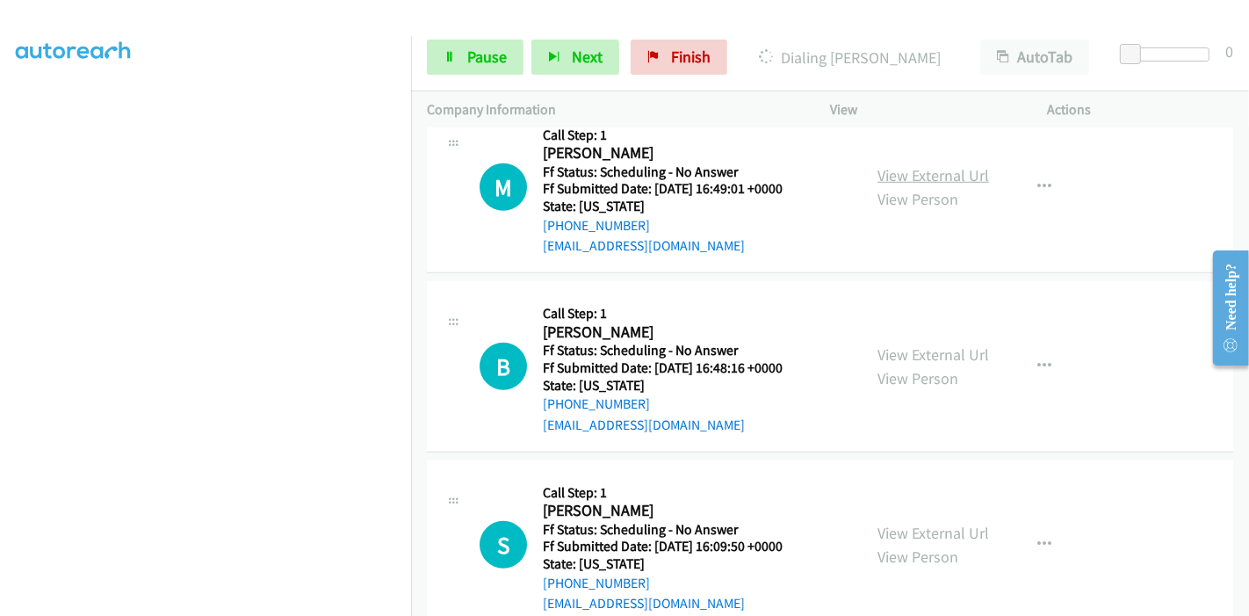
click at [941, 170] on link "View External Url" at bounding box center [933, 175] width 112 height 20
click at [899, 345] on link "View External Url" at bounding box center [933, 354] width 112 height 20
click at [919, 528] on link "View External Url" at bounding box center [933, 532] width 112 height 20
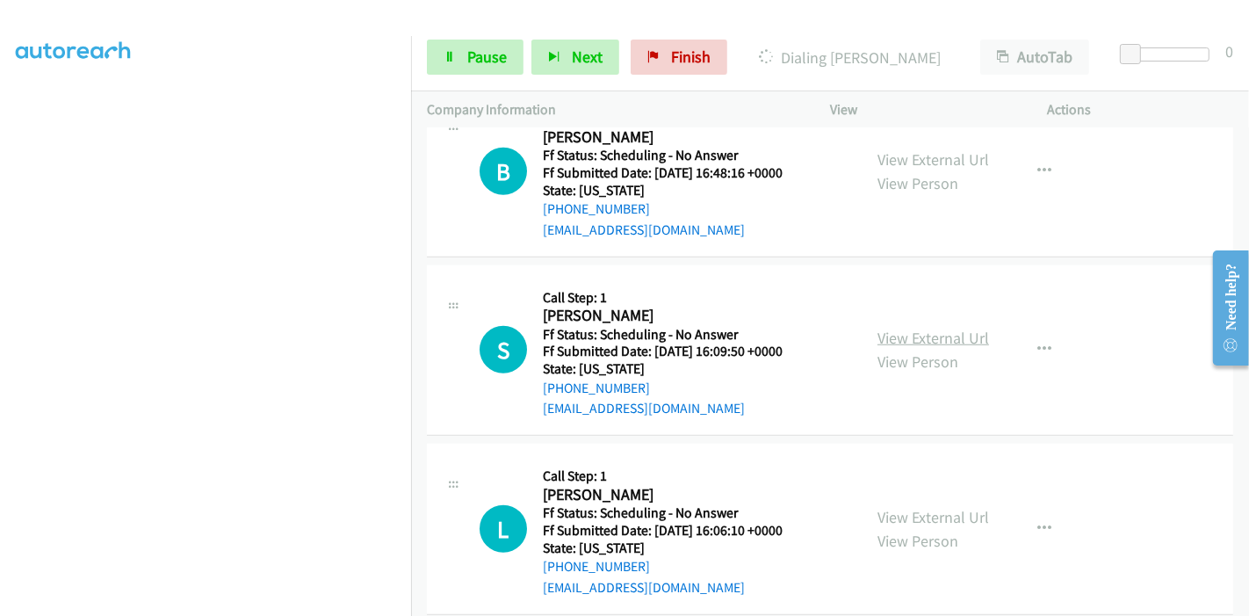
scroll to position [1365, 0]
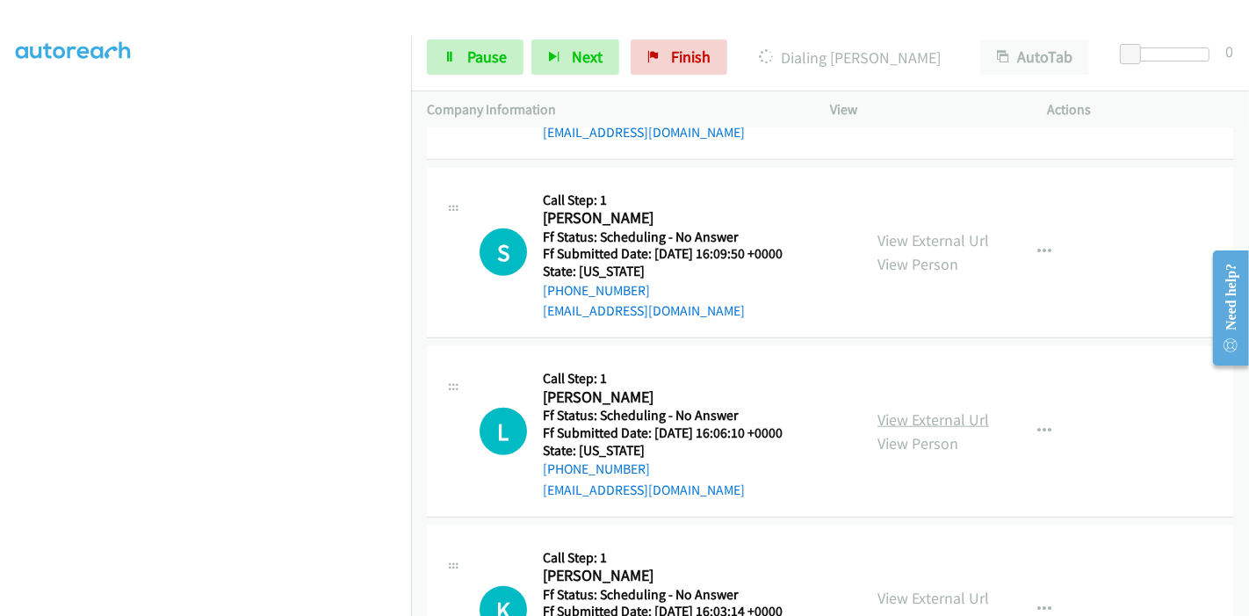
click at [889, 415] on link "View External Url" at bounding box center [933, 419] width 112 height 20
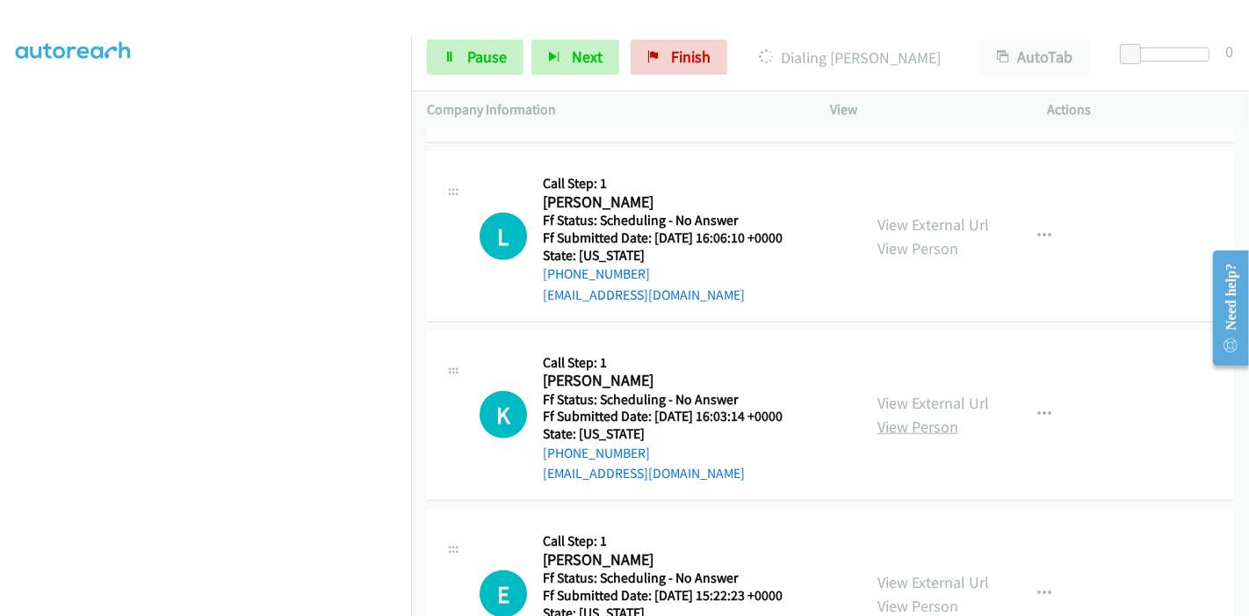
scroll to position [1560, 0]
click at [943, 396] on link "View External Url" at bounding box center [933, 403] width 112 height 20
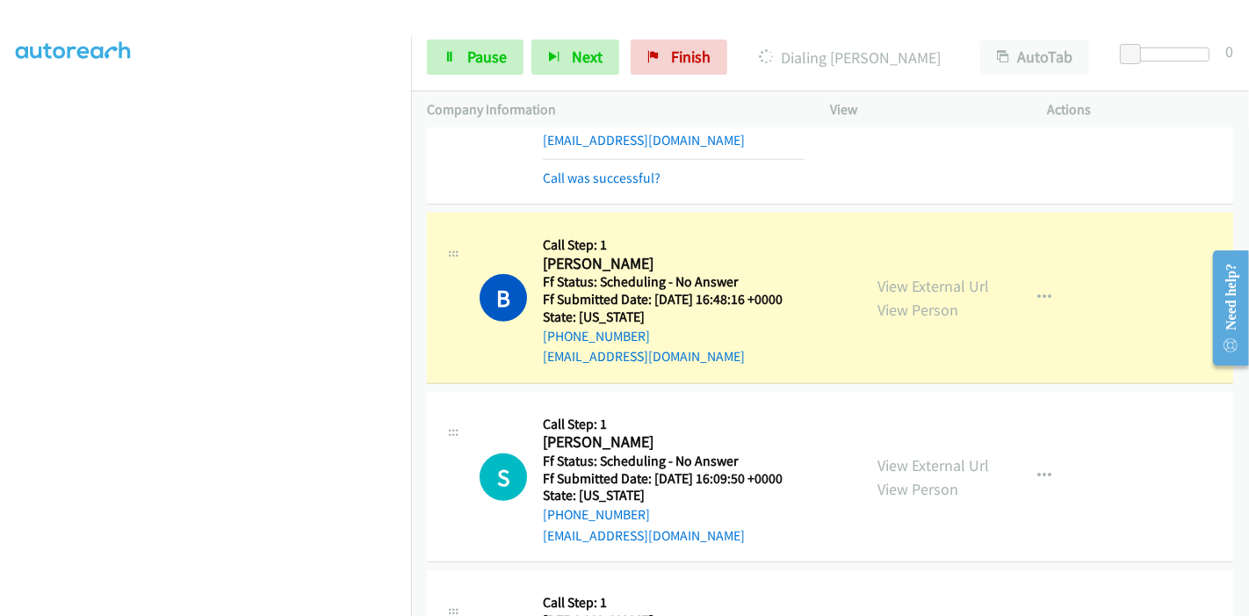
scroll to position [1268, 0]
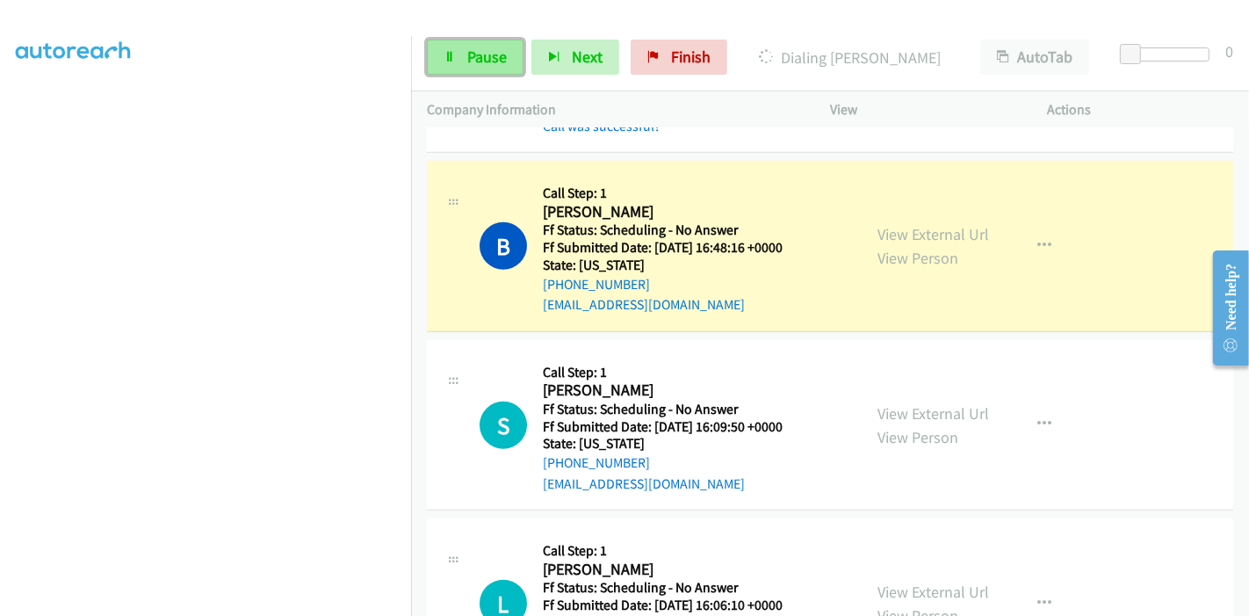
click at [483, 48] on span "Pause" at bounding box center [487, 57] width 40 height 20
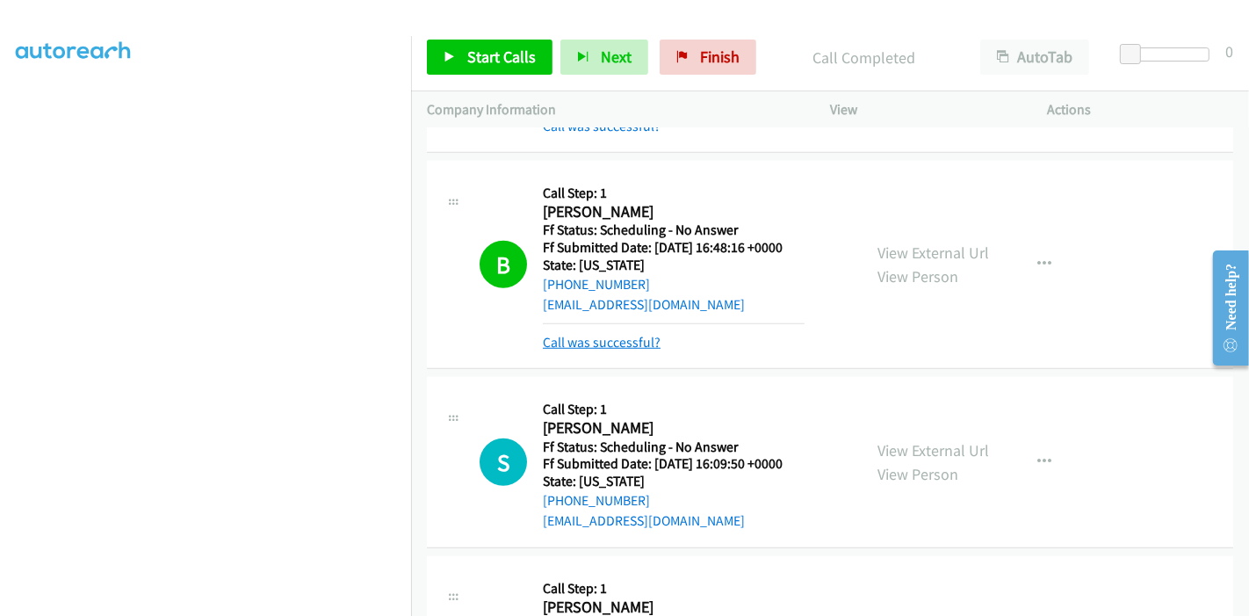
click at [652, 344] on link "Call was successful?" at bounding box center [602, 342] width 118 height 17
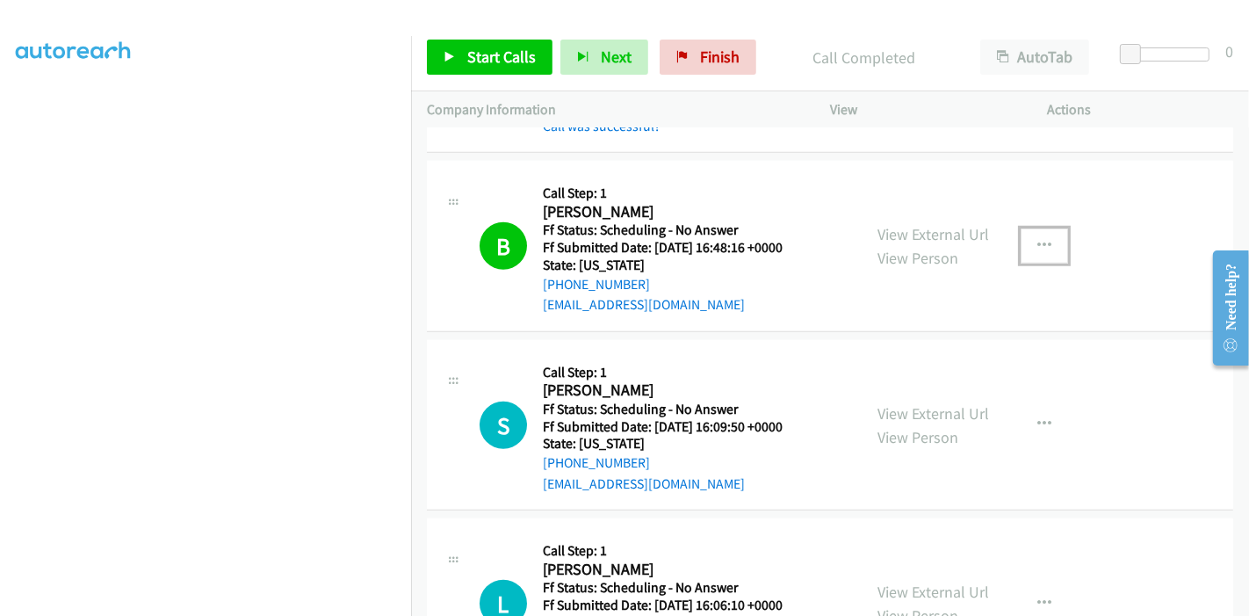
click at [1037, 245] on icon "button" at bounding box center [1044, 246] width 14 height 14
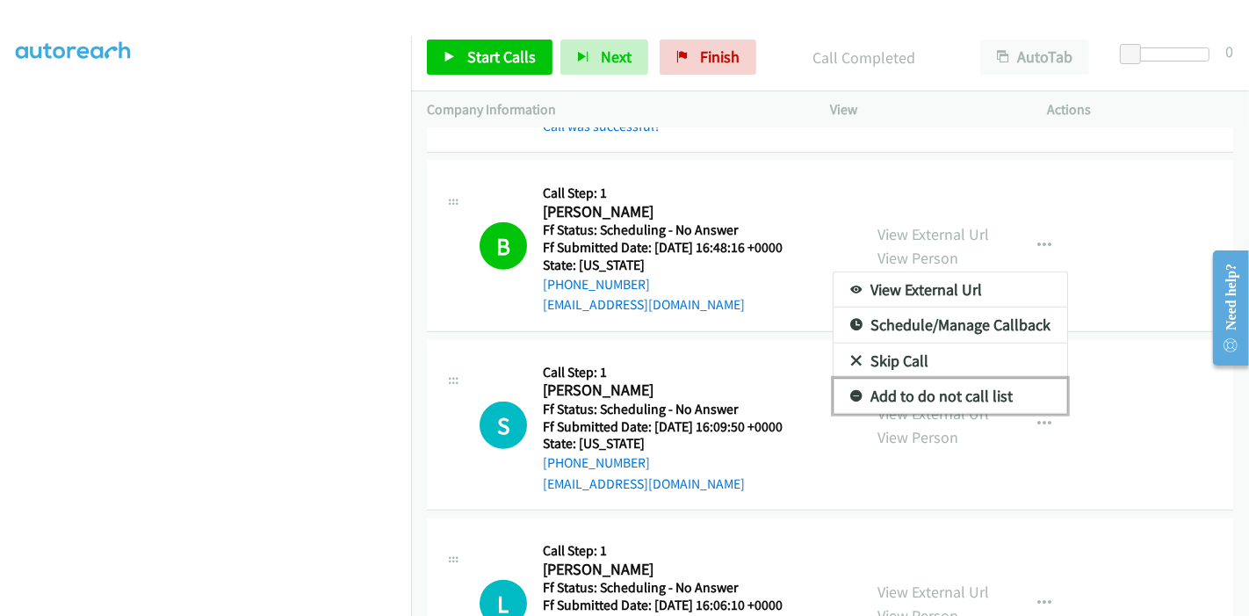
click at [946, 382] on link "Add to do not call list" at bounding box center [950, 395] width 234 height 35
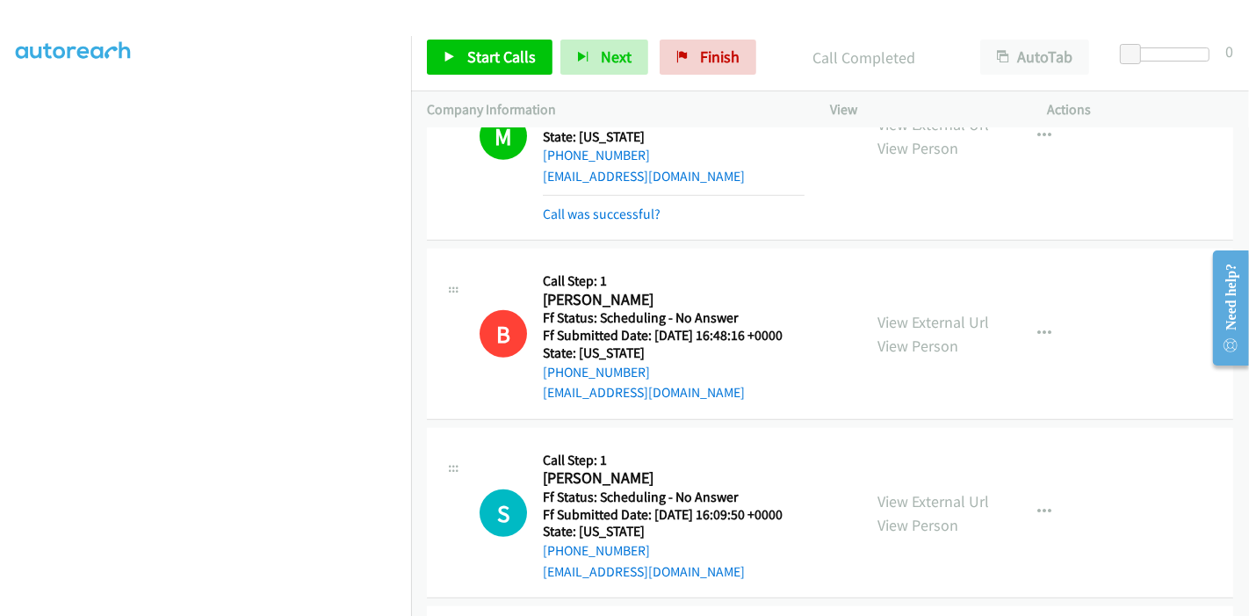
scroll to position [1365, 0]
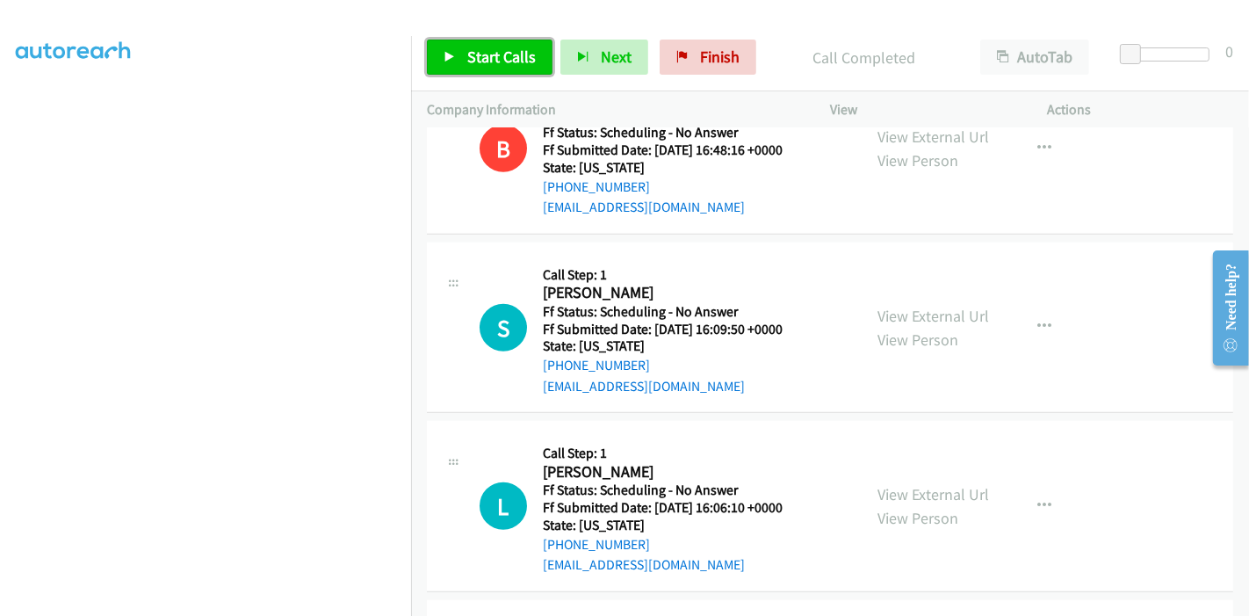
click at [487, 63] on span "Start Calls" at bounding box center [501, 57] width 68 height 20
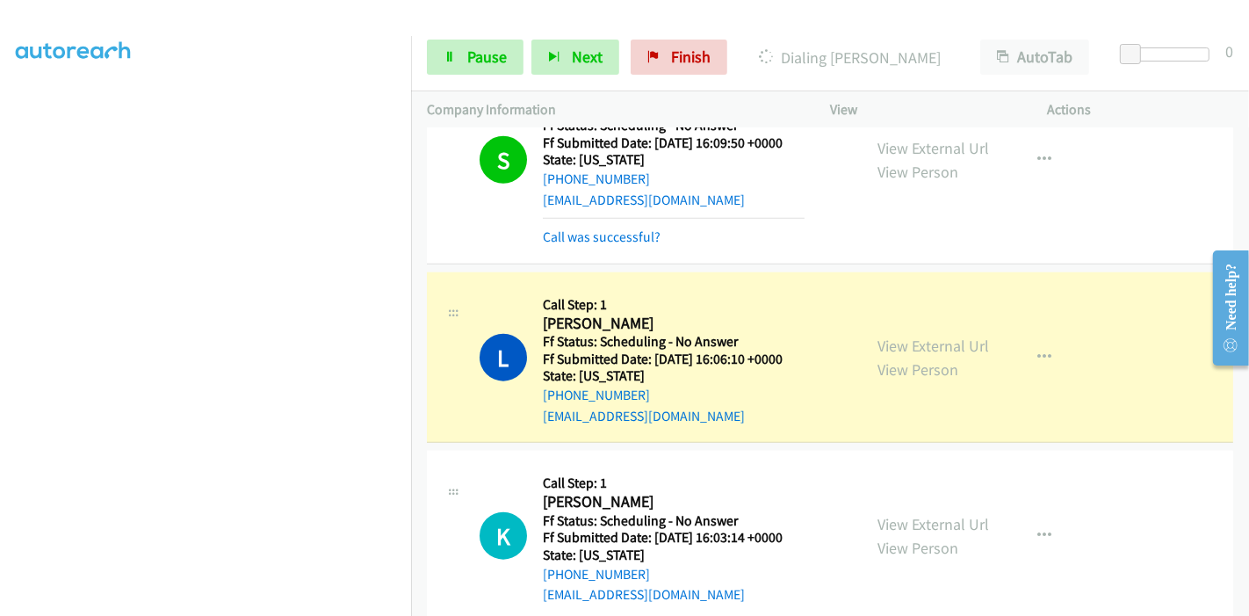
scroll to position [1658, 0]
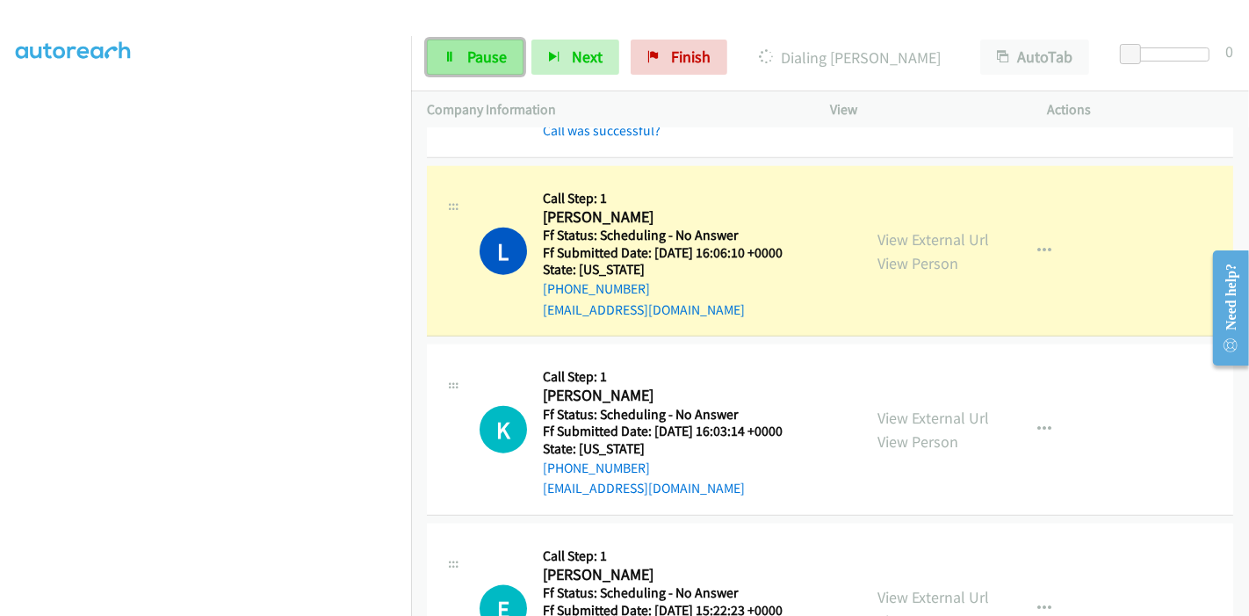
click at [475, 61] on span "Pause" at bounding box center [487, 57] width 40 height 20
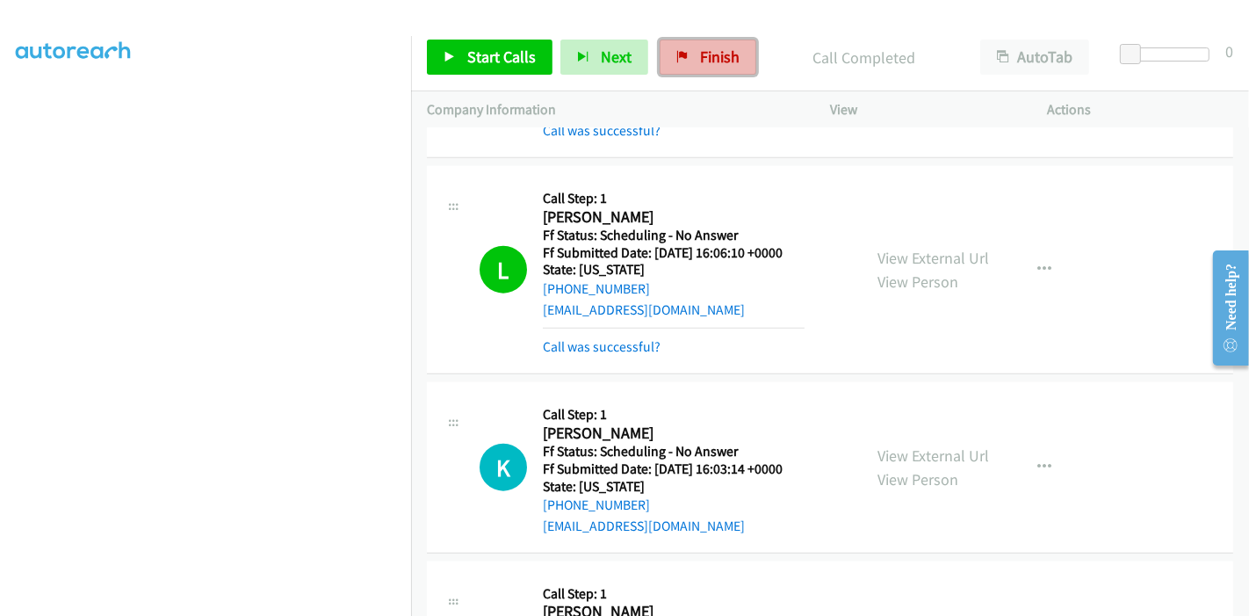
click at [700, 59] on span "Finish" at bounding box center [720, 57] width 40 height 20
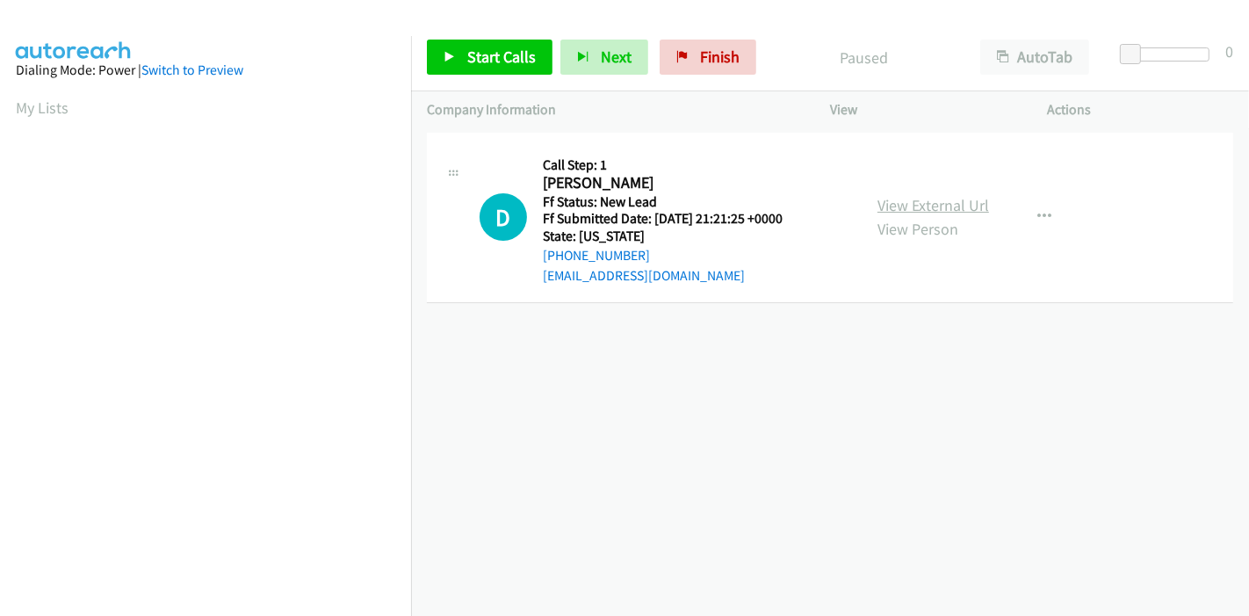
click at [907, 200] on link "View External Url" at bounding box center [933, 205] width 112 height 20
click at [469, 59] on span "Start Calls" at bounding box center [501, 57] width 68 height 20
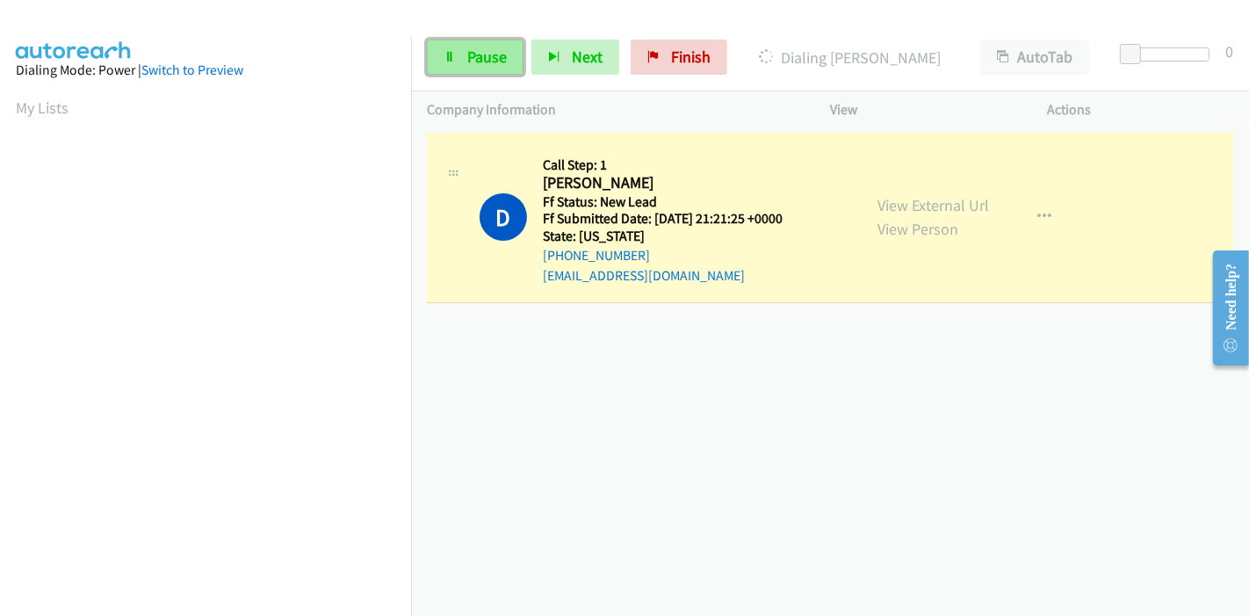
click at [471, 59] on span "Pause" at bounding box center [487, 57] width 40 height 20
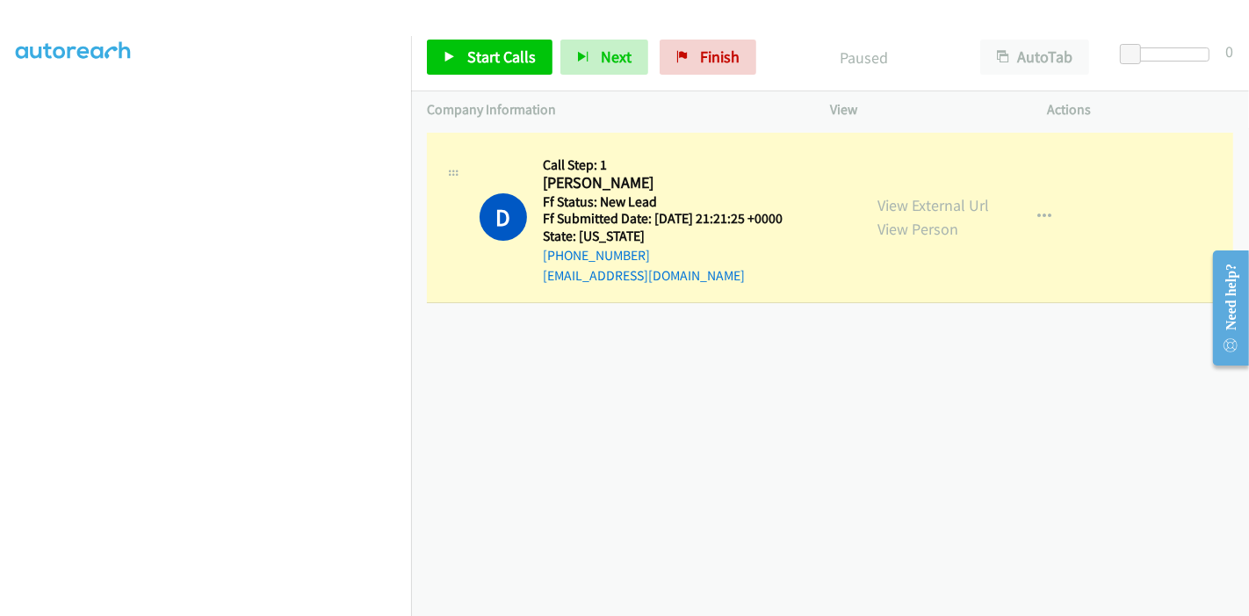
scroll to position [371, 0]
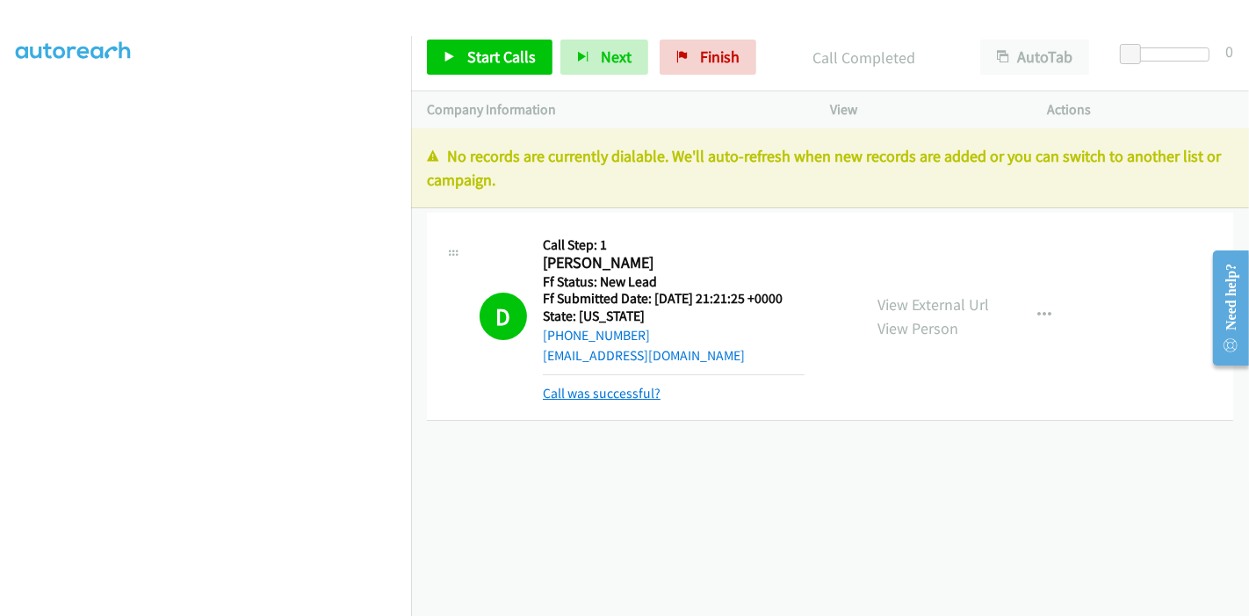
click at [597, 394] on link "Call was successful?" at bounding box center [602, 393] width 118 height 17
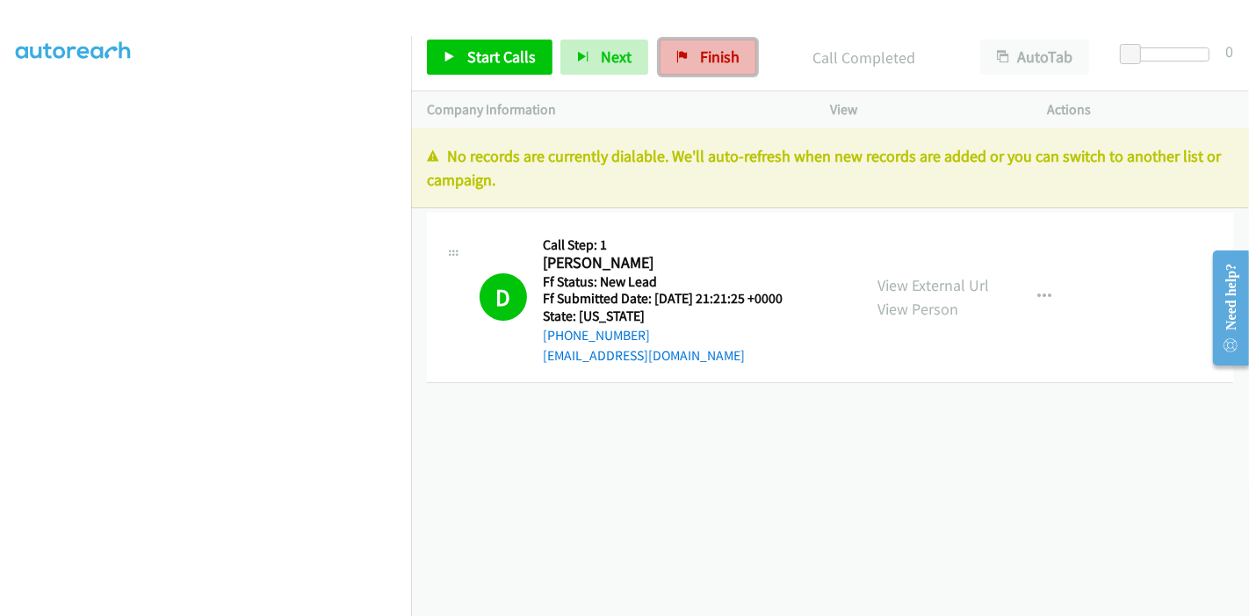
click at [689, 54] on link "Finish" at bounding box center [707, 57] width 97 height 35
